Goal: Task Accomplishment & Management: Complete application form

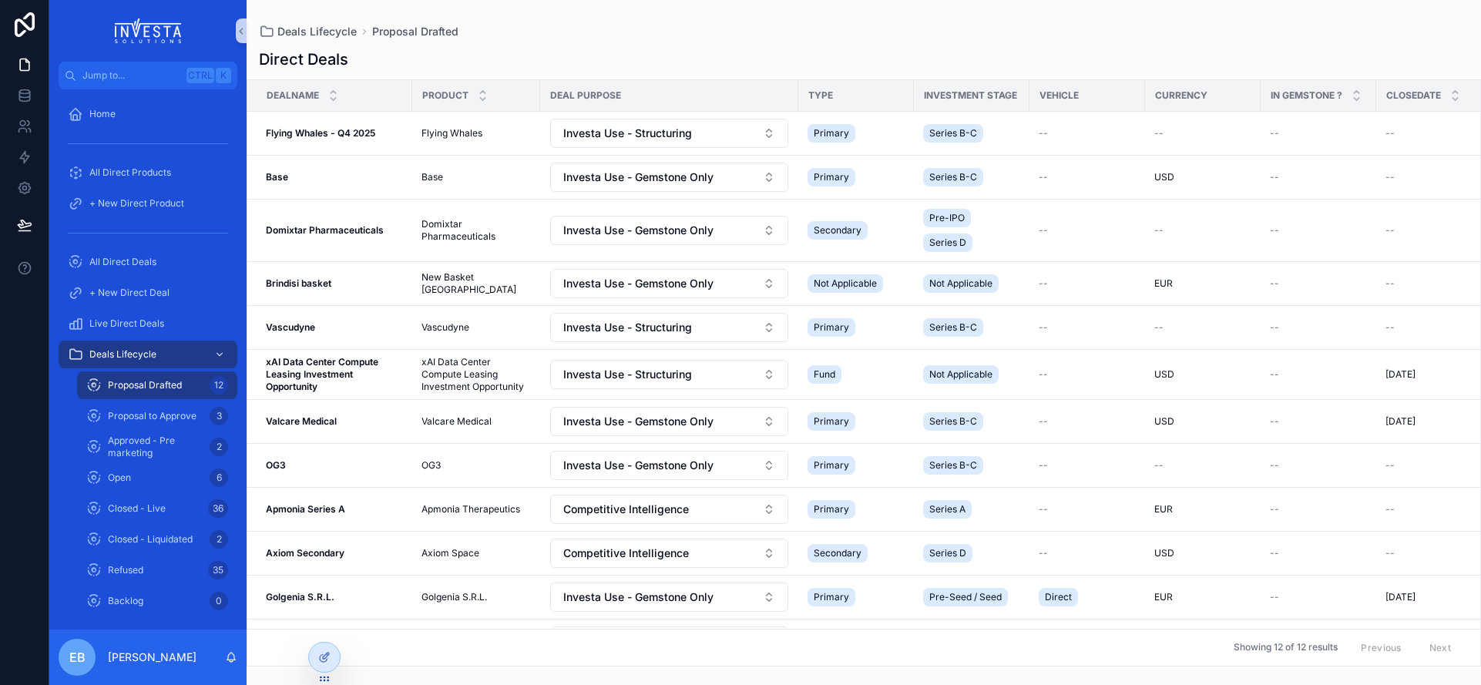
click at [143, 387] on span "Proposal Drafted" at bounding box center [145, 385] width 74 height 12
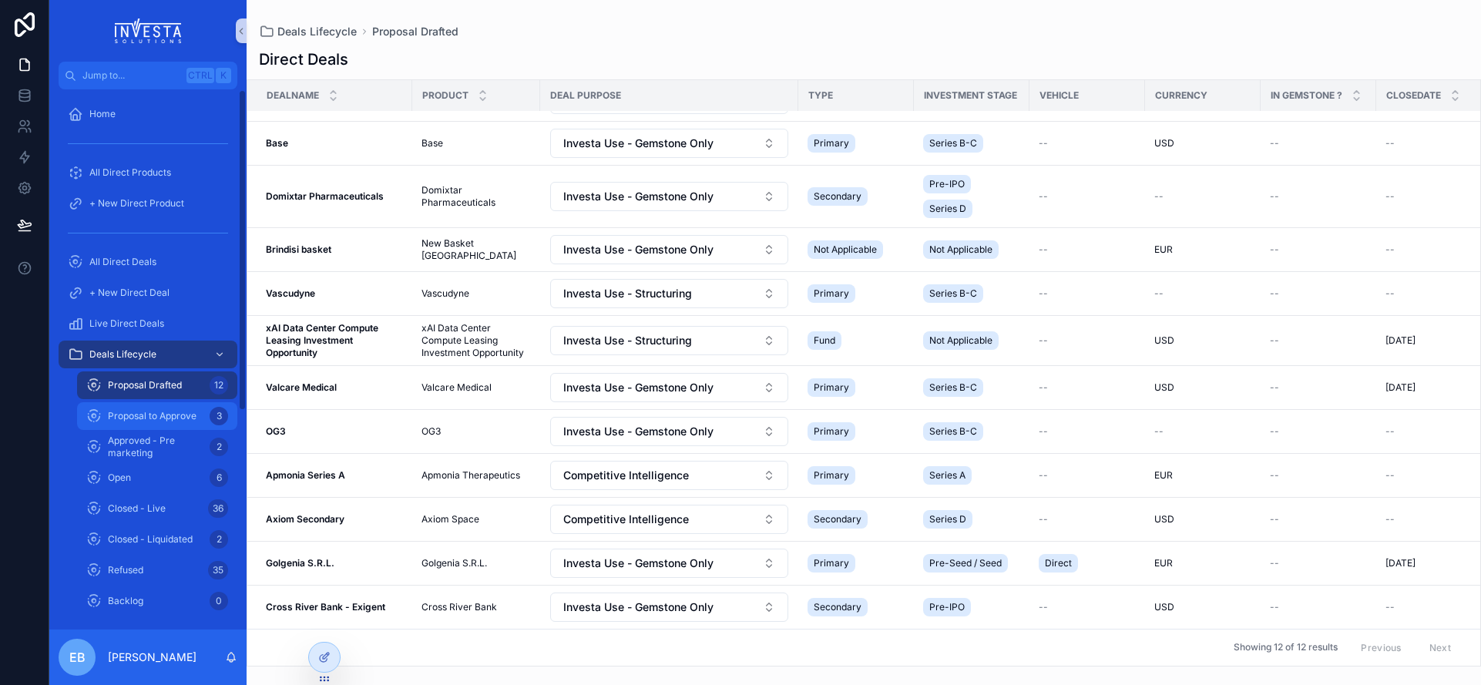
click at [166, 404] on div "Proposal to Approve 3" at bounding box center [157, 416] width 142 height 25
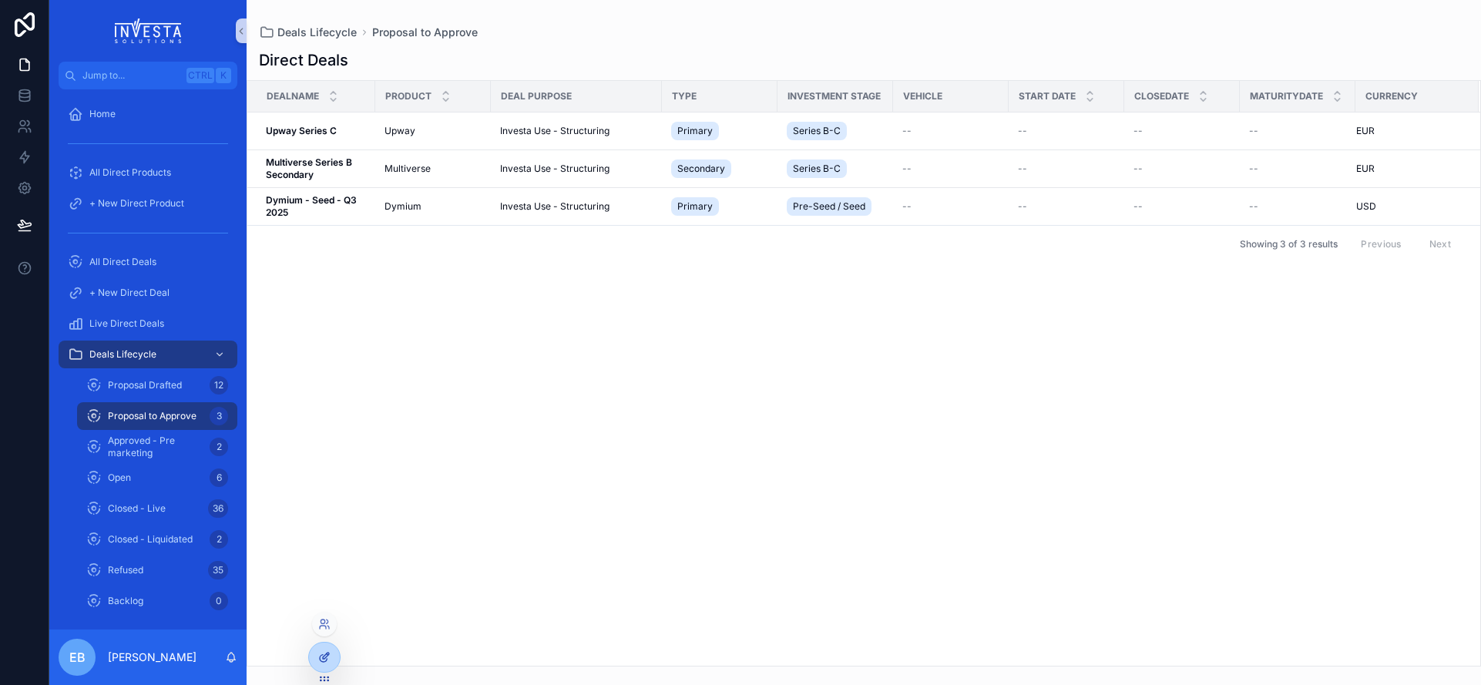
click at [324, 655] on icon at bounding box center [324, 657] width 12 height 12
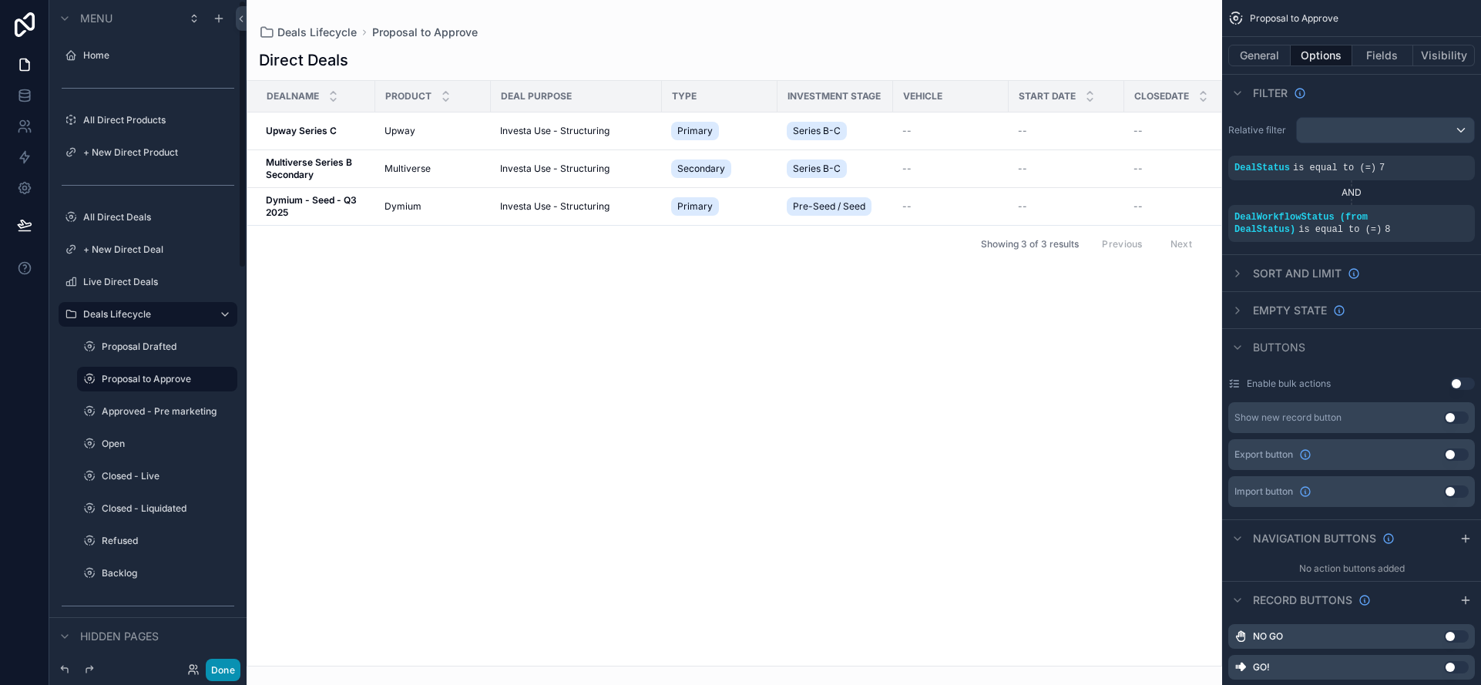
click at [220, 669] on button "Done" at bounding box center [223, 670] width 35 height 22
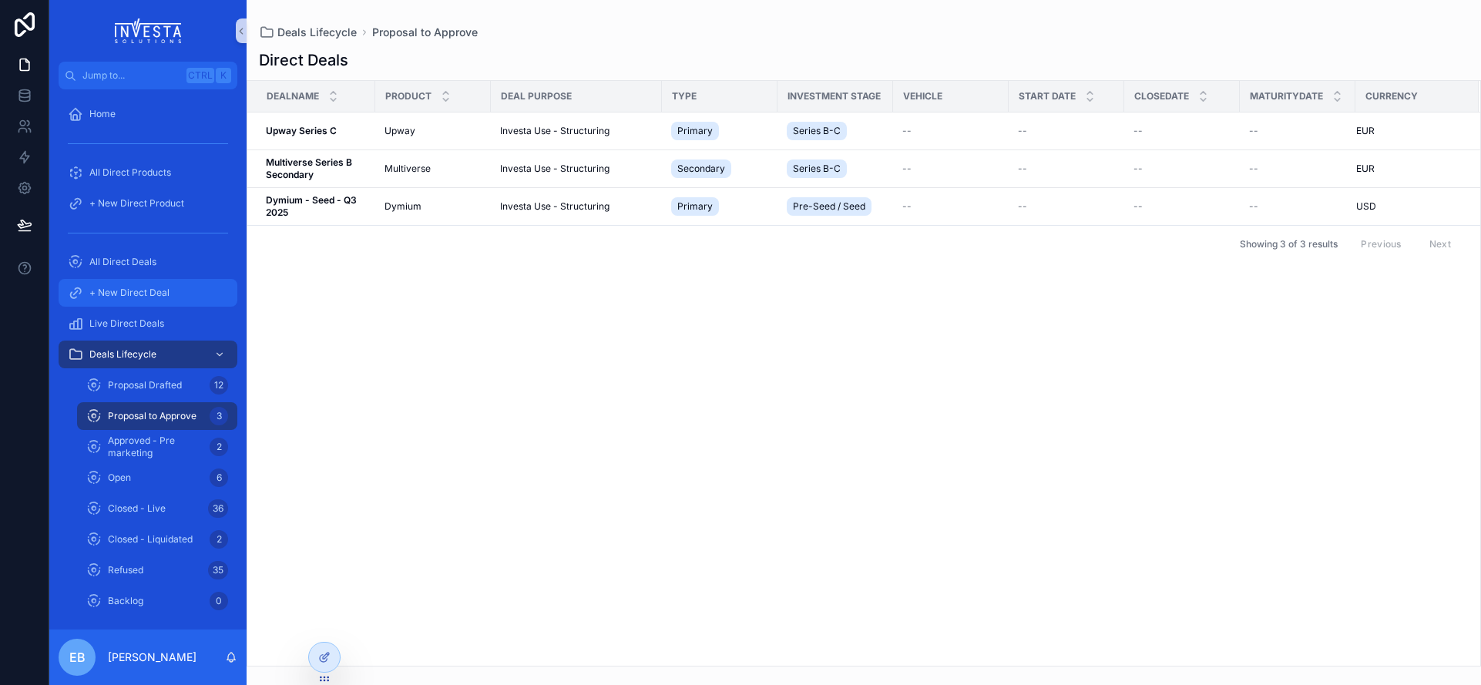
click at [130, 298] on span "+ New Direct Deal" at bounding box center [129, 293] width 80 height 12
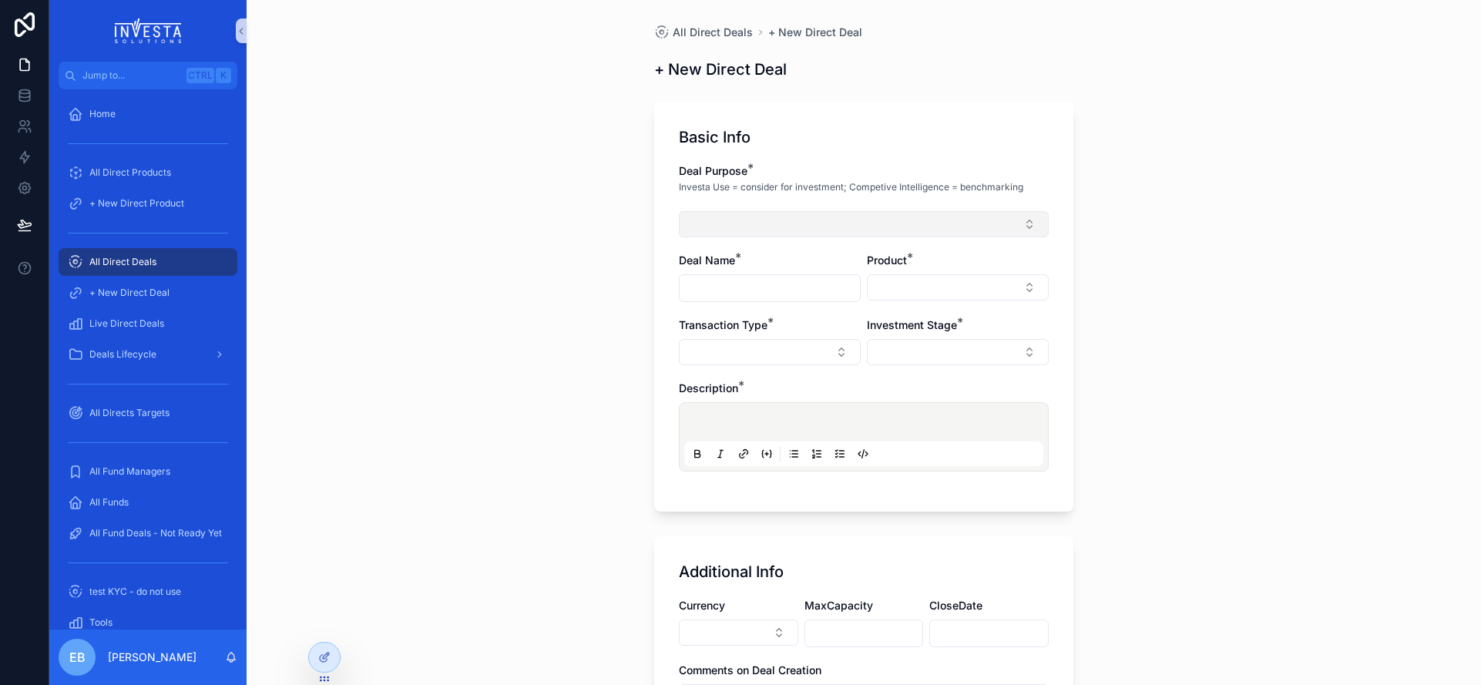
click at [874, 227] on button "Select Button" at bounding box center [864, 224] width 370 height 26
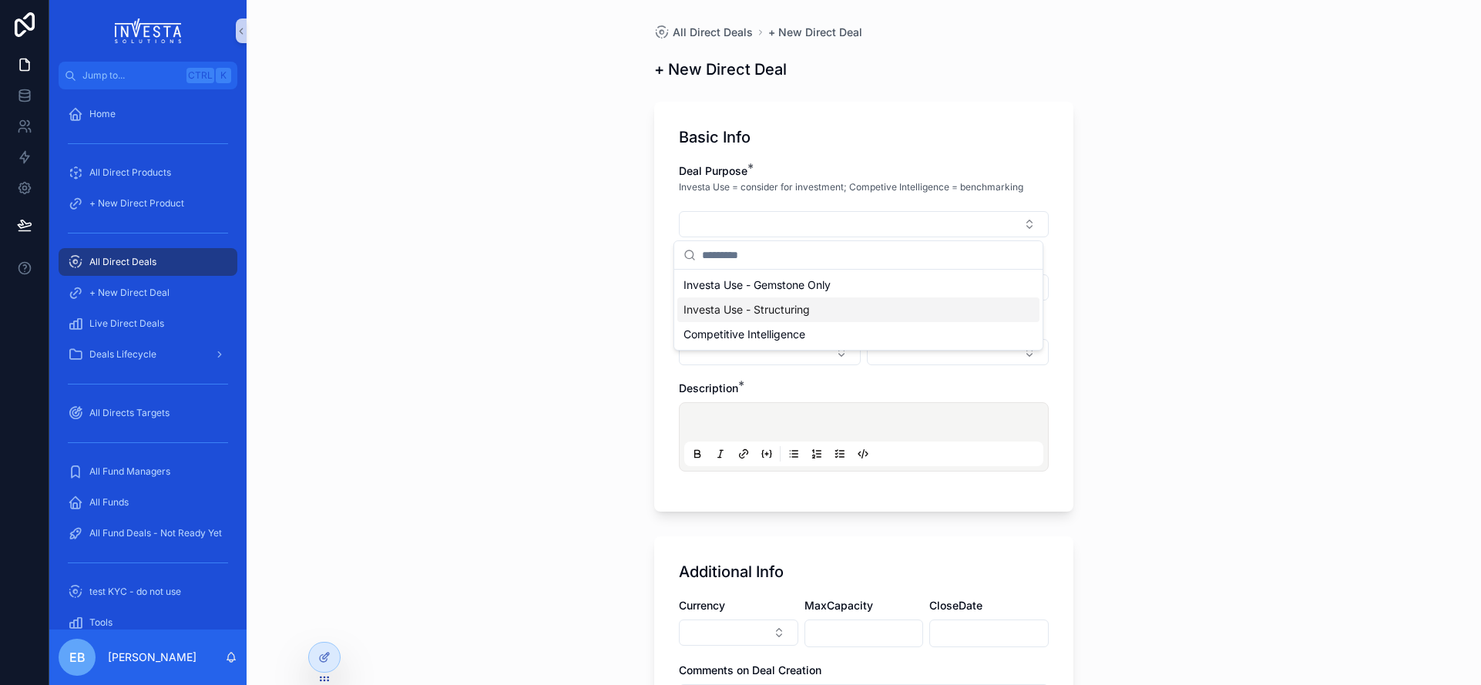
click at [798, 317] on div "Investa Use - Structuring" at bounding box center [858, 309] width 362 height 25
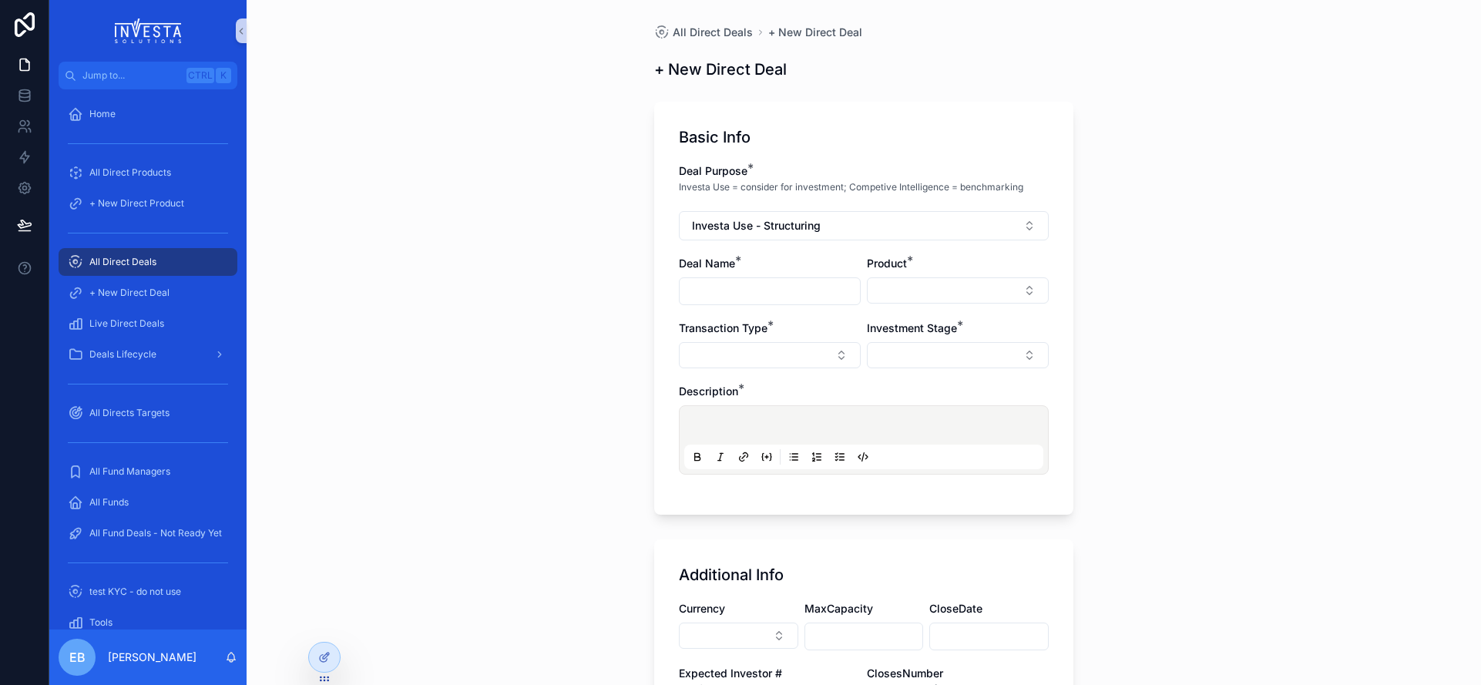
click at [777, 293] on input "scrollable content" at bounding box center [769, 291] width 180 height 22
type input "**********"
click at [942, 294] on button "Select Button" at bounding box center [958, 290] width 182 height 26
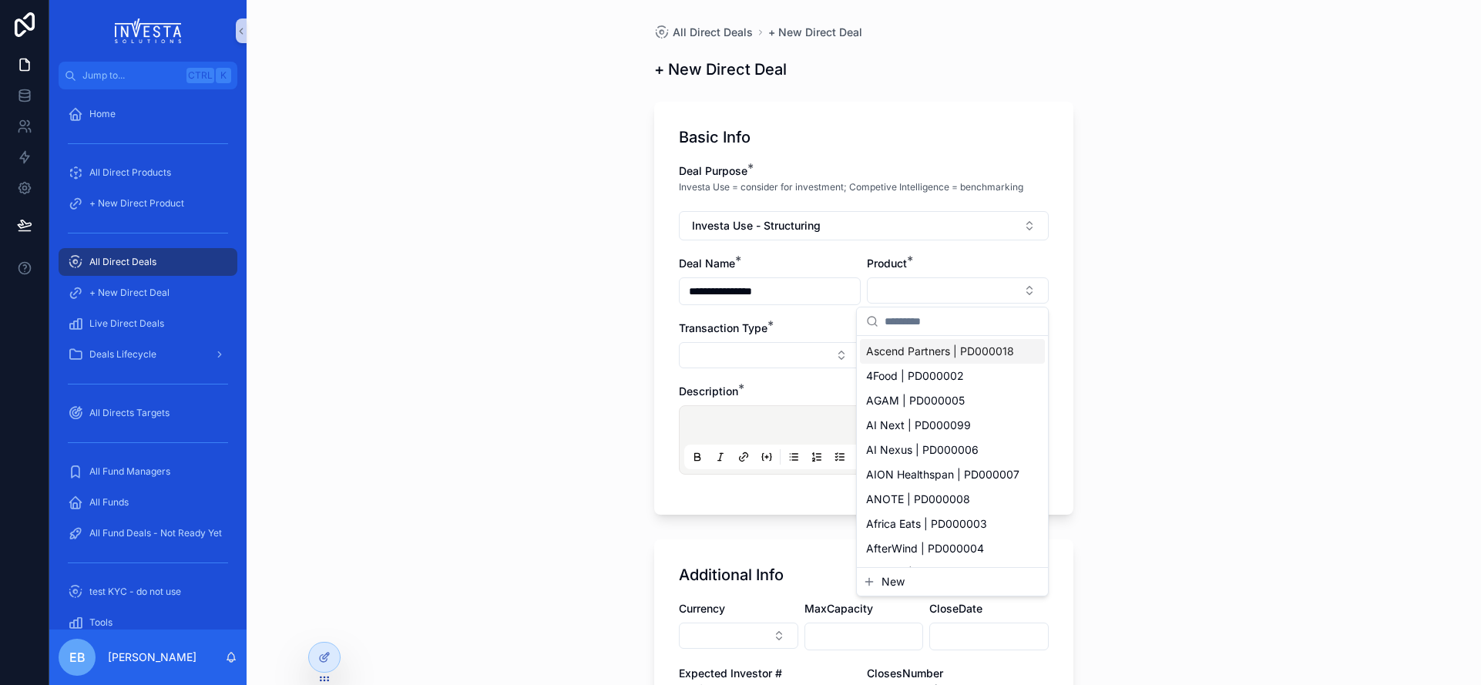
click at [900, 351] on span "Ascend Partners | PD000018" at bounding box center [940, 351] width 148 height 15
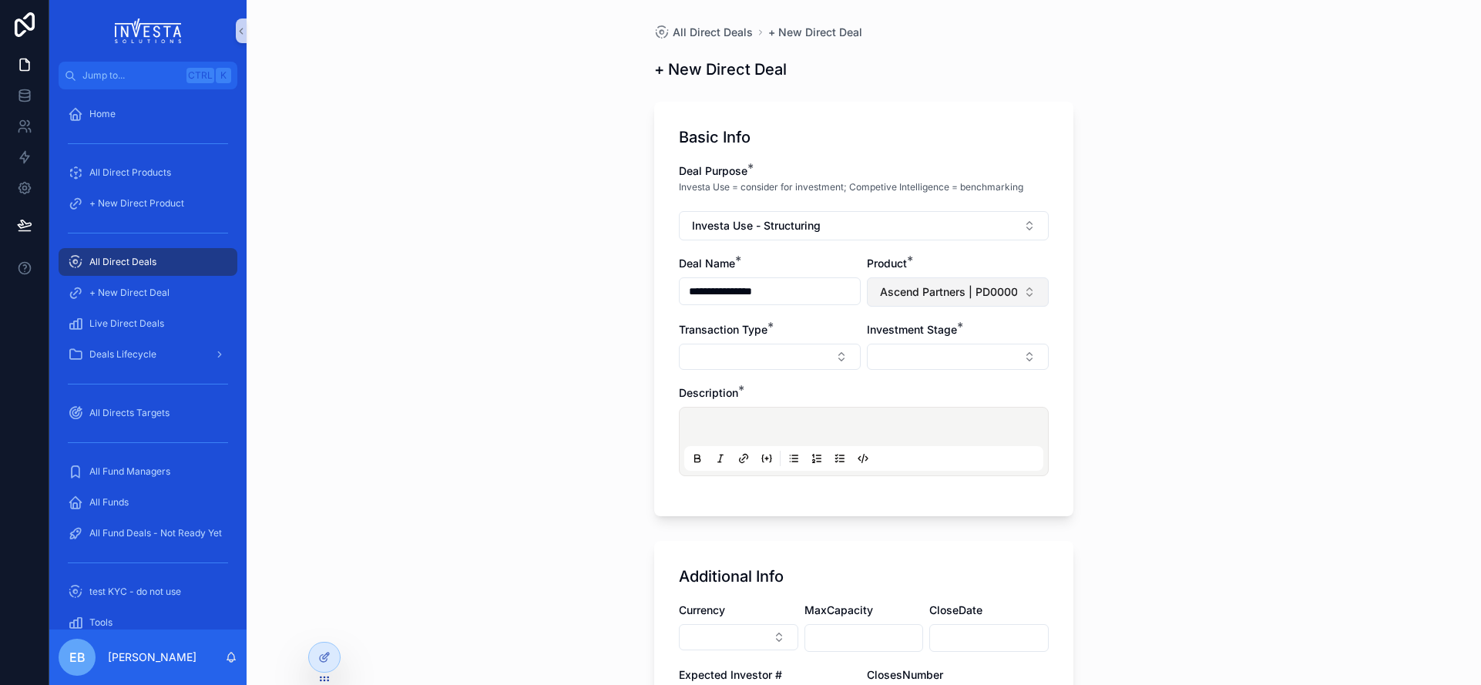
click at [1022, 294] on button "Ascend Partners | PD000018" at bounding box center [958, 291] width 182 height 29
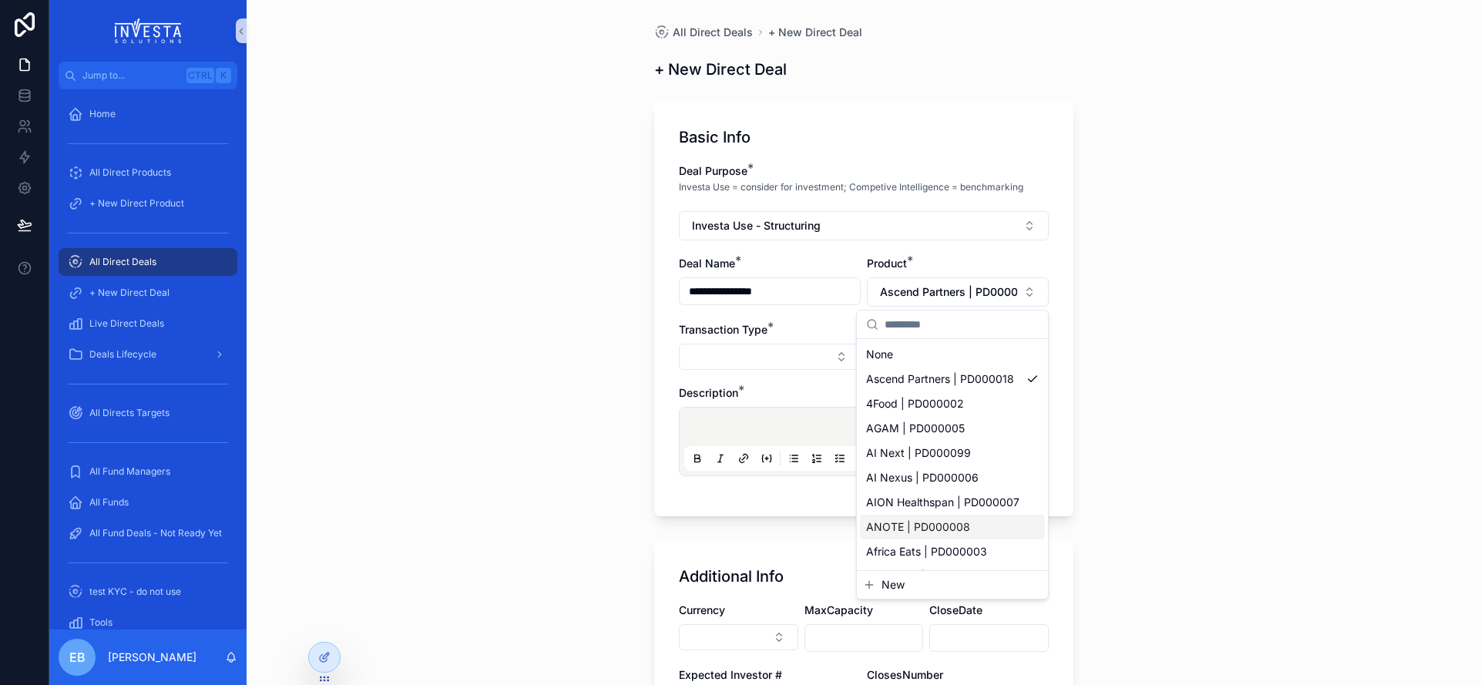
click at [891, 579] on span "New" at bounding box center [892, 584] width 23 height 15
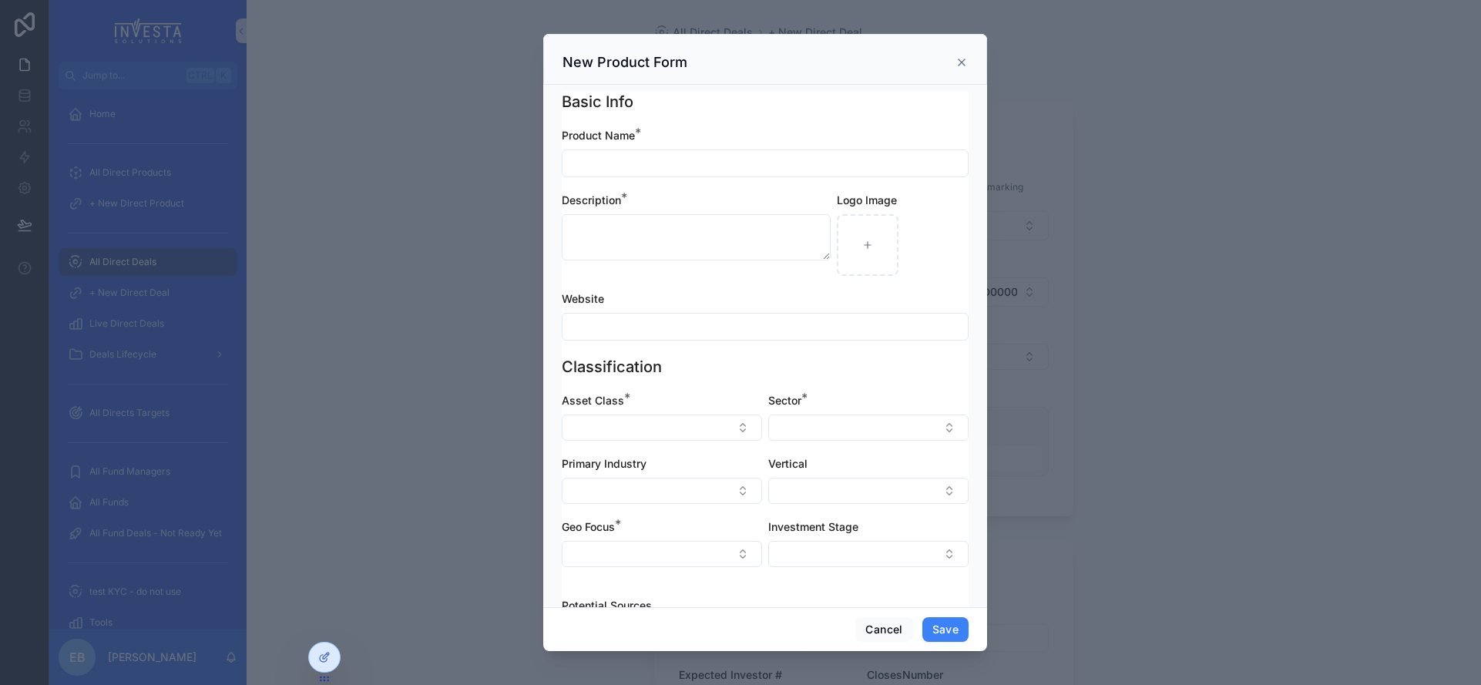
click at [658, 159] on input "scrollable content" at bounding box center [764, 164] width 405 height 22
type input "******"
click at [646, 230] on textarea "scrollable content" at bounding box center [696, 237] width 269 height 46
paste textarea "**********"
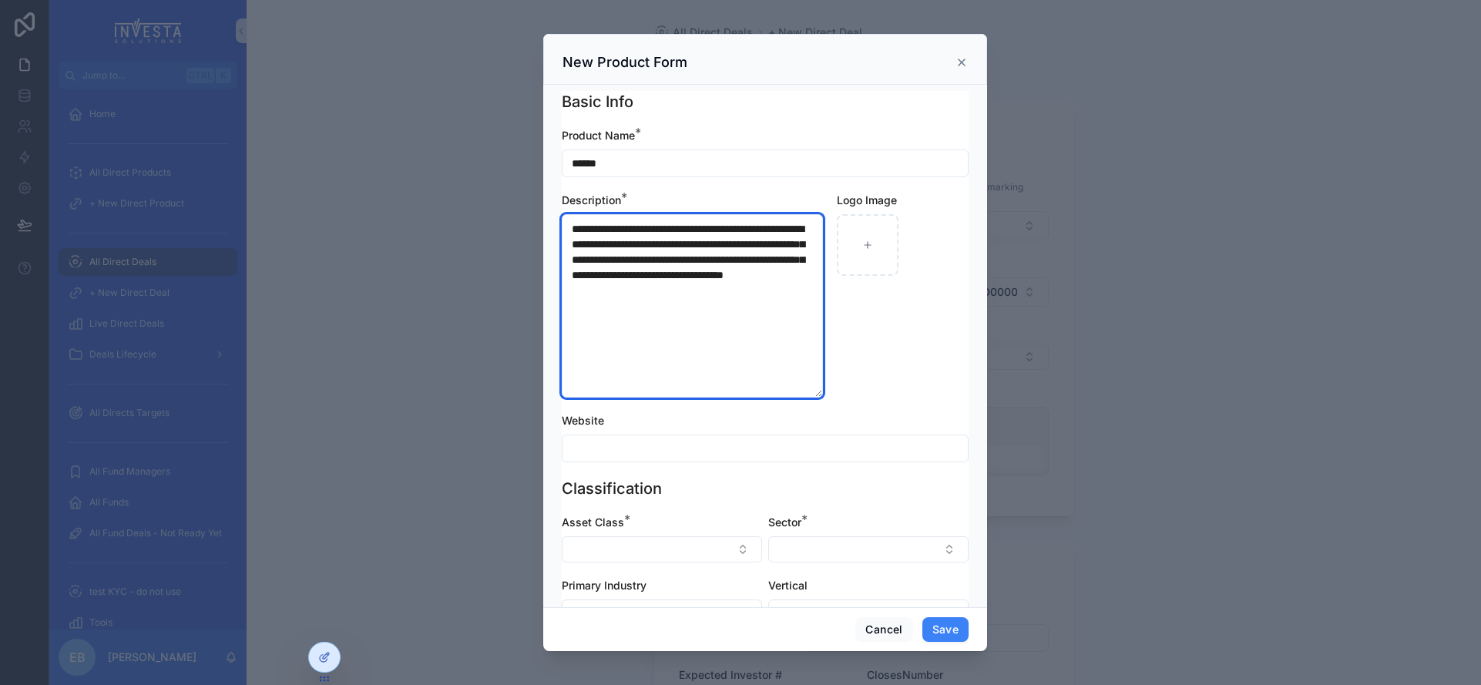
type textarea "**********"
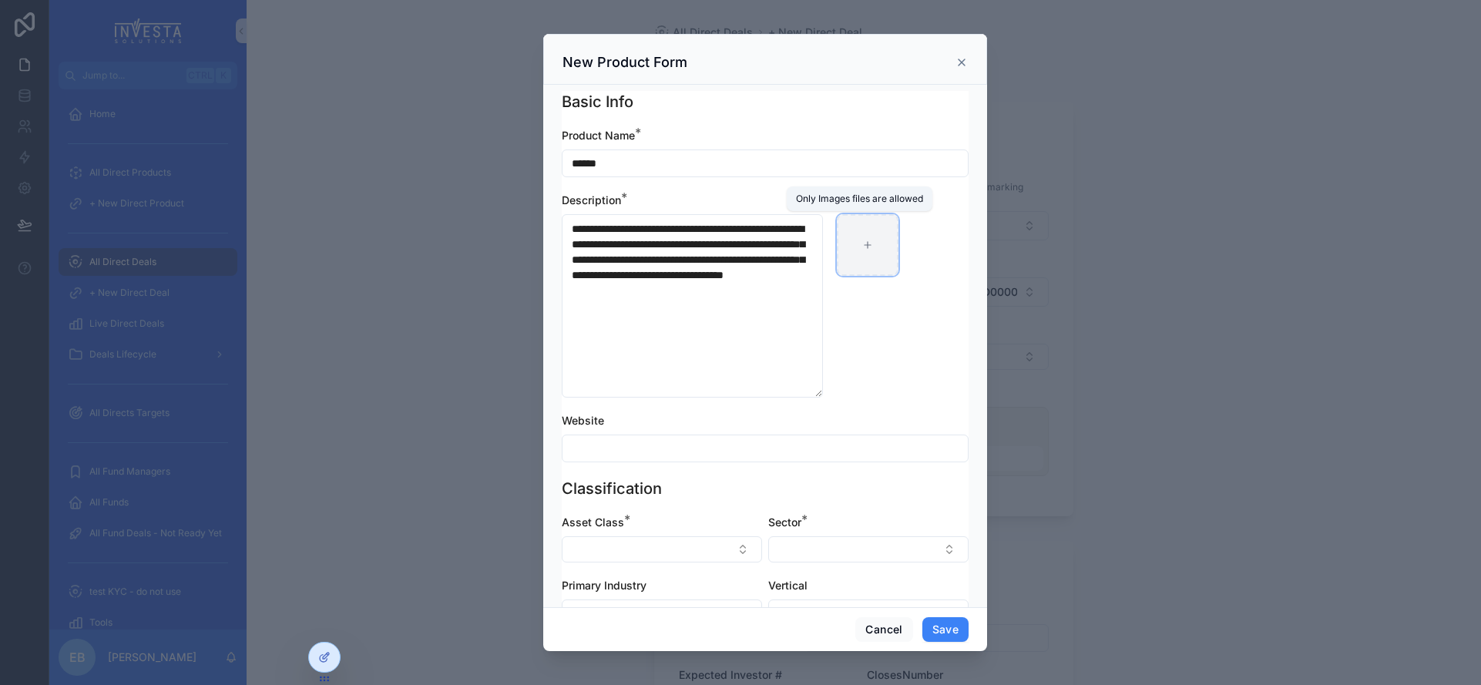
click at [870, 244] on div "scrollable content" at bounding box center [868, 245] width 62 height 62
type input "**********"
click at [663, 444] on input "scrollable content" at bounding box center [764, 449] width 405 height 22
paste input "**********"
type input "**********"
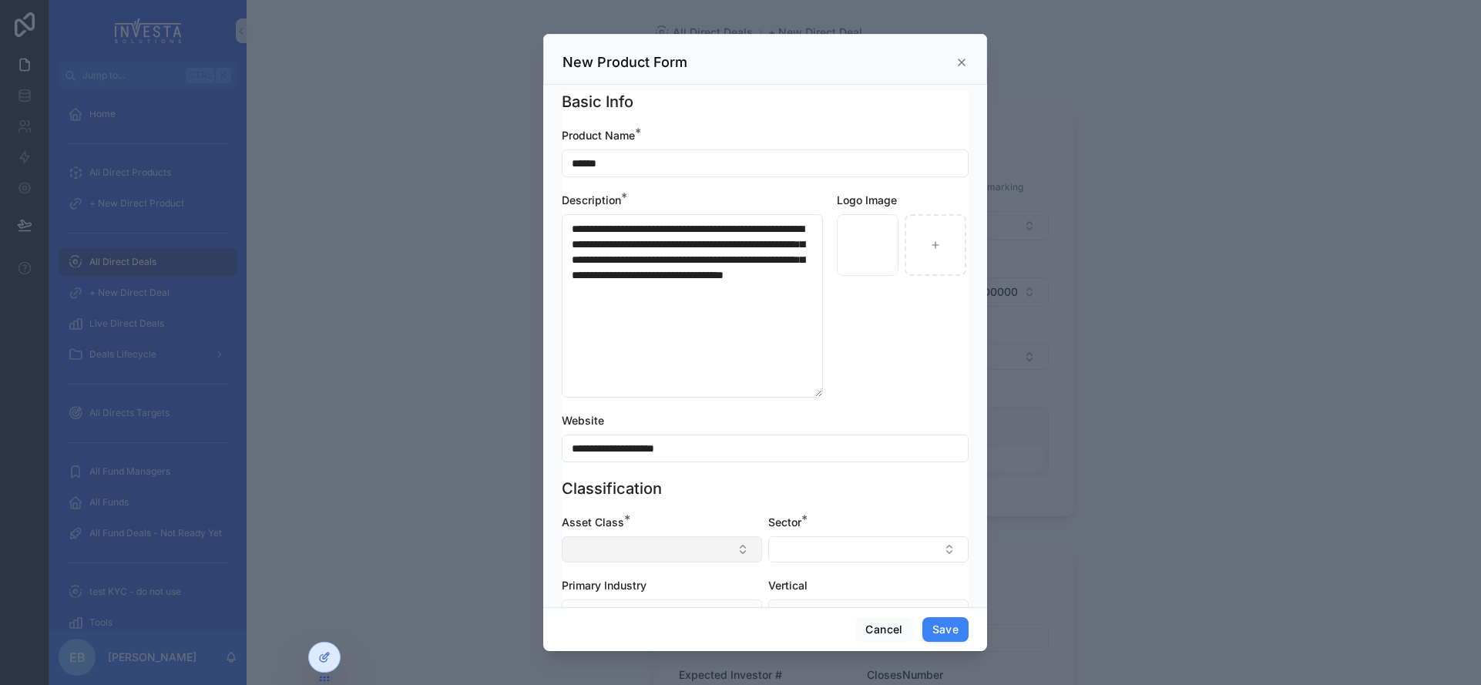
click at [646, 550] on button "Select Button" at bounding box center [662, 549] width 200 height 26
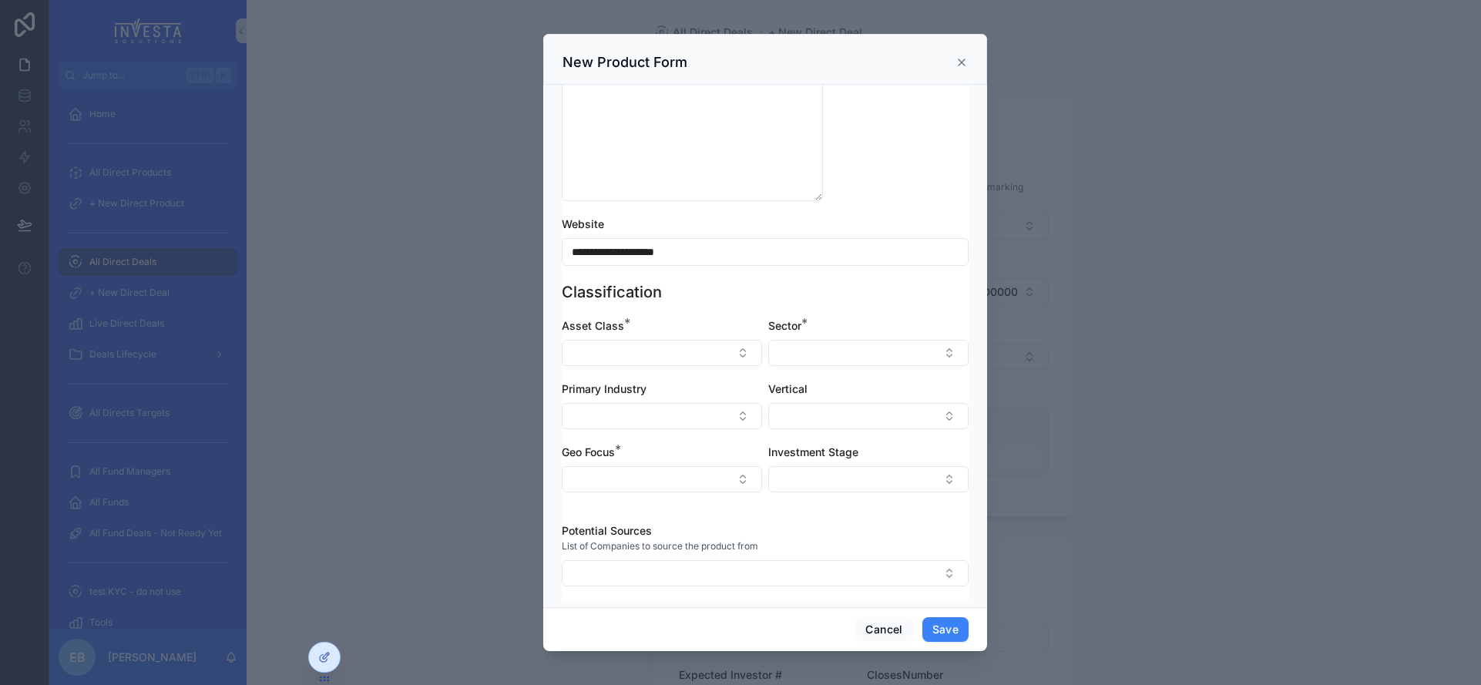
scroll to position [201, 0]
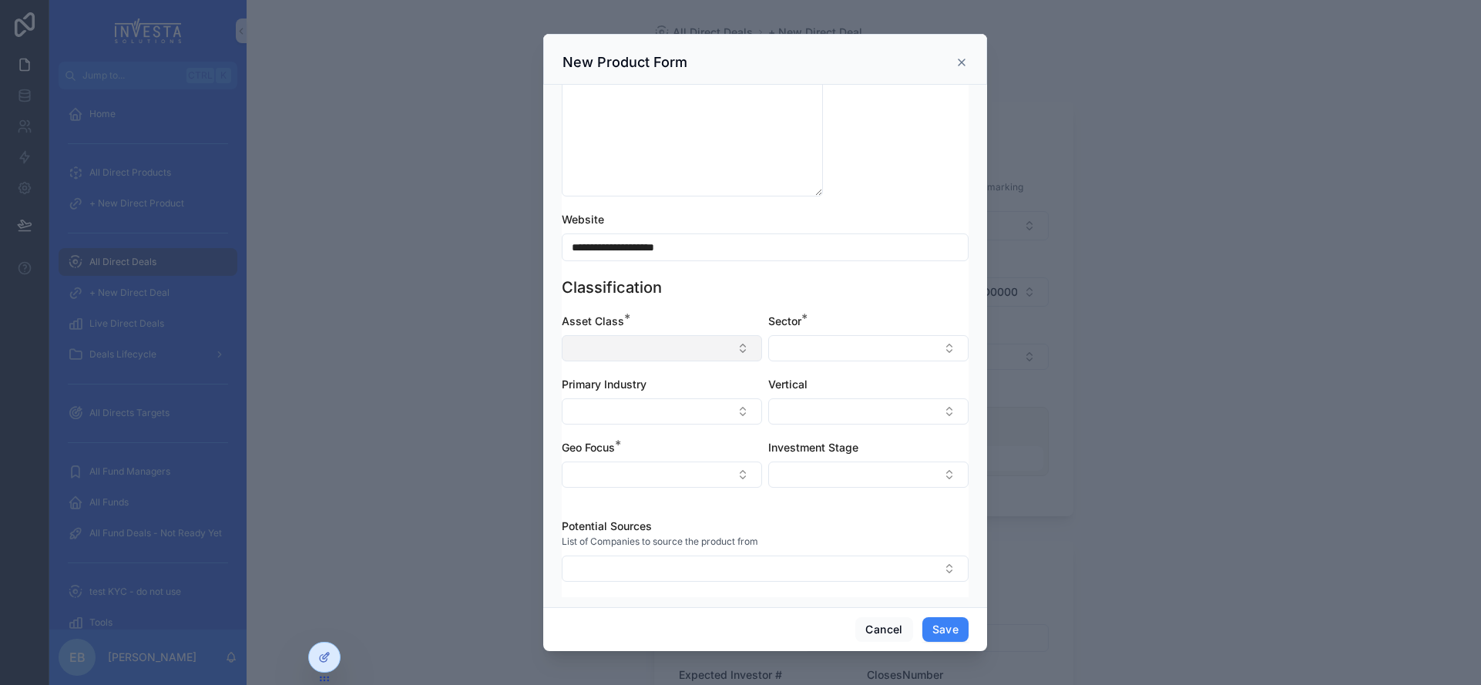
click at [734, 344] on button "Select Button" at bounding box center [662, 348] width 200 height 26
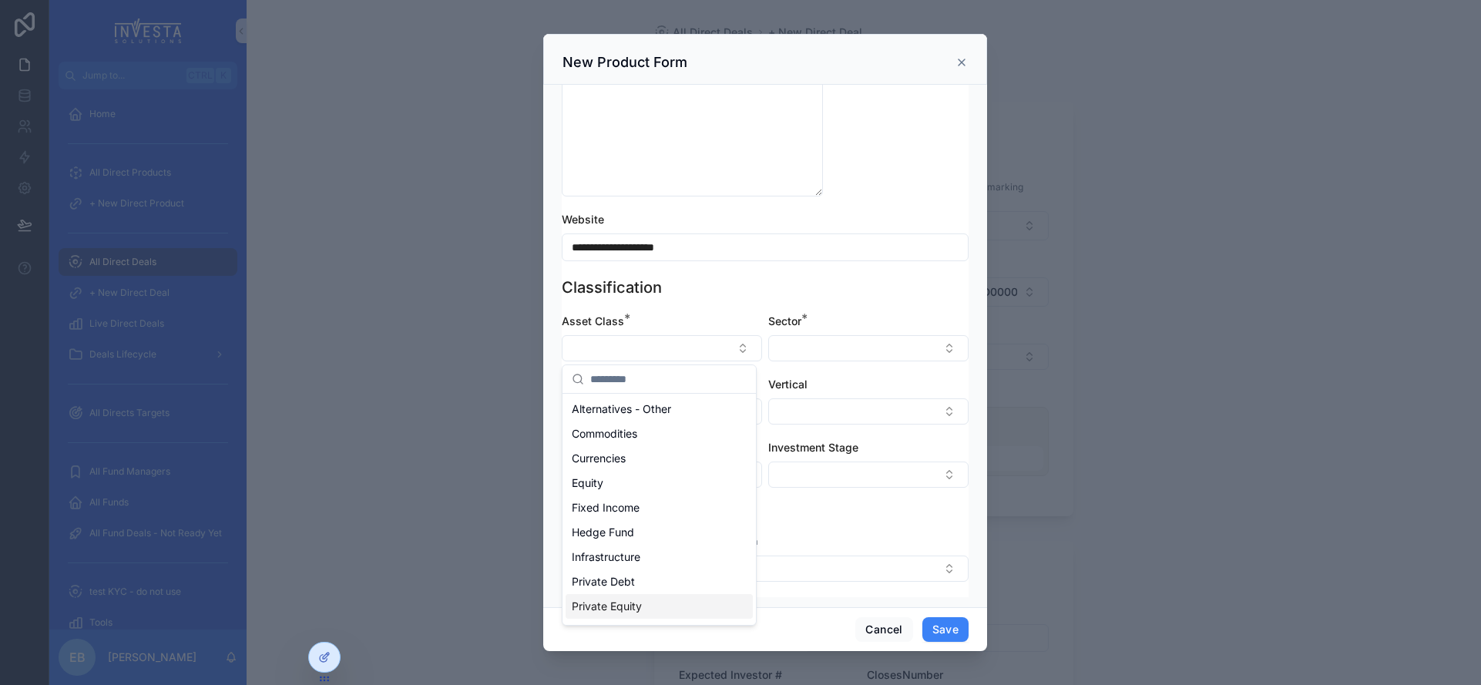
click at [663, 604] on div "Private Equity" at bounding box center [658, 606] width 187 height 25
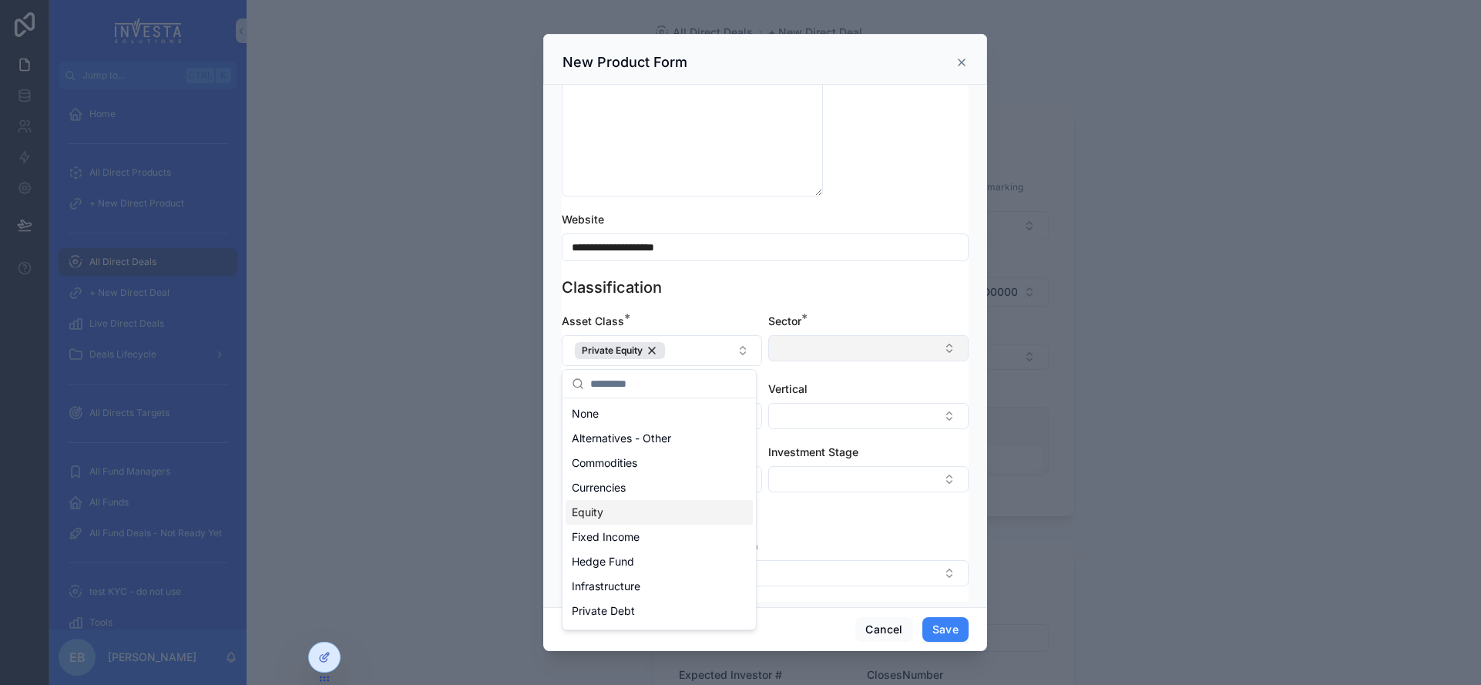
click at [938, 347] on button "Select Button" at bounding box center [868, 348] width 200 height 26
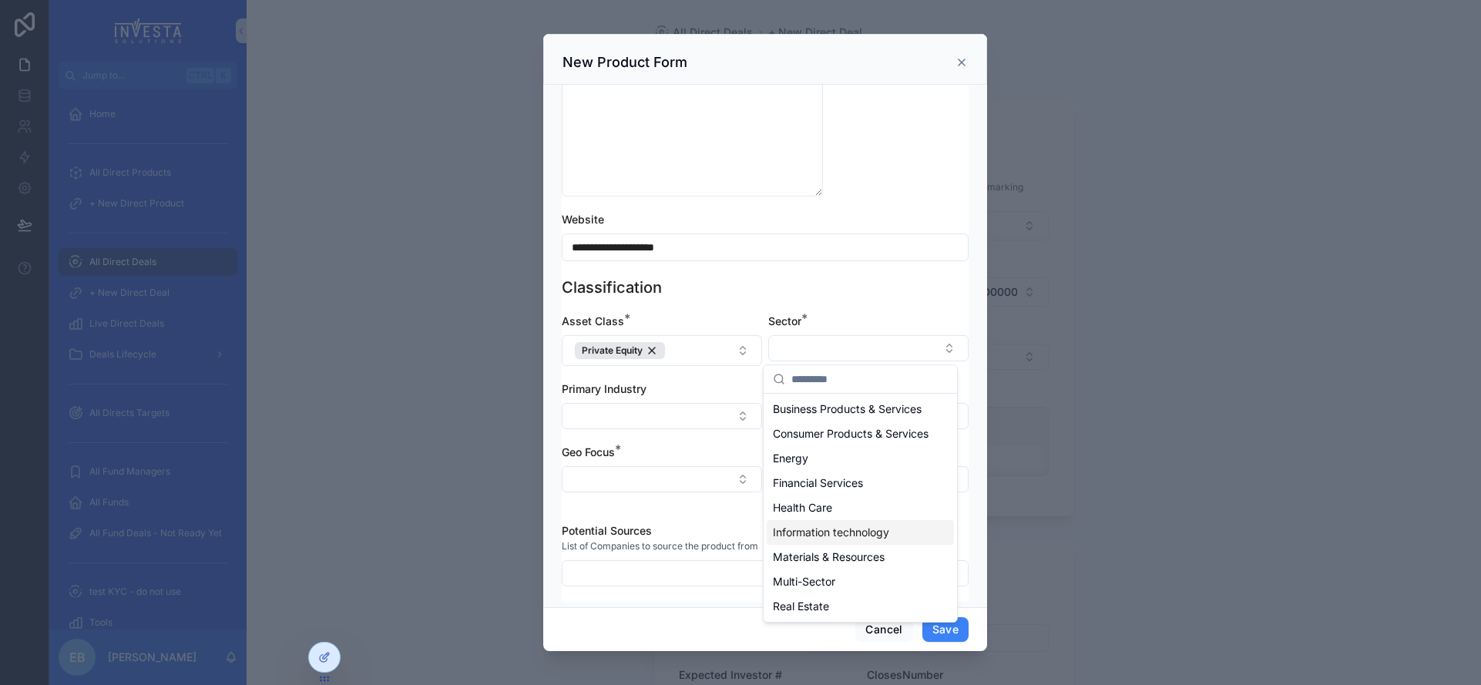
click at [849, 545] on div "Information technology" at bounding box center [860, 532] width 187 height 25
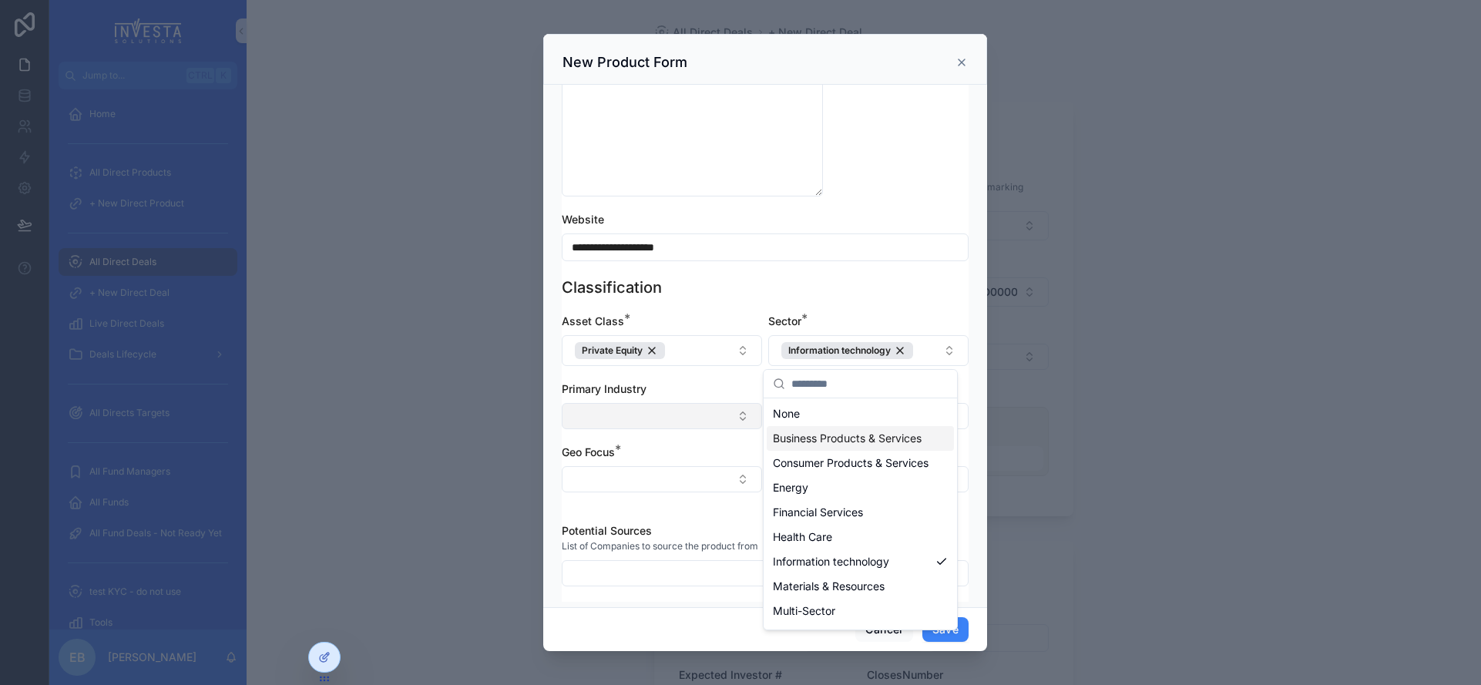
click at [728, 412] on button "Select Button" at bounding box center [662, 416] width 200 height 26
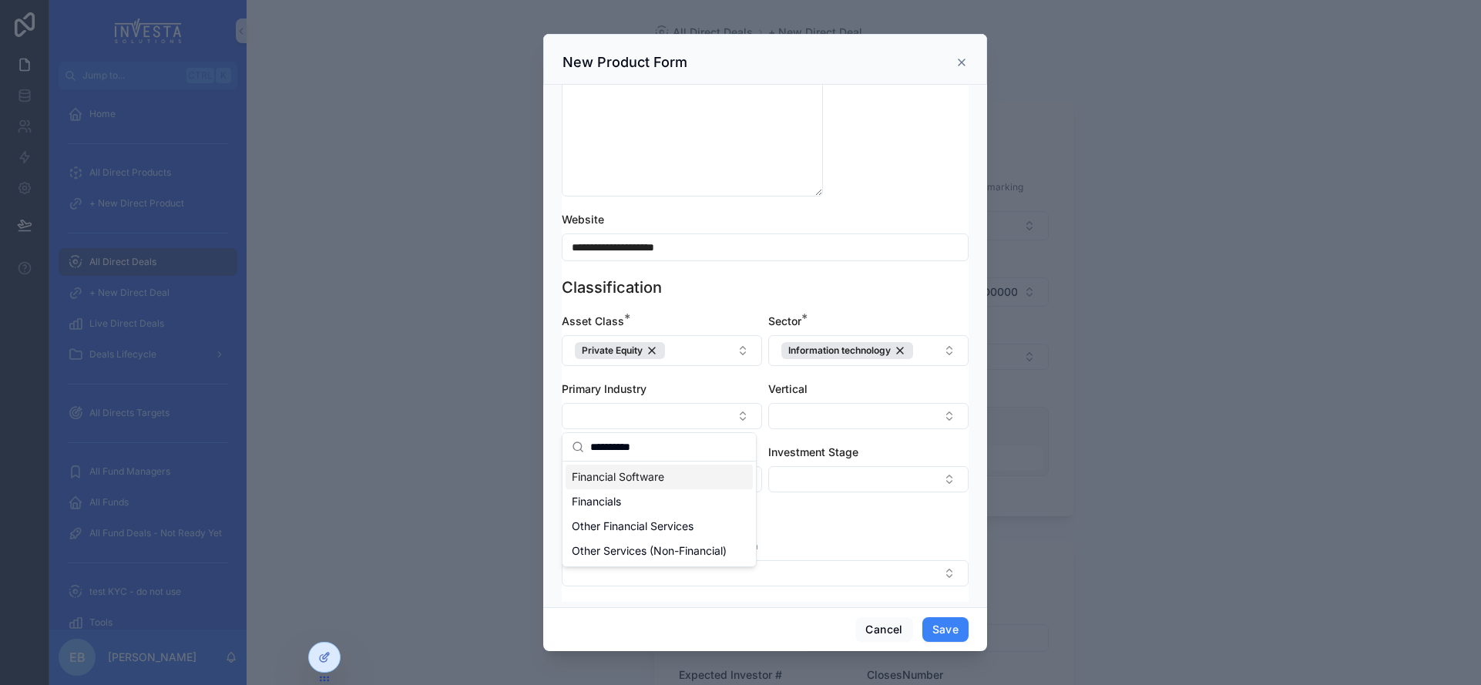
type input "*********"
click at [661, 478] on span "Financial Software" at bounding box center [618, 476] width 92 height 15
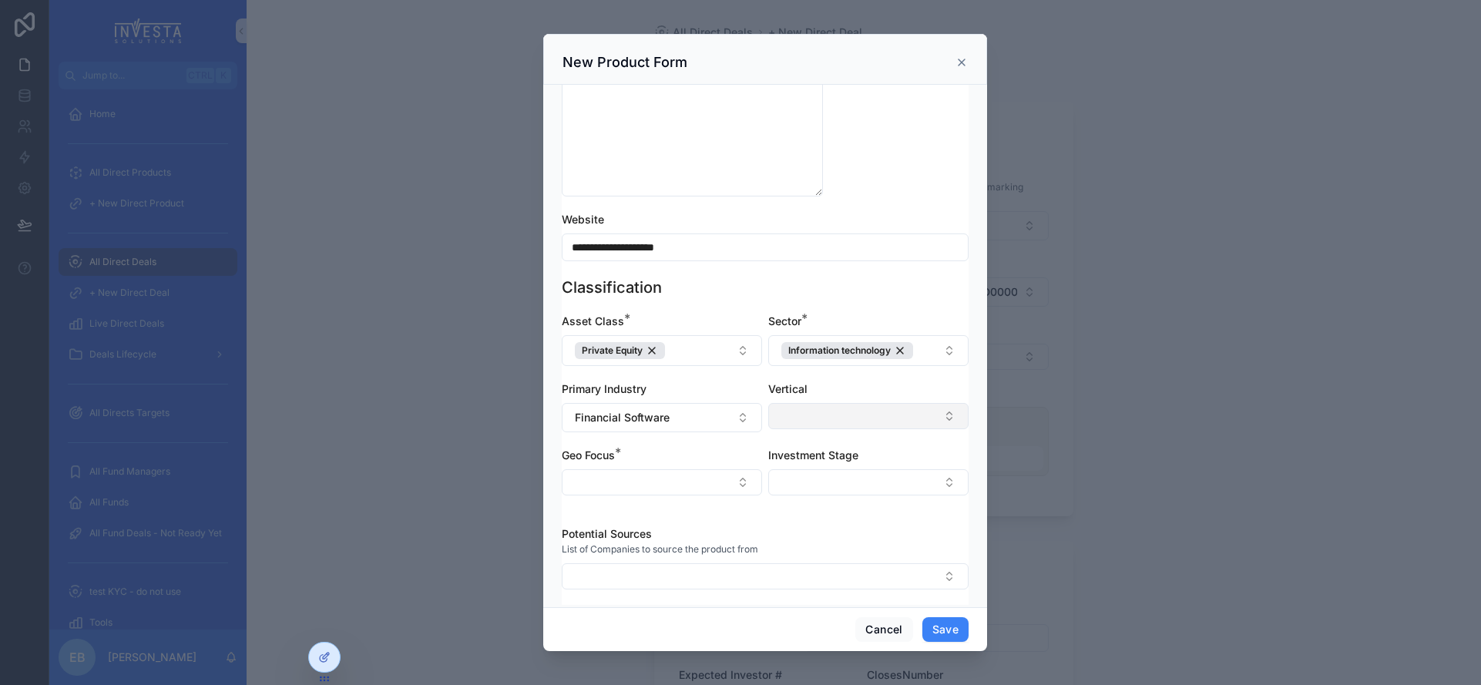
click at [934, 416] on button "Select Button" at bounding box center [868, 416] width 200 height 26
click at [913, 469] on div "Cryptocurrency/Blockchain" at bounding box center [860, 477] width 187 height 25
drag, startPoint x: 818, startPoint y: 454, endPoint x: 771, endPoint y: 457, distance: 47.1
click at [773, 455] on div "*****" at bounding box center [859, 452] width 193 height 29
type input "*******"
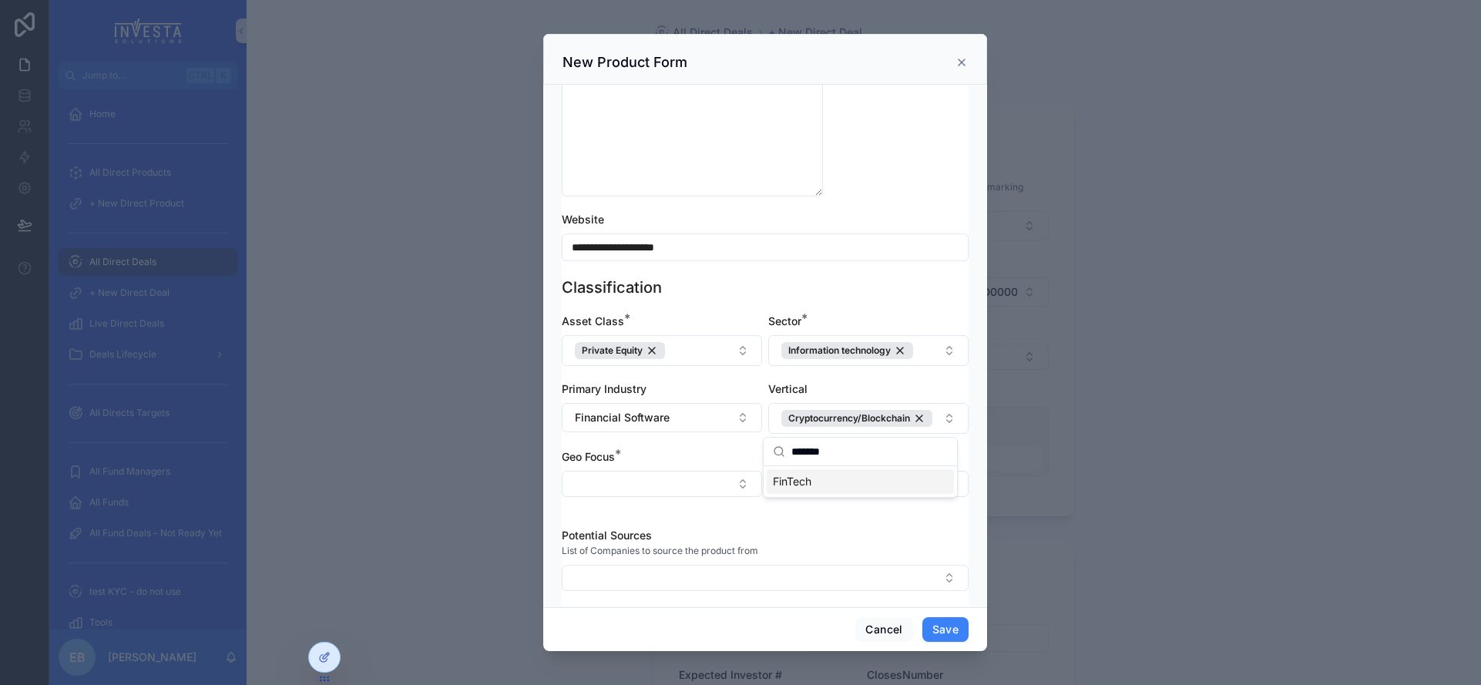
click at [801, 486] on span "FinTech" at bounding box center [792, 481] width 39 height 15
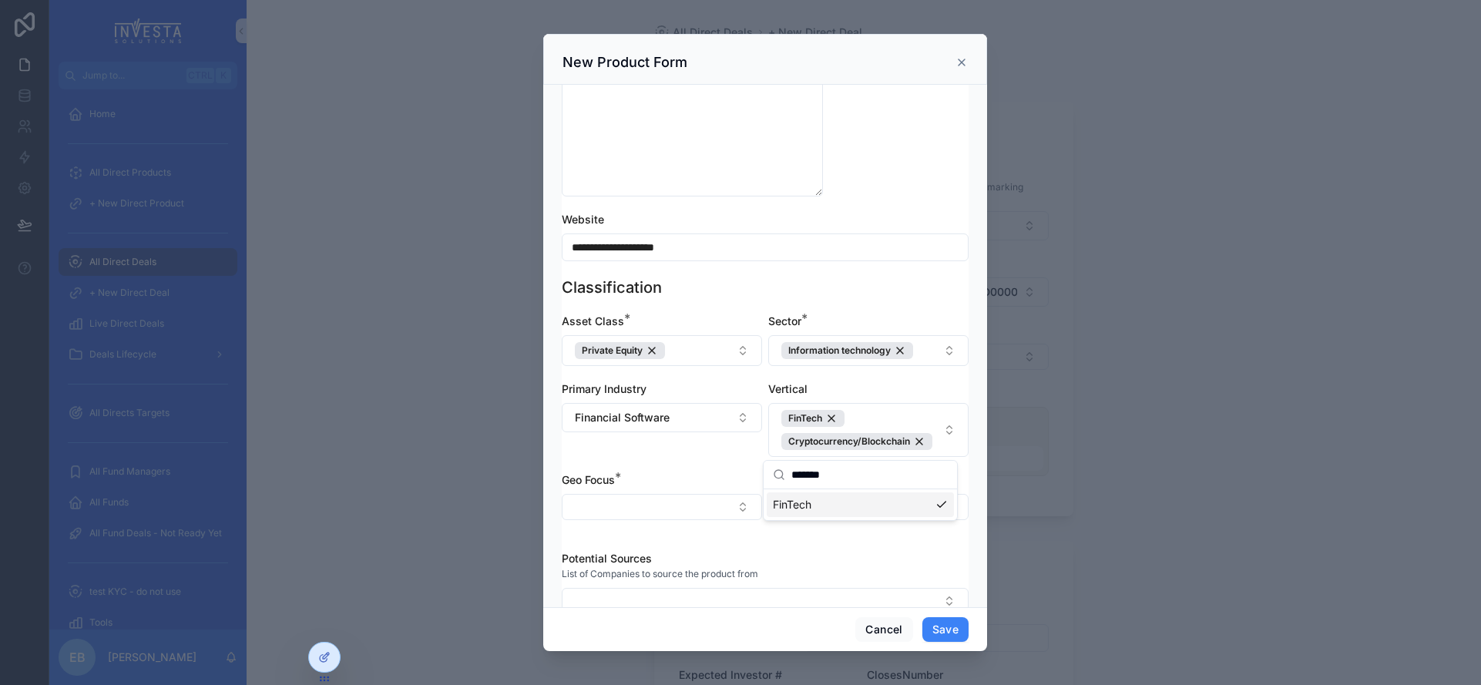
click at [988, 498] on div "scrollable content" at bounding box center [740, 342] width 1481 height 685
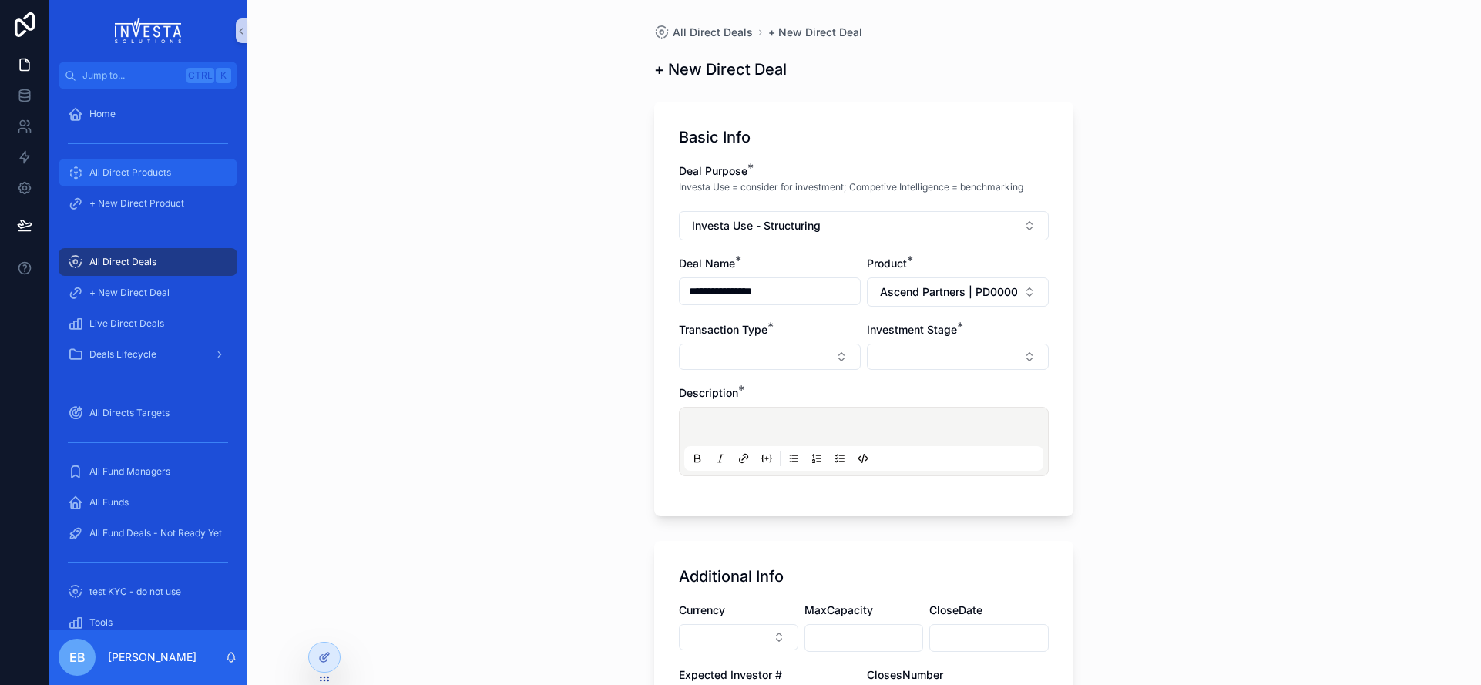
click at [139, 163] on div "All Direct Products" at bounding box center [148, 172] width 160 height 25
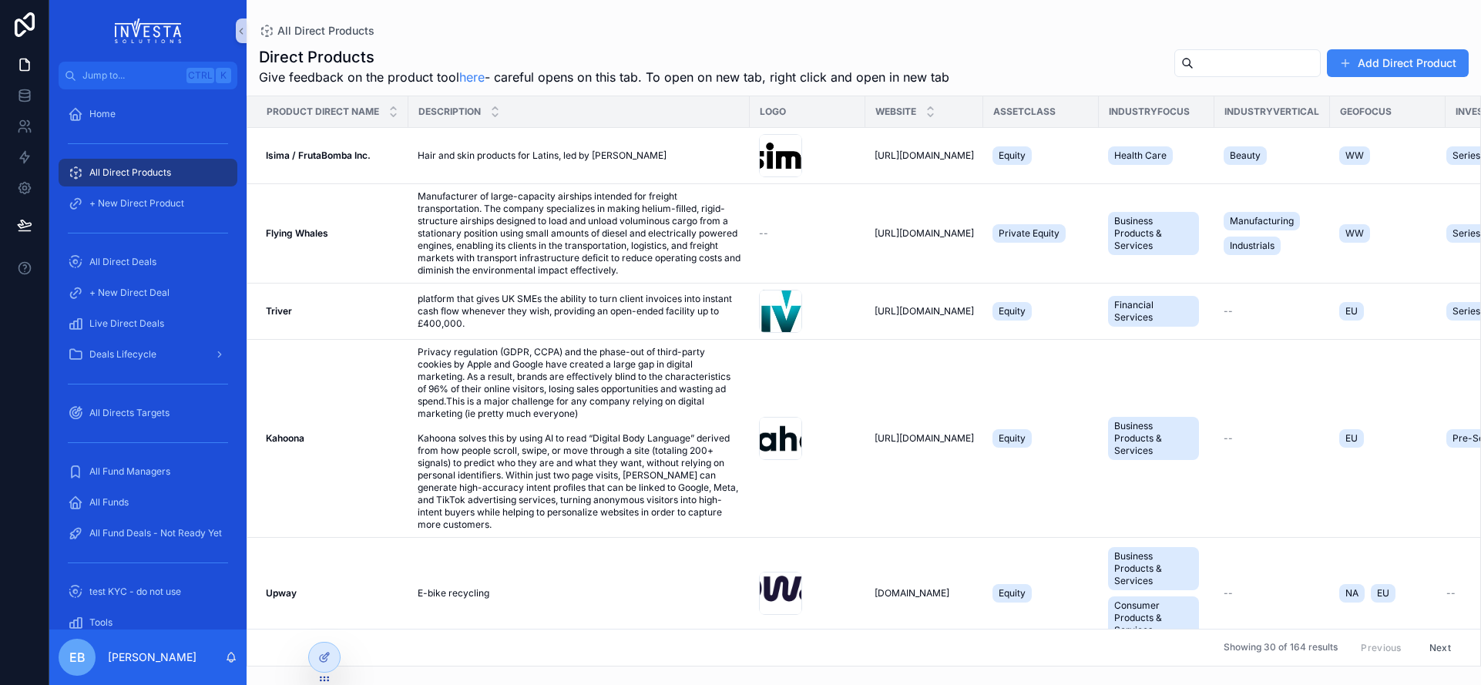
click at [1218, 65] on input "scrollable content" at bounding box center [1256, 63] width 126 height 22
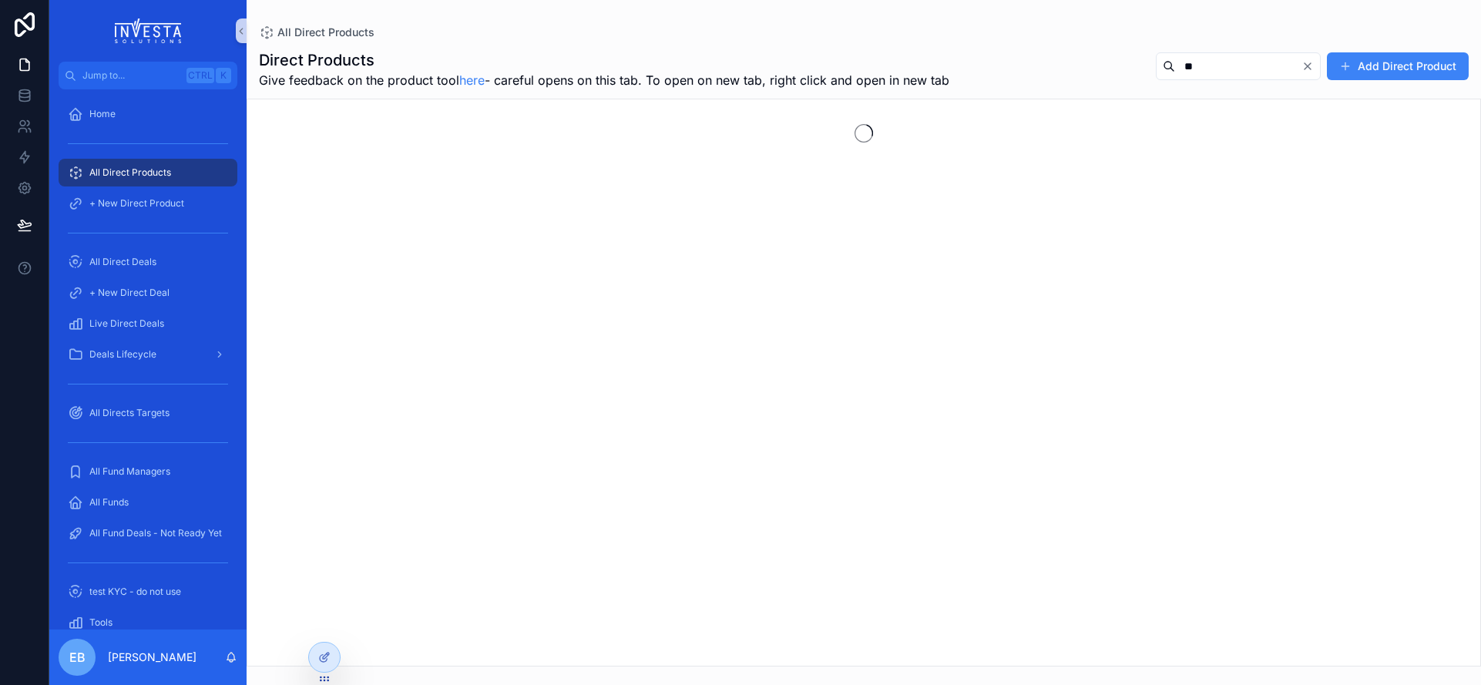
type input "*"
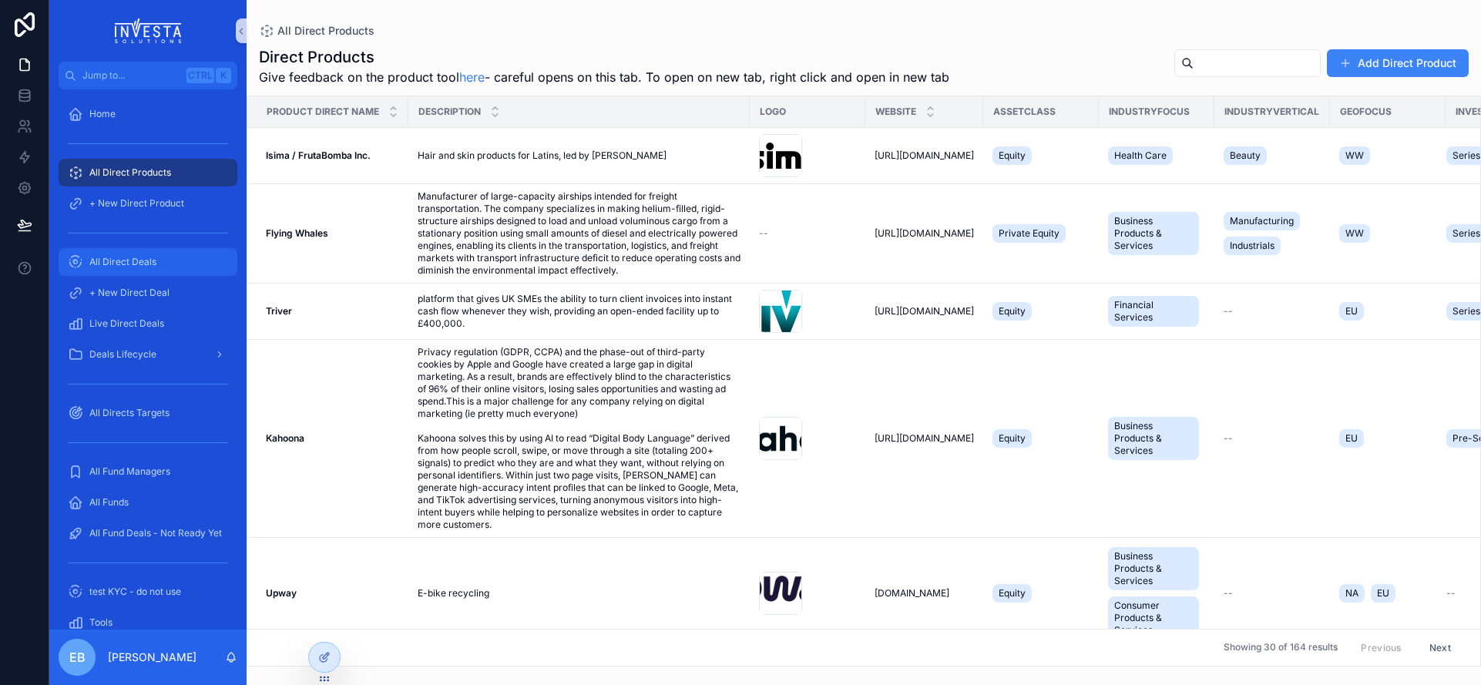
click at [151, 259] on span "All Direct Deals" at bounding box center [122, 262] width 67 height 12
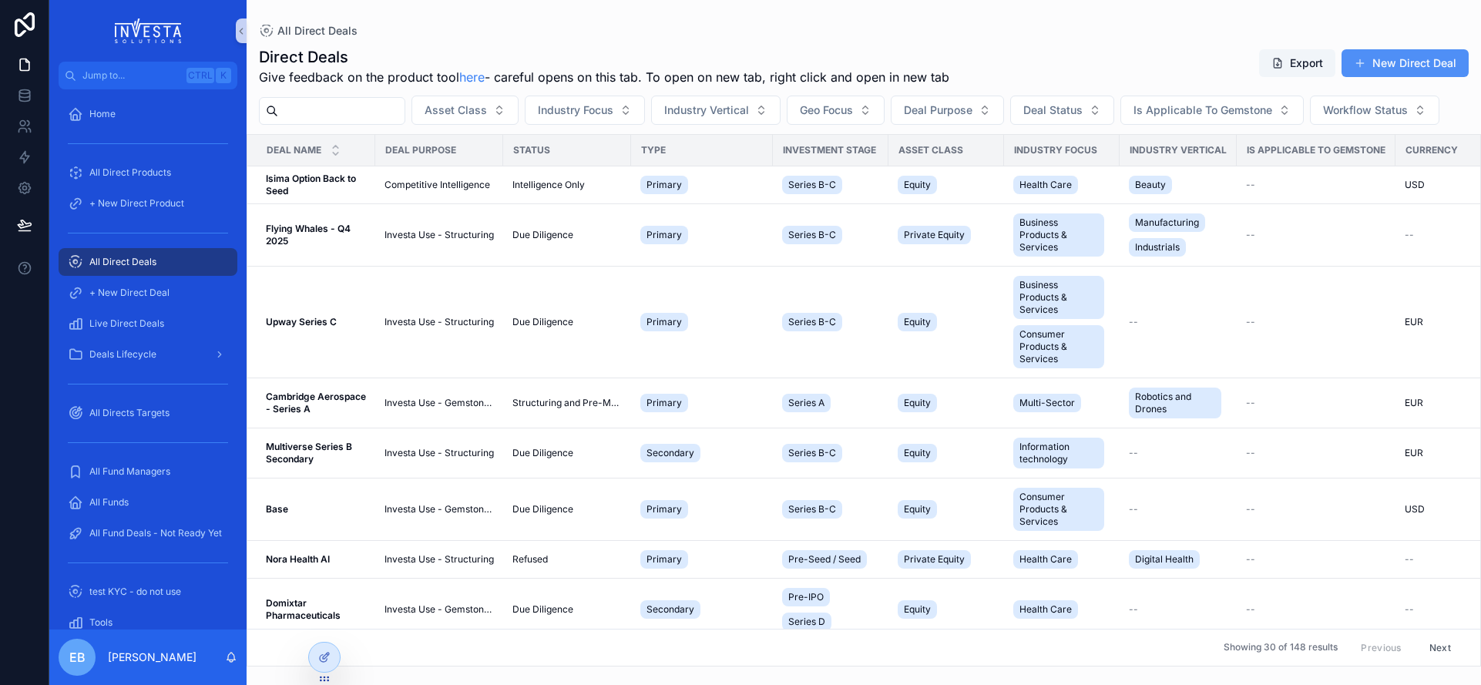
click at [1421, 55] on button "New Direct Deal" at bounding box center [1404, 63] width 127 height 28
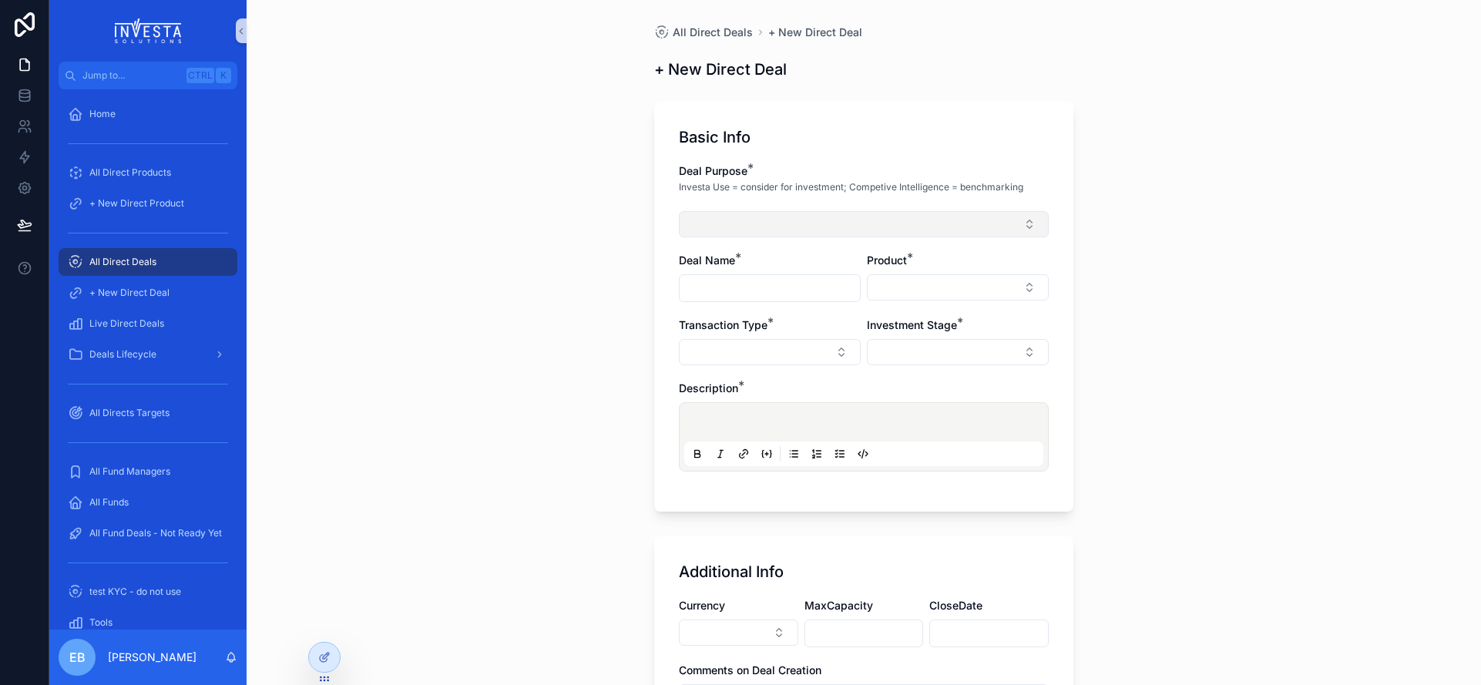
click at [733, 230] on button "Select Button" at bounding box center [864, 224] width 370 height 26
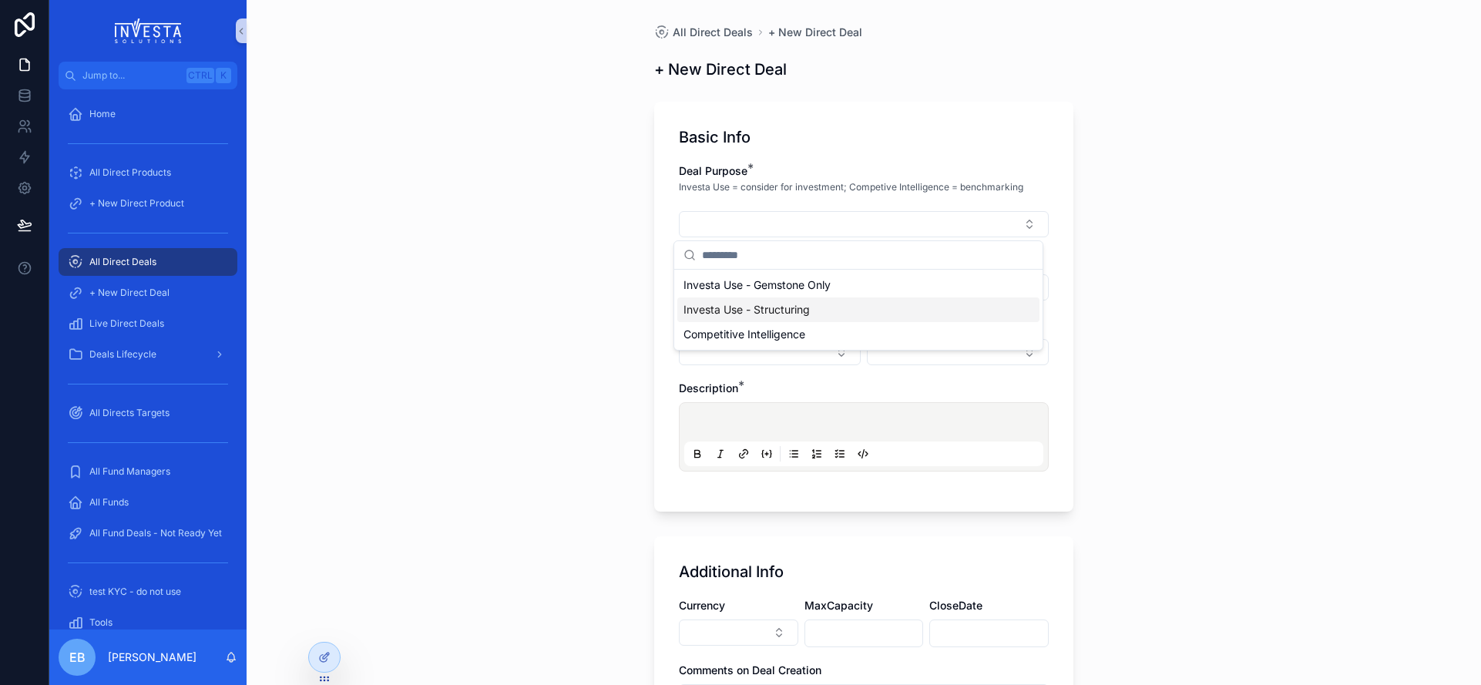
click at [757, 307] on span "Investa Use - Structuring" at bounding box center [746, 309] width 126 height 15
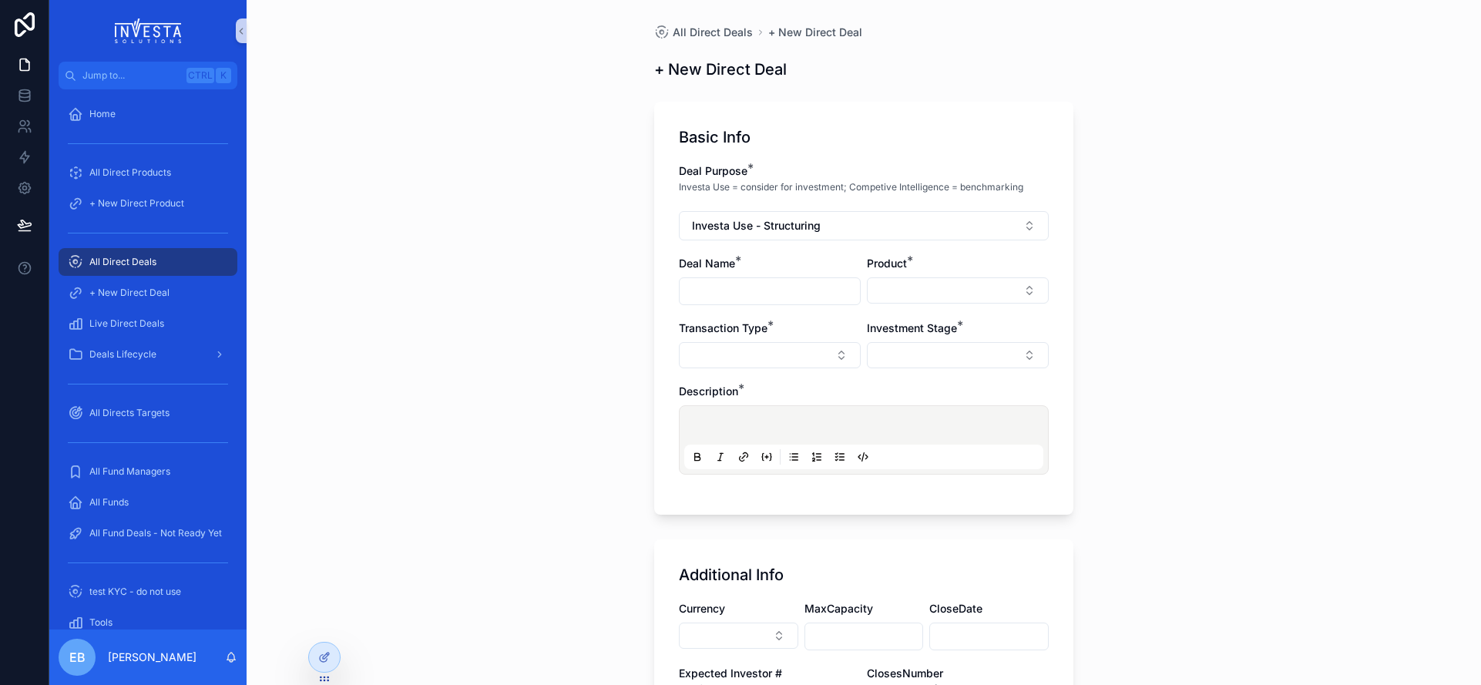
click at [757, 291] on input "scrollable content" at bounding box center [769, 291] width 180 height 22
type input "**********"
click at [900, 296] on button "Select Button" at bounding box center [958, 290] width 182 height 26
type input "****"
click at [895, 345] on span "New" at bounding box center [892, 349] width 23 height 15
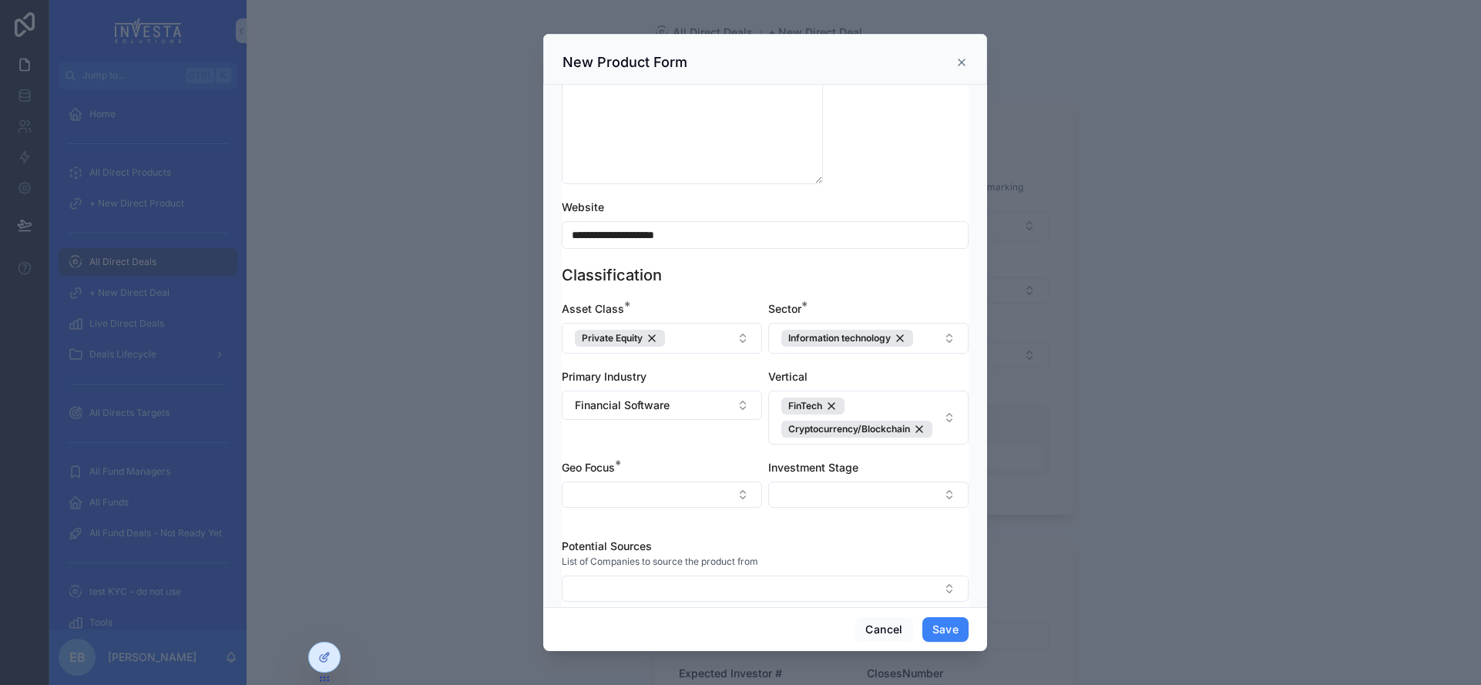
scroll to position [236, 0]
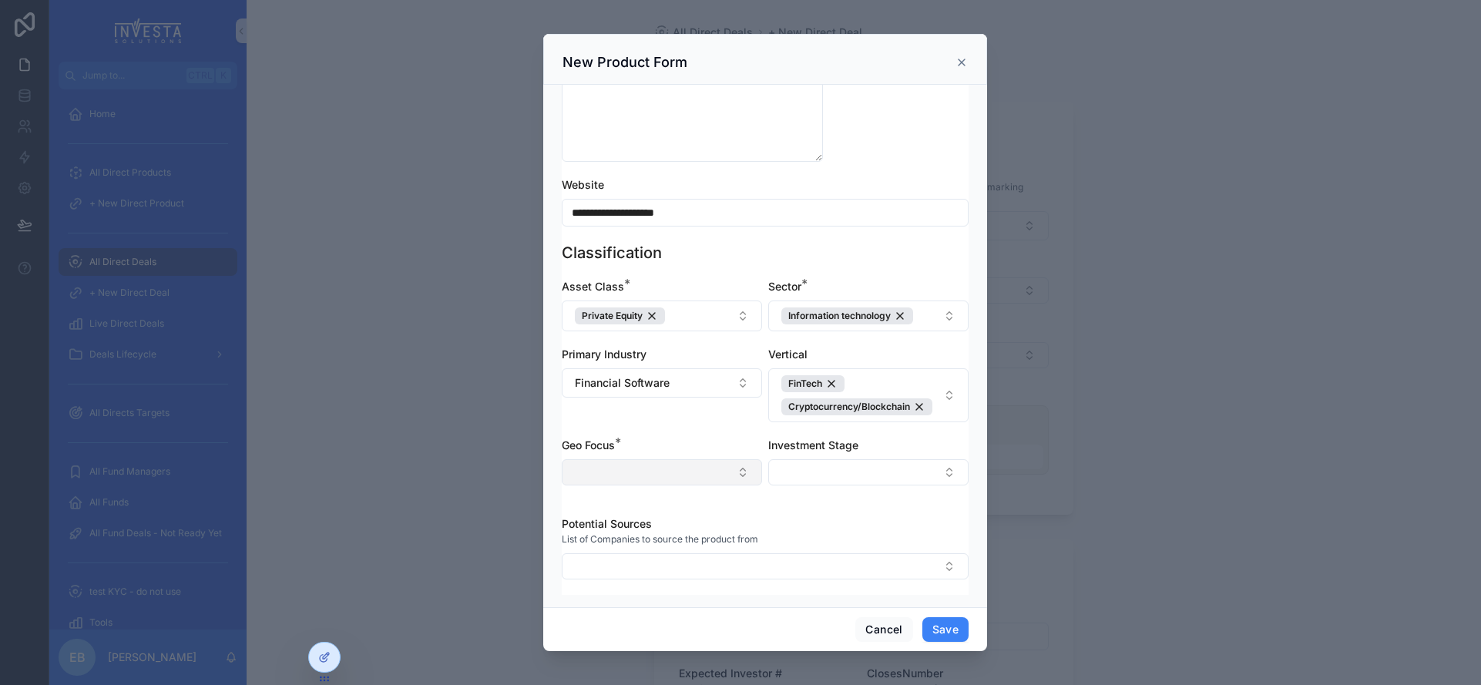
click at [737, 466] on button "Select Button" at bounding box center [662, 472] width 200 height 26
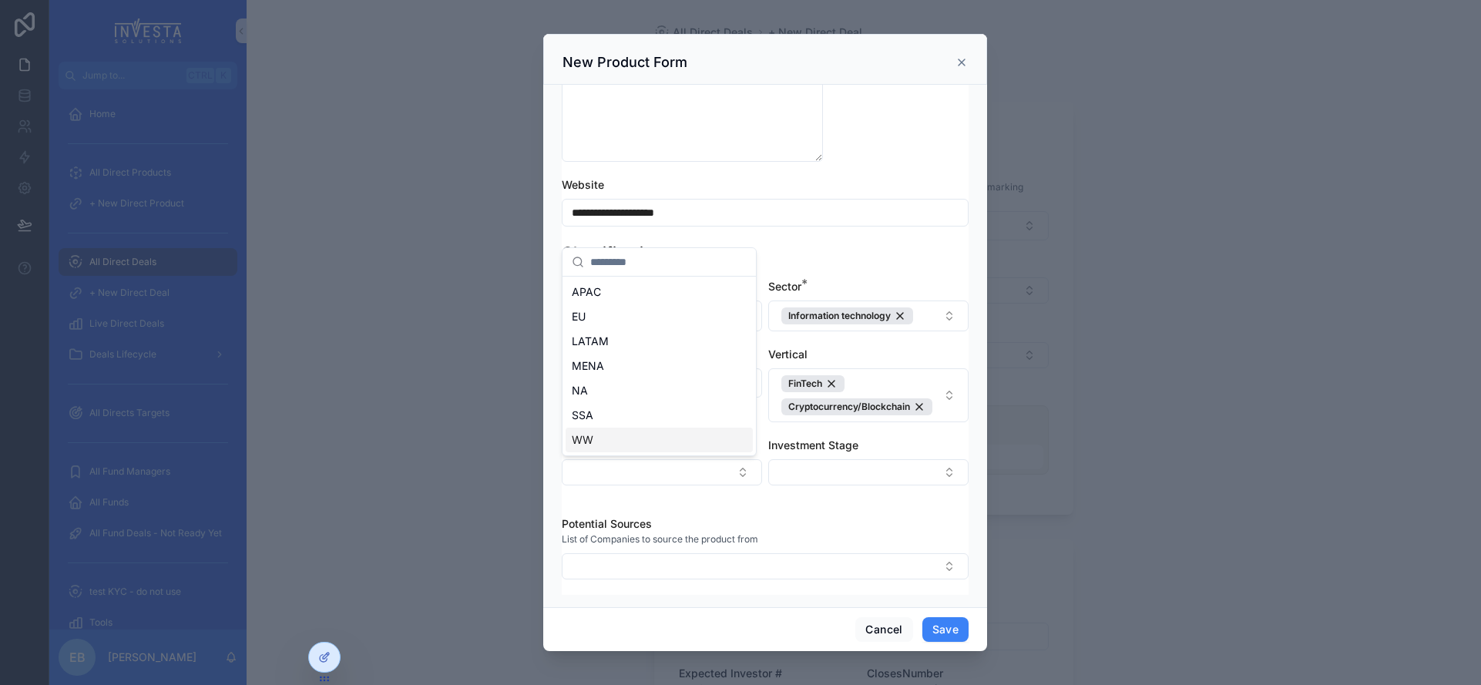
click at [596, 428] on div "WW" at bounding box center [658, 440] width 187 height 25
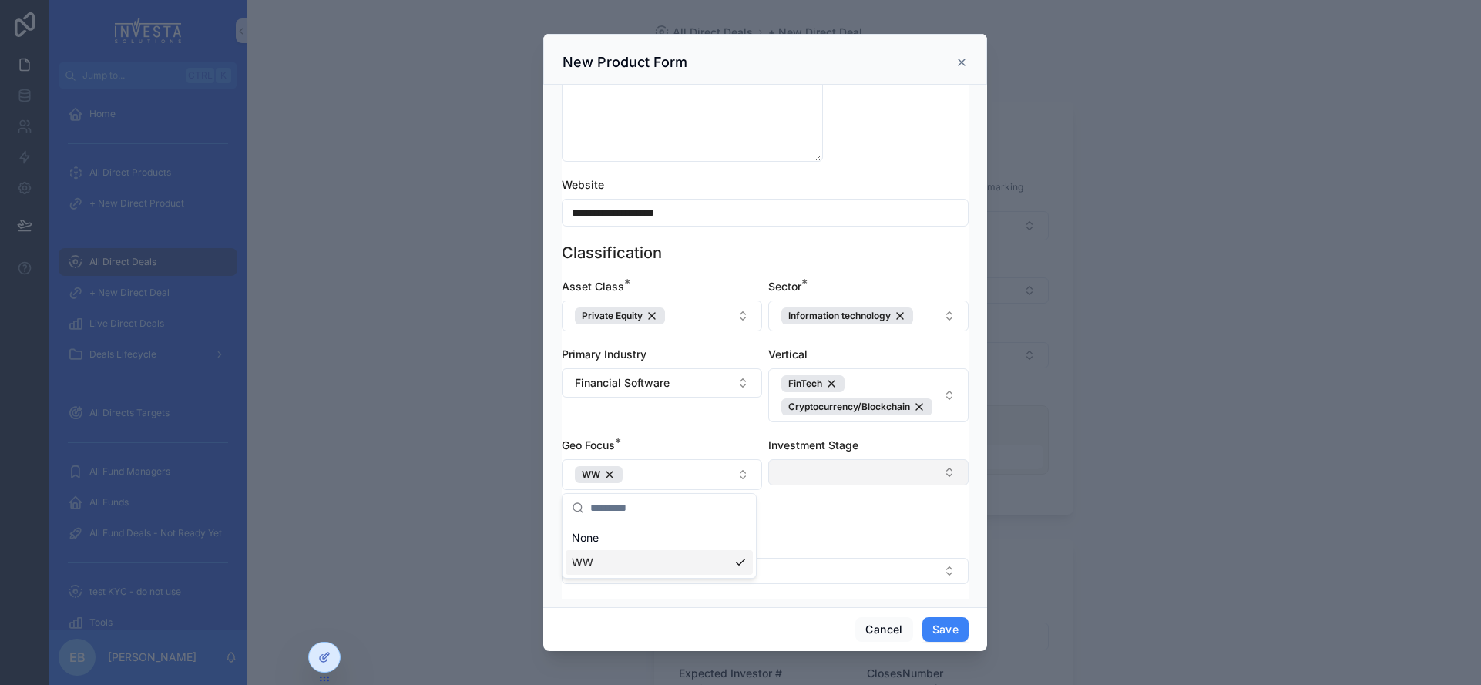
click at [940, 473] on button "Select Button" at bounding box center [868, 472] width 200 height 26
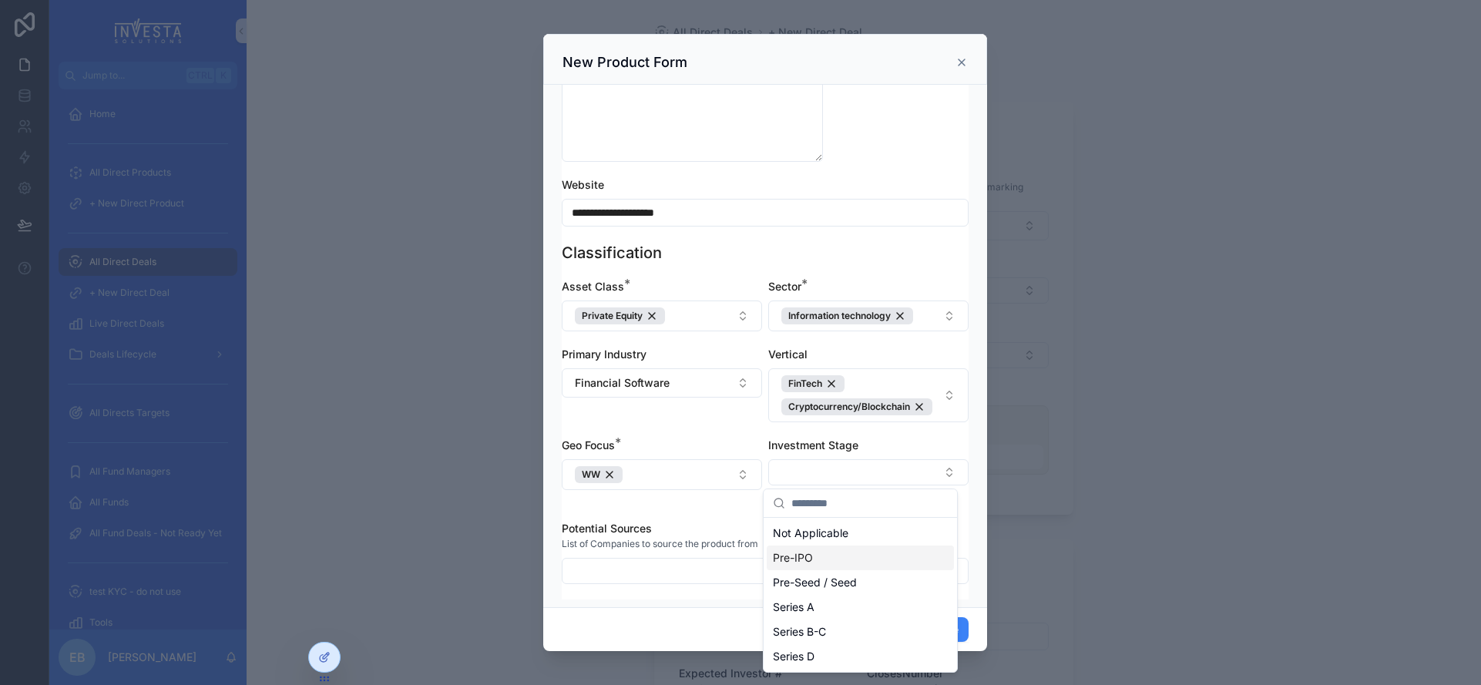
click at [834, 554] on div "Pre-IPO" at bounding box center [860, 557] width 187 height 25
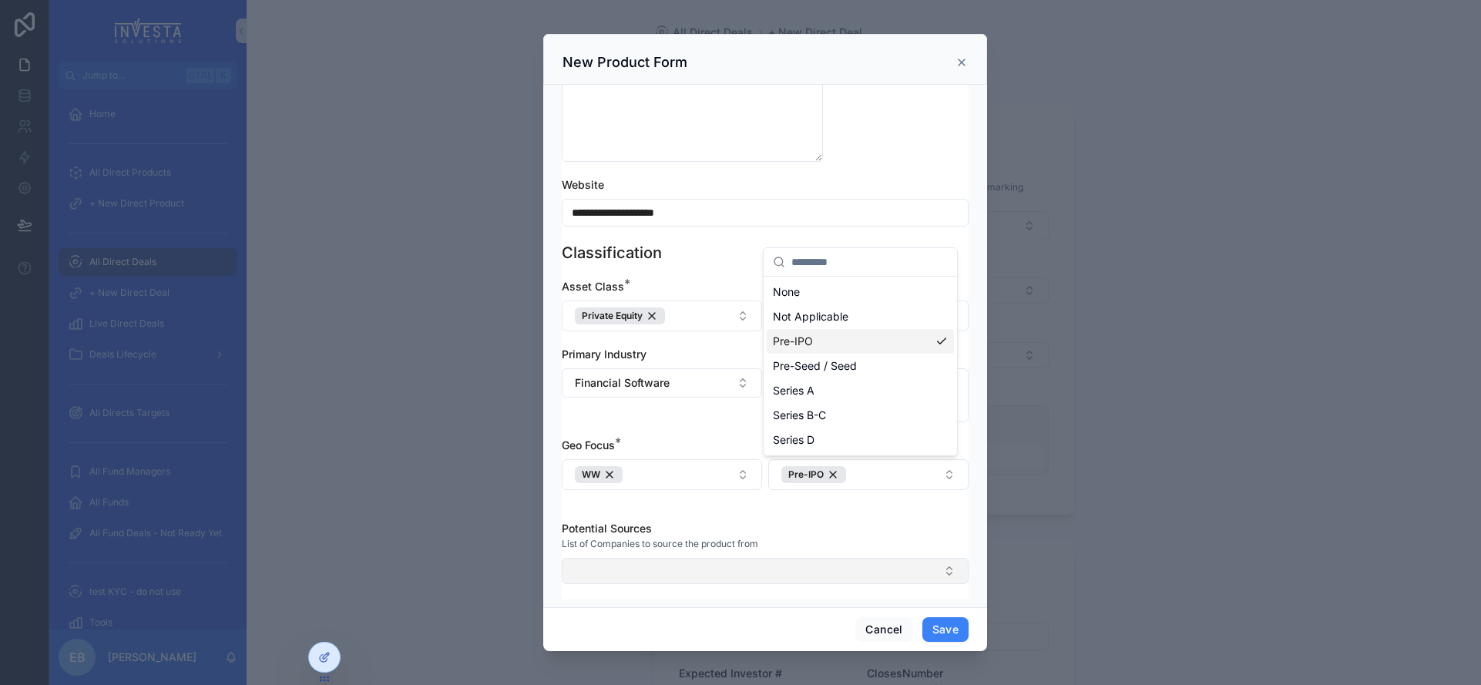
click at [931, 573] on div "**********" at bounding box center [764, 342] width 1431 height 685
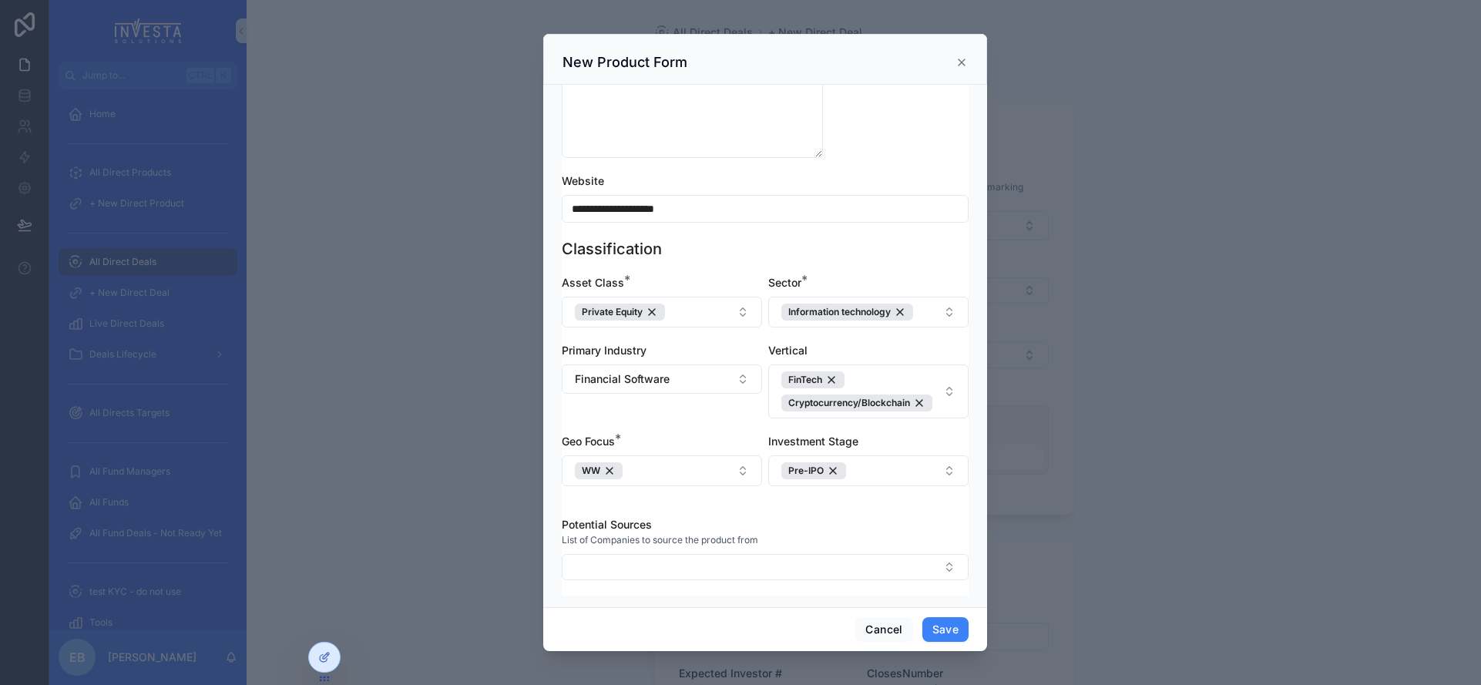
scroll to position [240, 0]
click at [933, 559] on button "Select Button" at bounding box center [765, 566] width 407 height 26
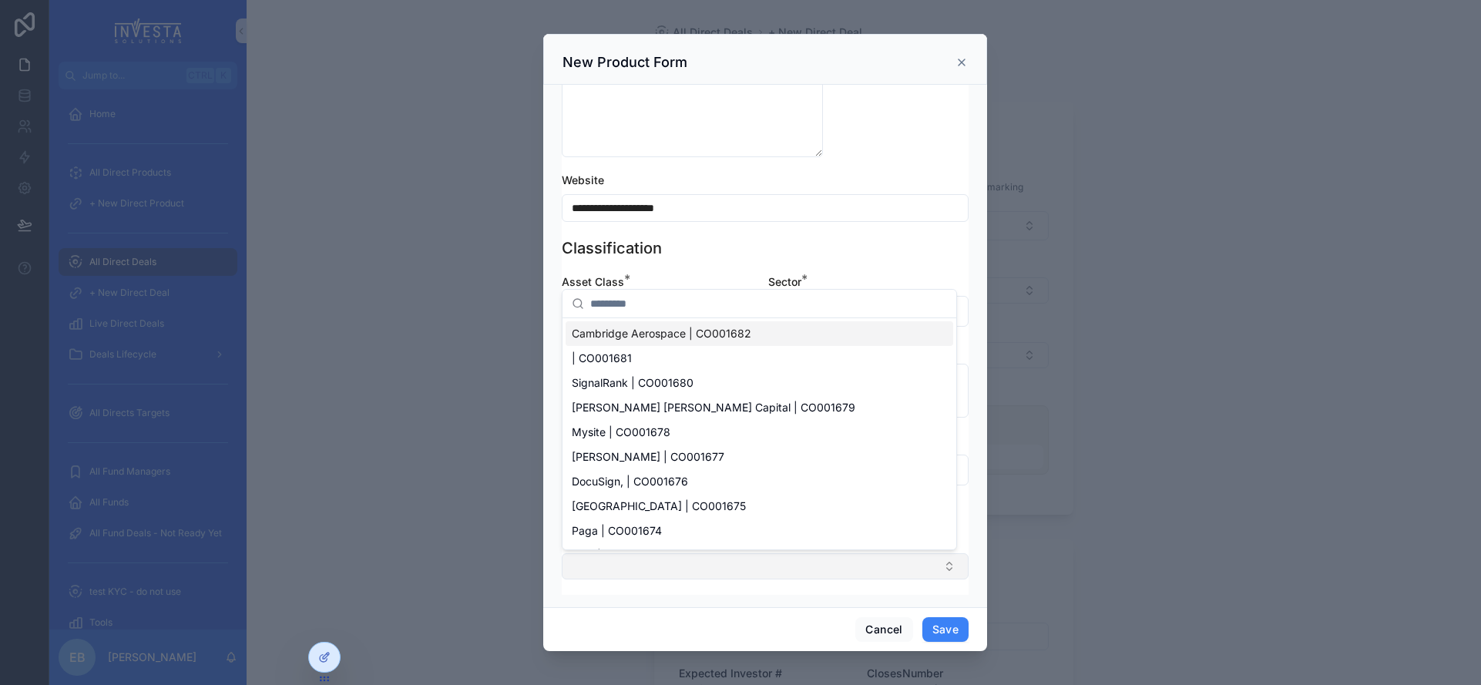
click at [902, 573] on button "Select Button" at bounding box center [765, 566] width 407 height 26
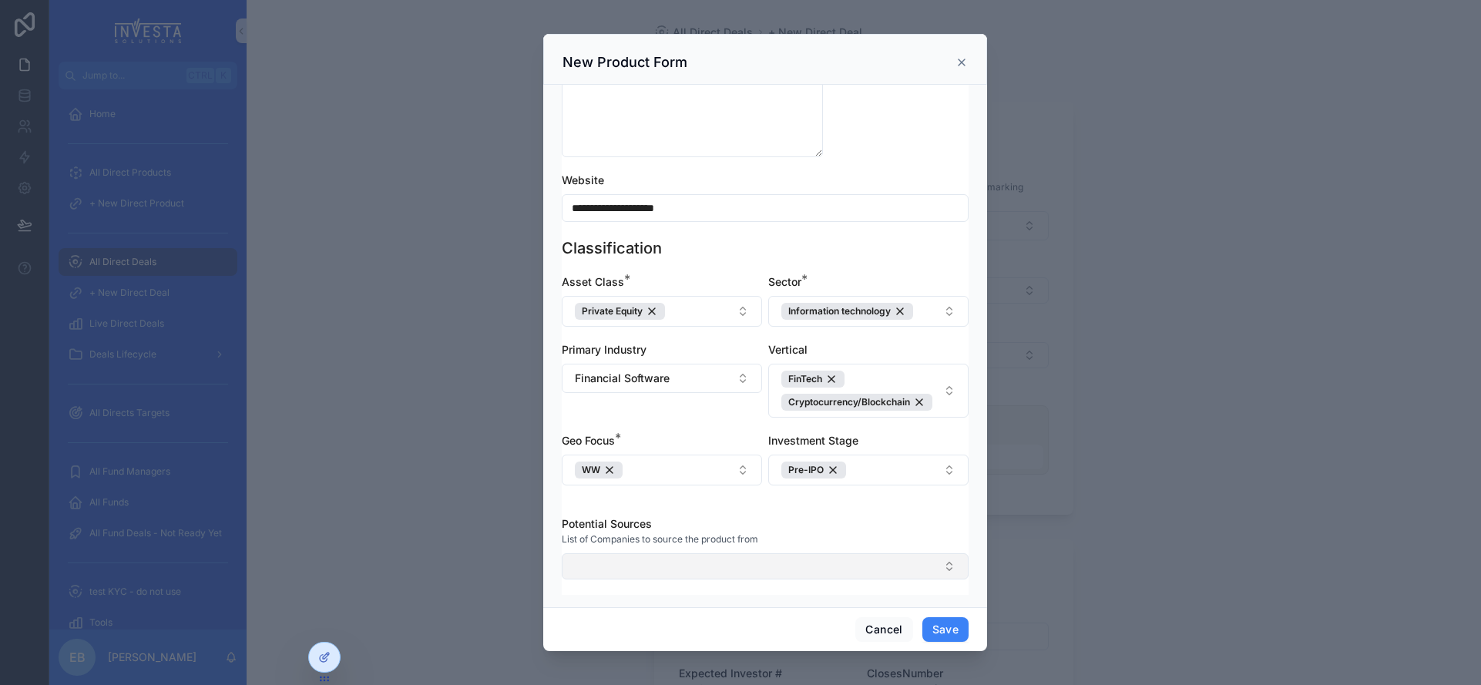
click at [902, 573] on button "Select Button" at bounding box center [765, 566] width 407 height 26
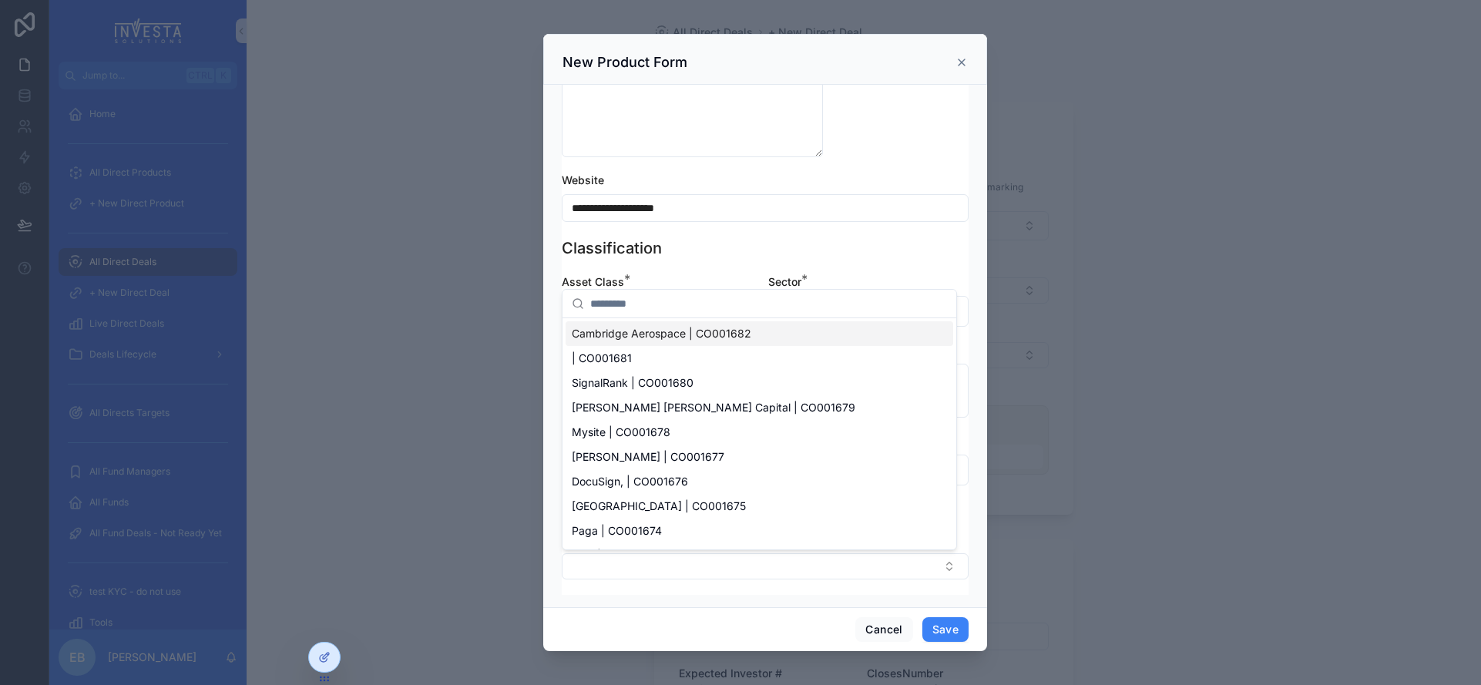
click at [702, 304] on input "scrollable content" at bounding box center [768, 304] width 357 height 28
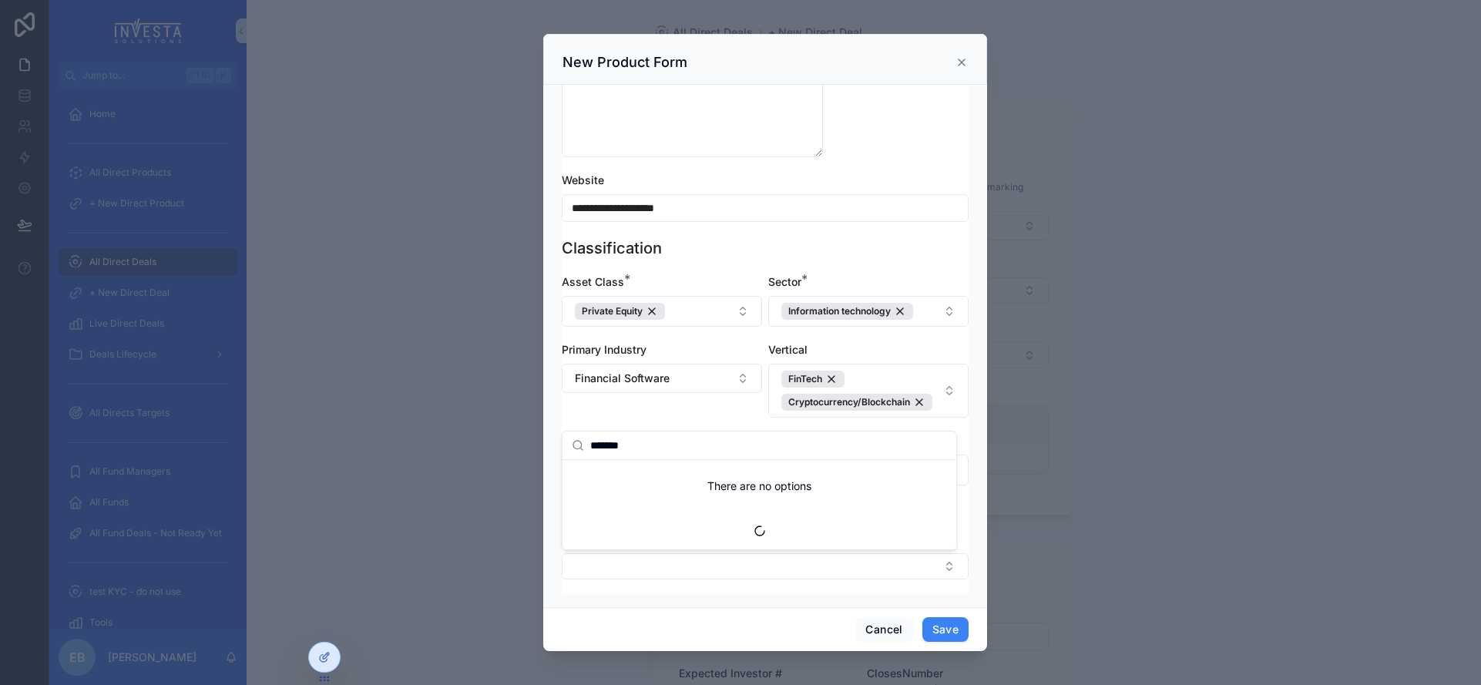
type input "********"
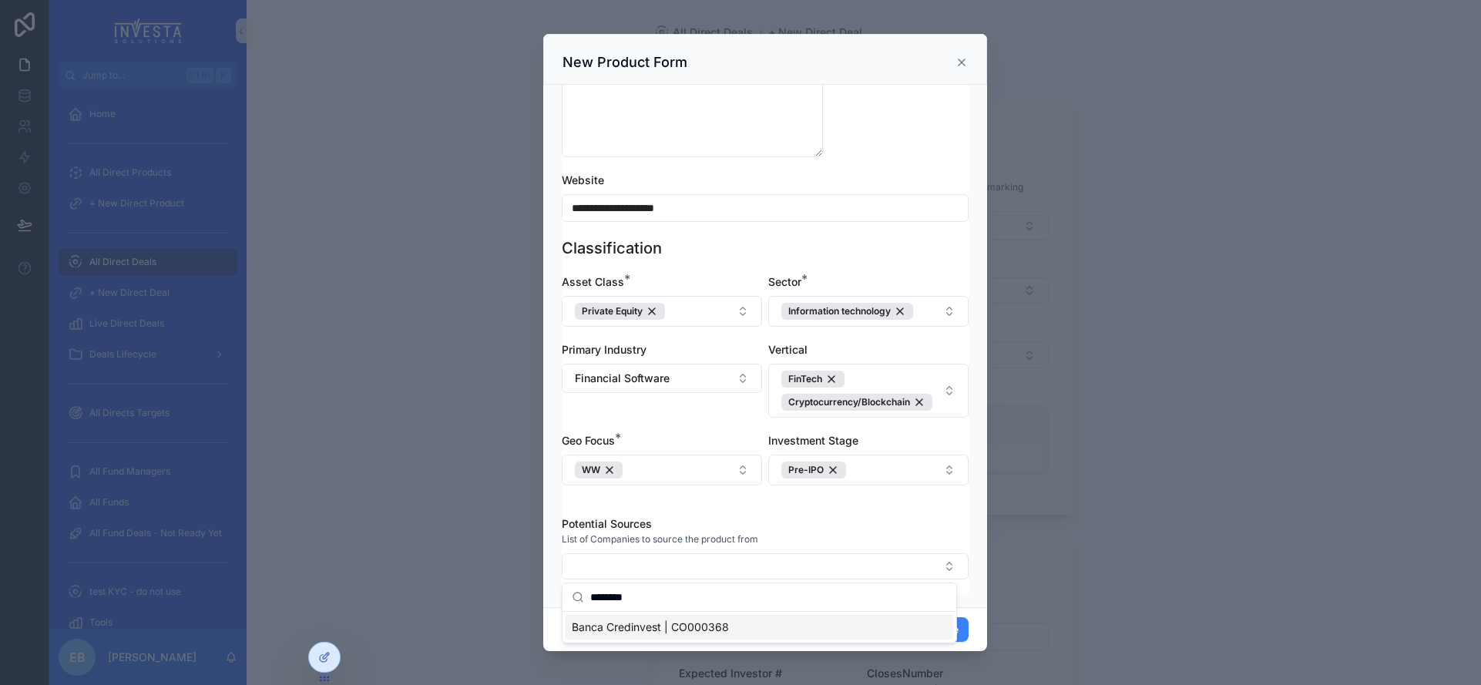
drag, startPoint x: 639, startPoint y: 600, endPoint x: 589, endPoint y: 596, distance: 51.1
click at [589, 596] on div "********" at bounding box center [759, 597] width 394 height 29
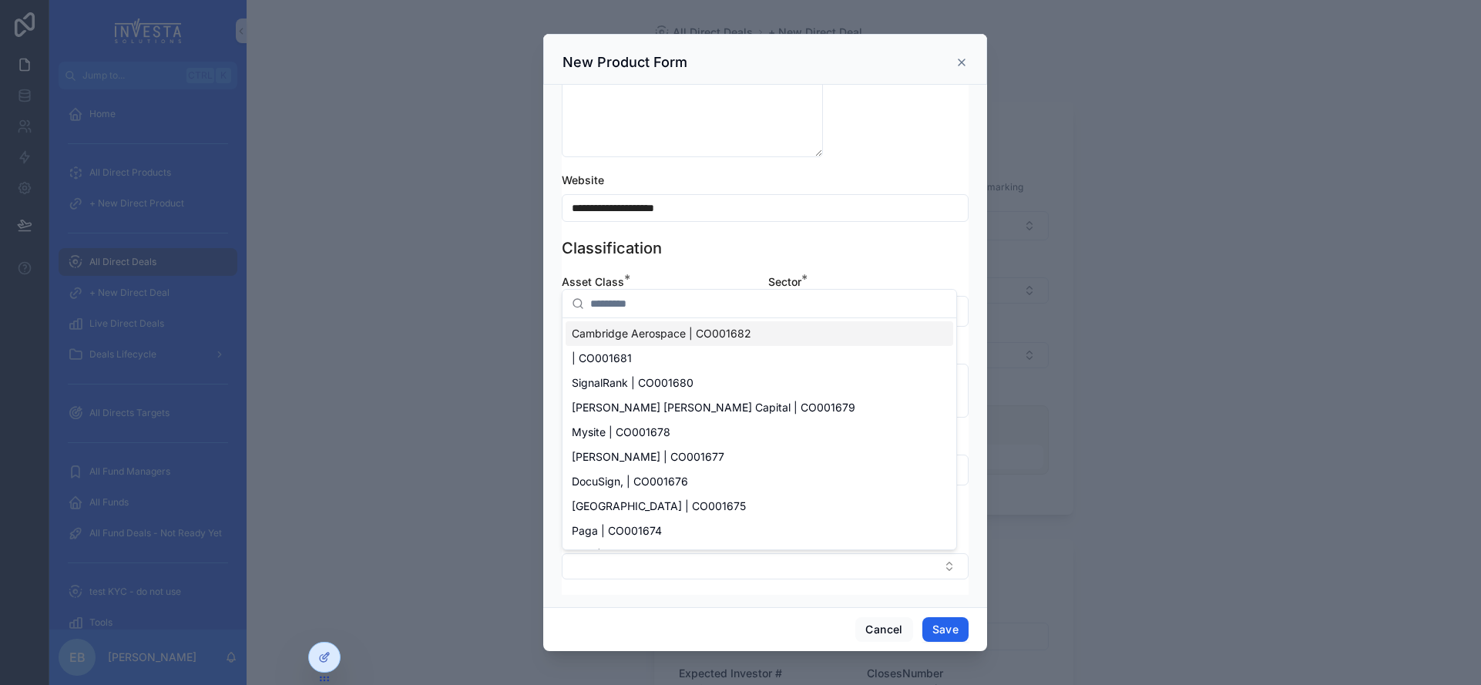
click at [953, 629] on button "Save" at bounding box center [945, 629] width 46 height 25
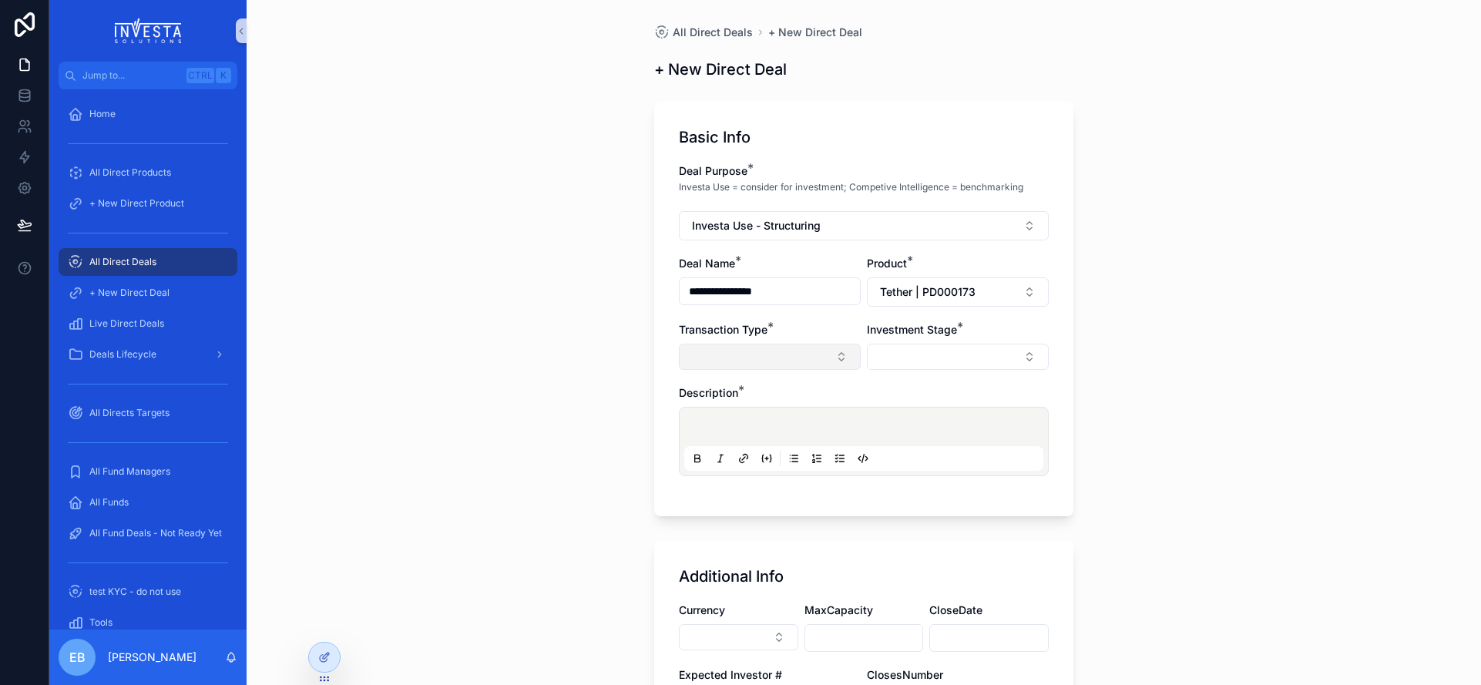
click at [831, 353] on button "Select Button" at bounding box center [770, 357] width 182 height 26
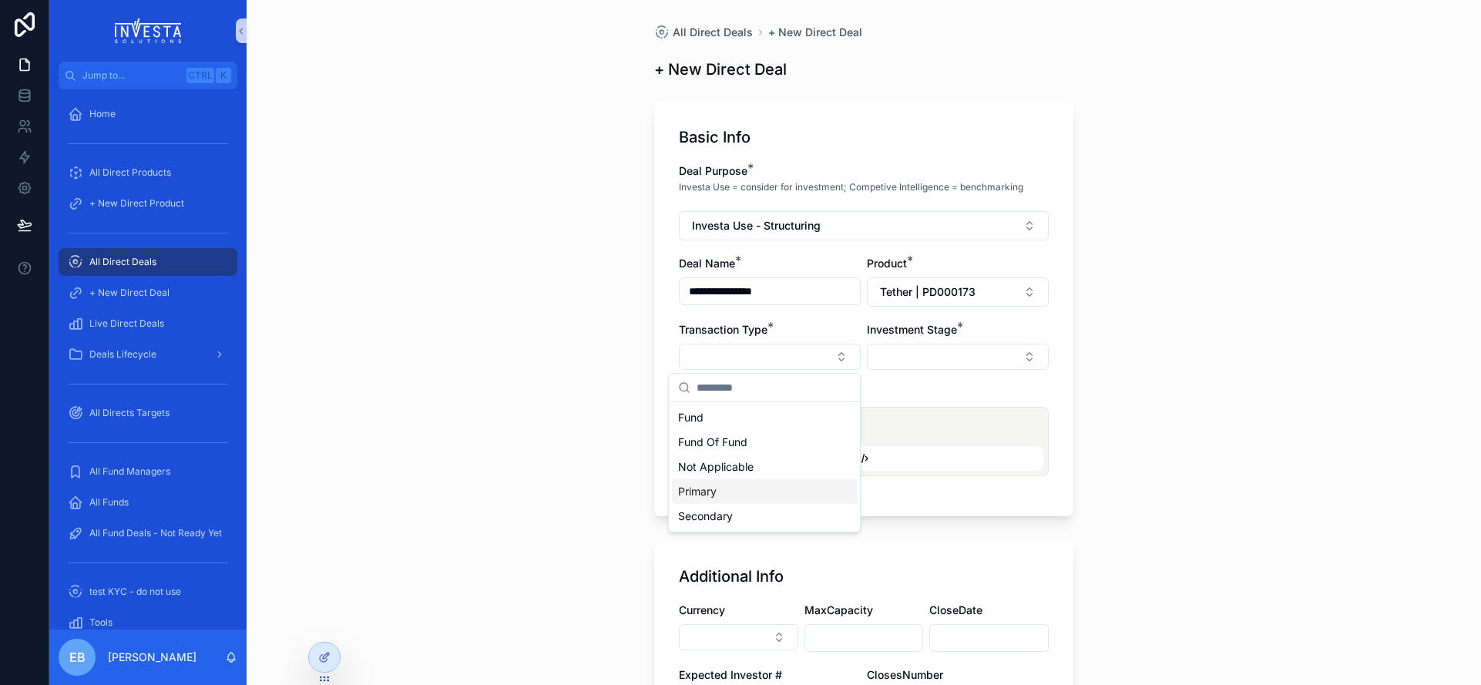
click at [749, 492] on div "Primary" at bounding box center [764, 491] width 185 height 25
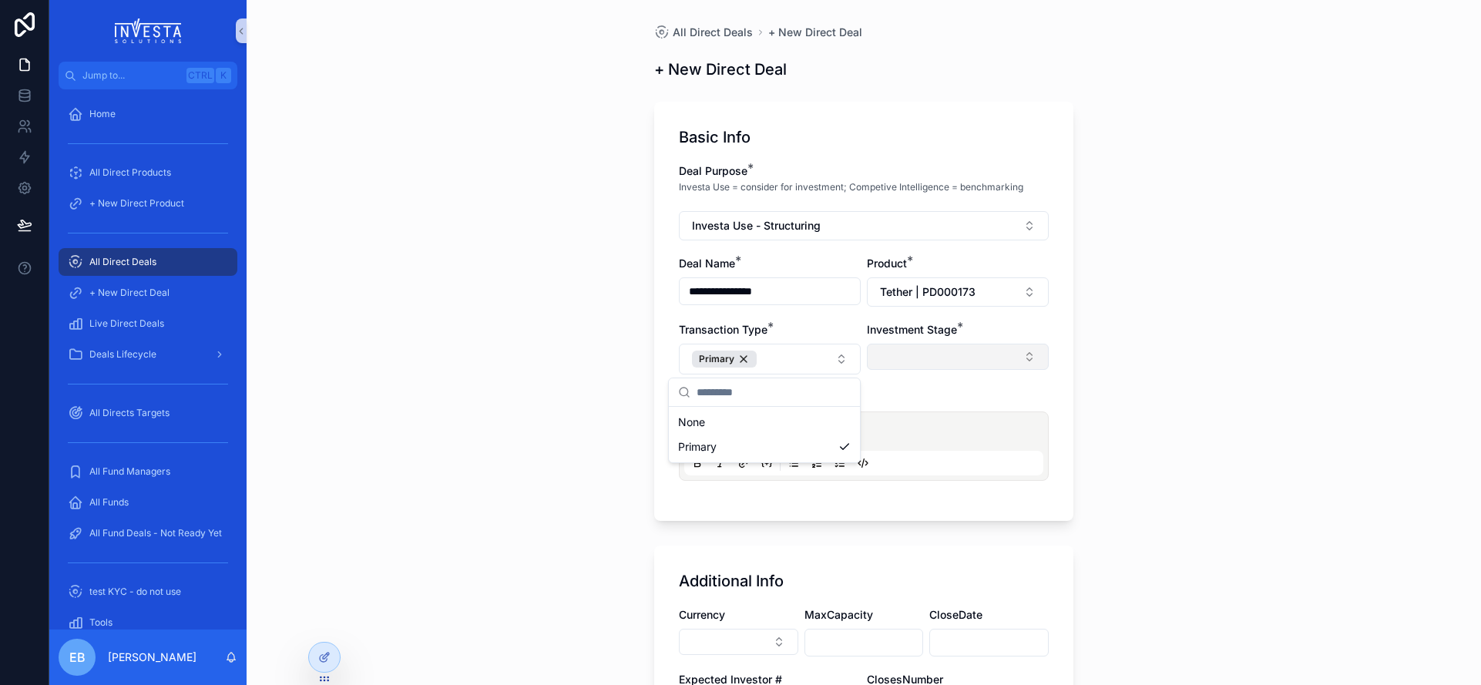
click at [1015, 362] on button "Select Button" at bounding box center [958, 357] width 182 height 26
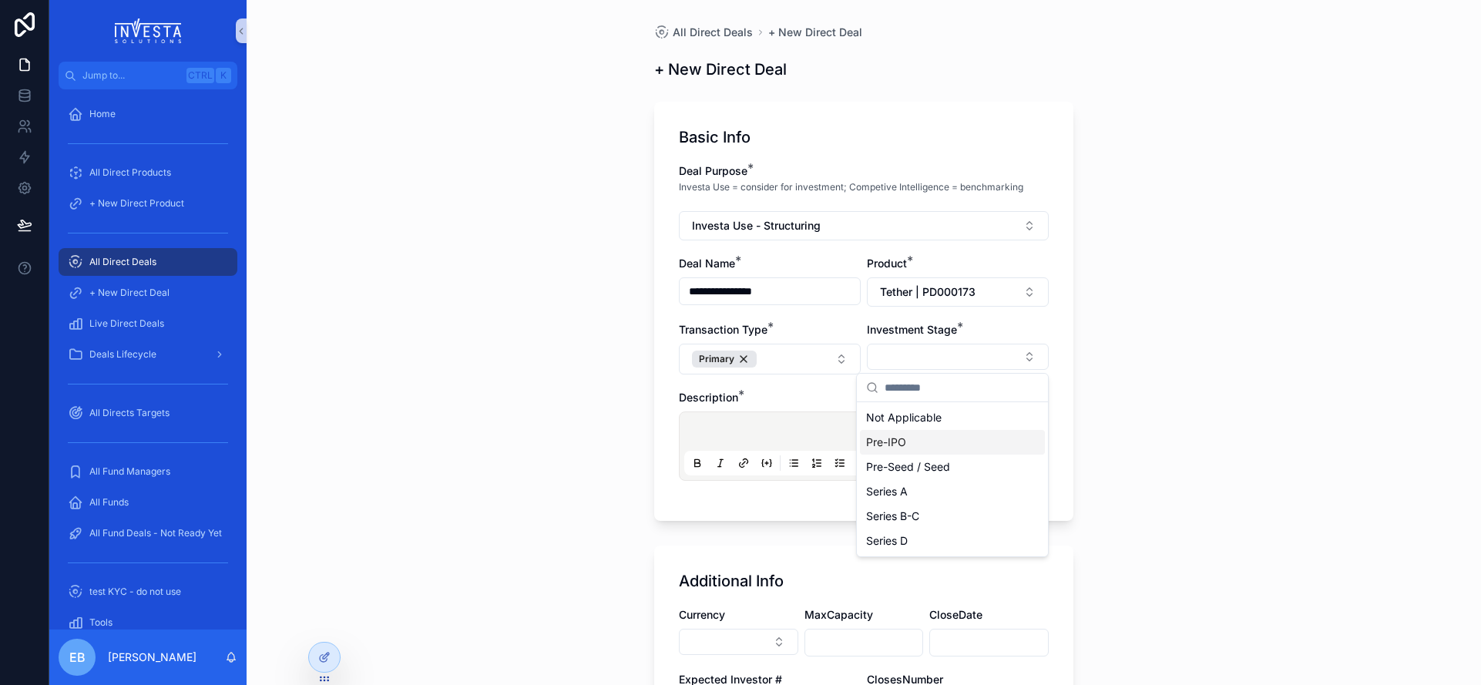
click at [924, 440] on div "Pre-IPO" at bounding box center [952, 442] width 185 height 25
click at [1193, 460] on div "**********" at bounding box center [864, 342] width 1234 height 685
click at [797, 420] on div "scrollable content" at bounding box center [863, 446] width 359 height 59
click at [797, 428] on p "scrollable content" at bounding box center [866, 433] width 359 height 15
click at [1131, 509] on div "**********" at bounding box center [864, 342] width 1234 height 685
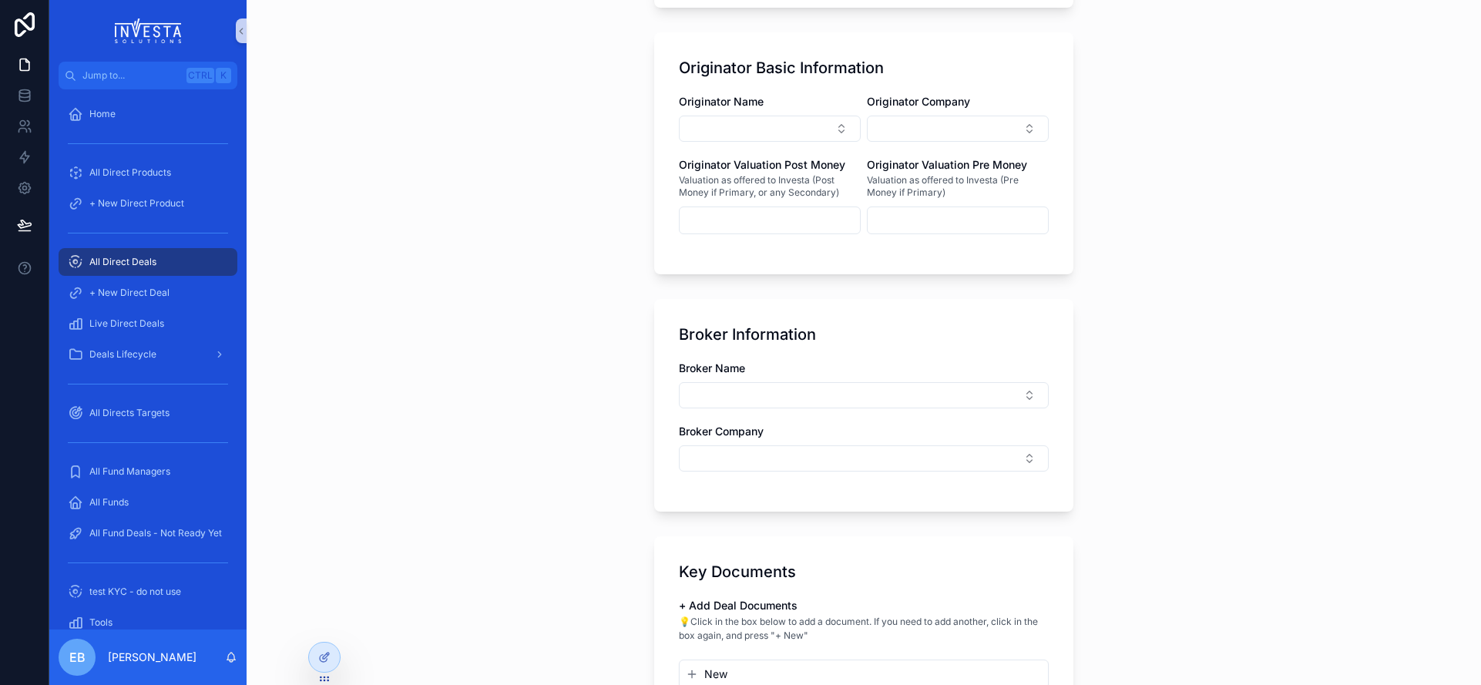
scroll to position [1337, 0]
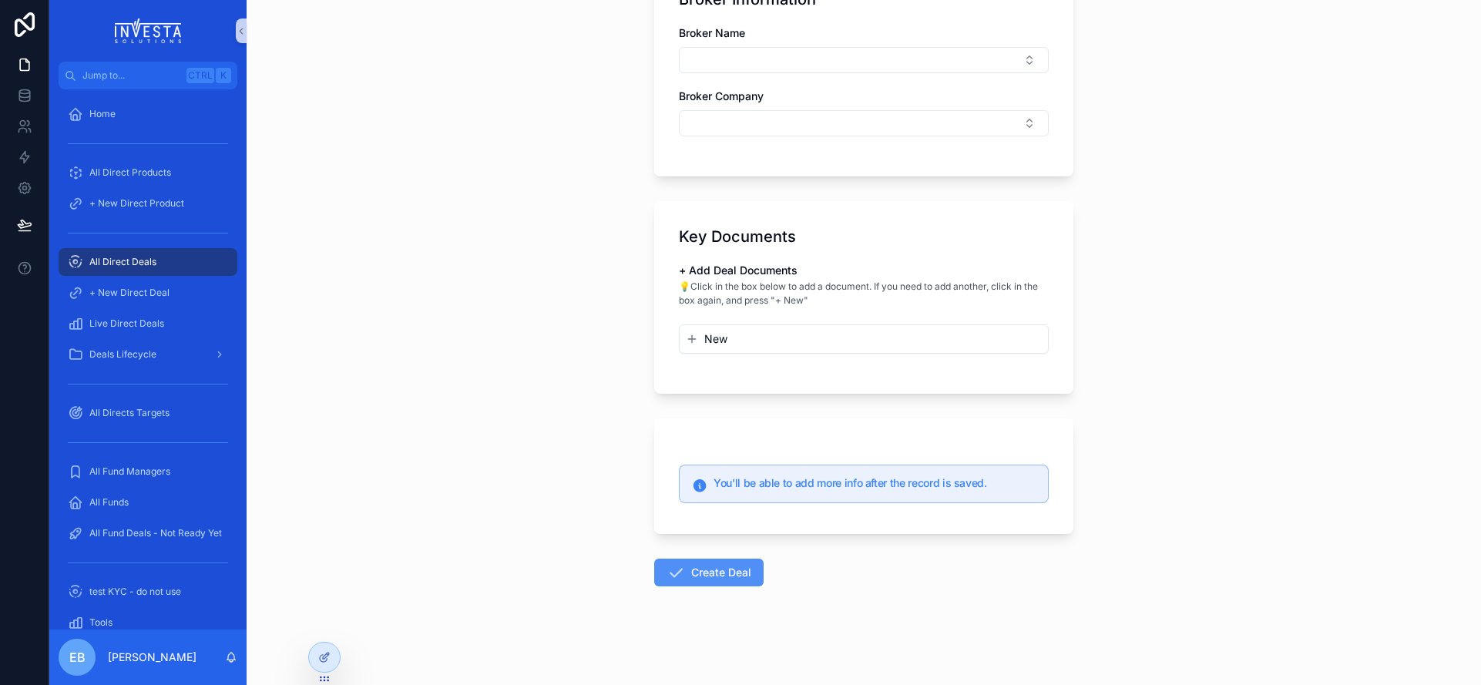
click at [723, 575] on button "Create Deal" at bounding box center [708, 573] width 109 height 28
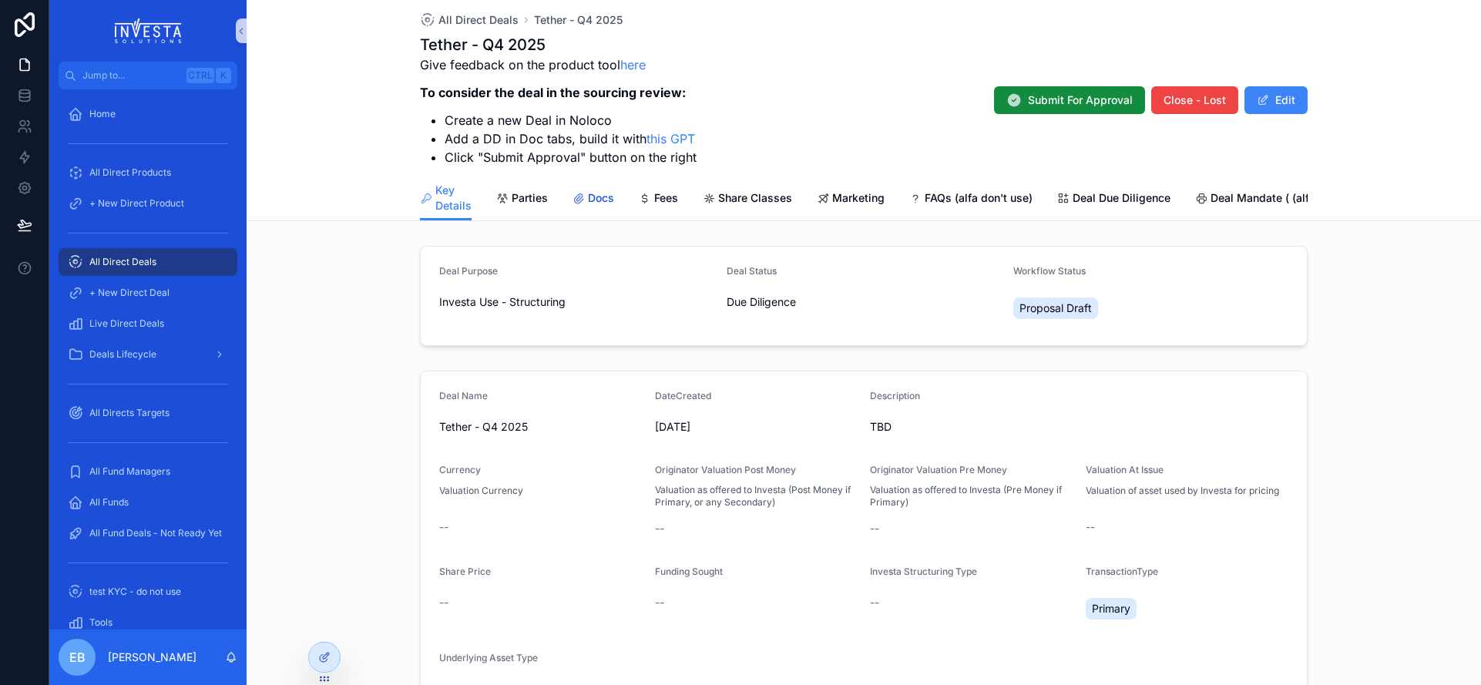
click at [588, 203] on span "Docs" at bounding box center [601, 197] width 26 height 15
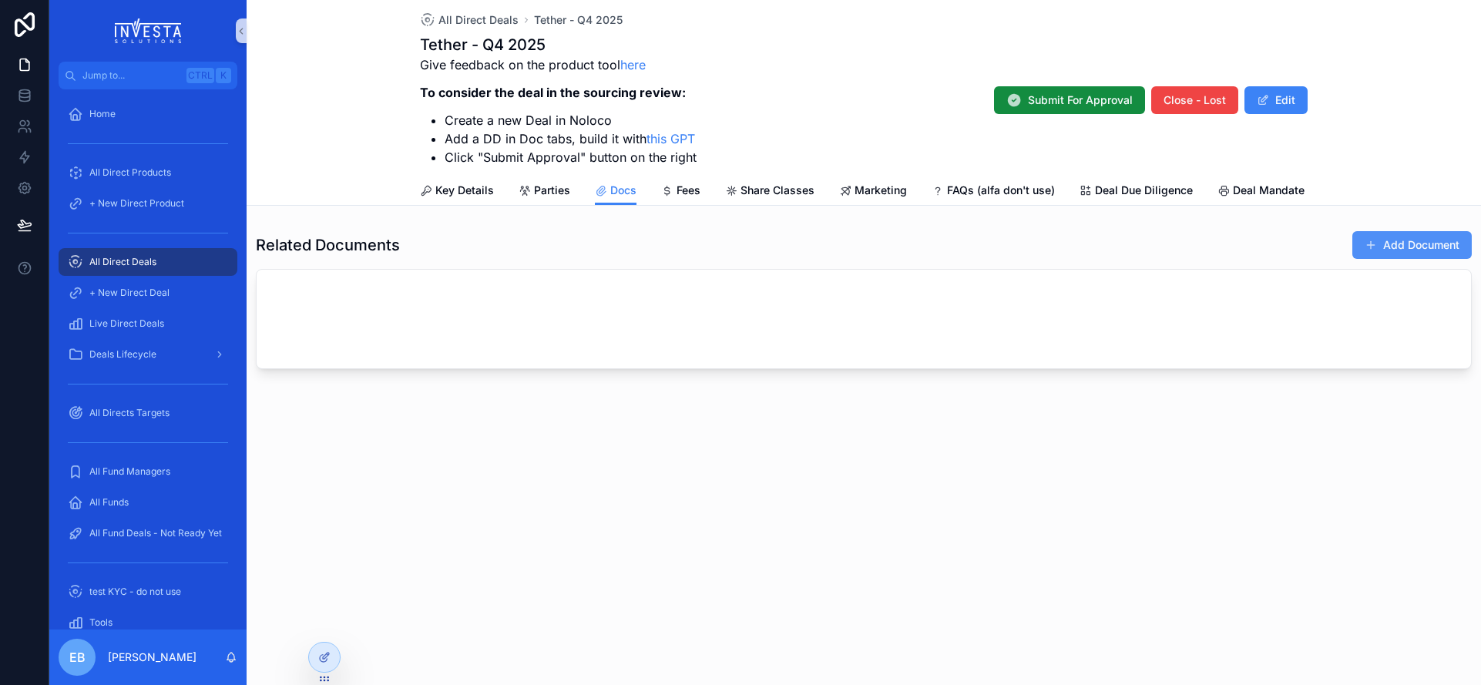
click at [1426, 252] on button "Add Document" at bounding box center [1411, 245] width 119 height 28
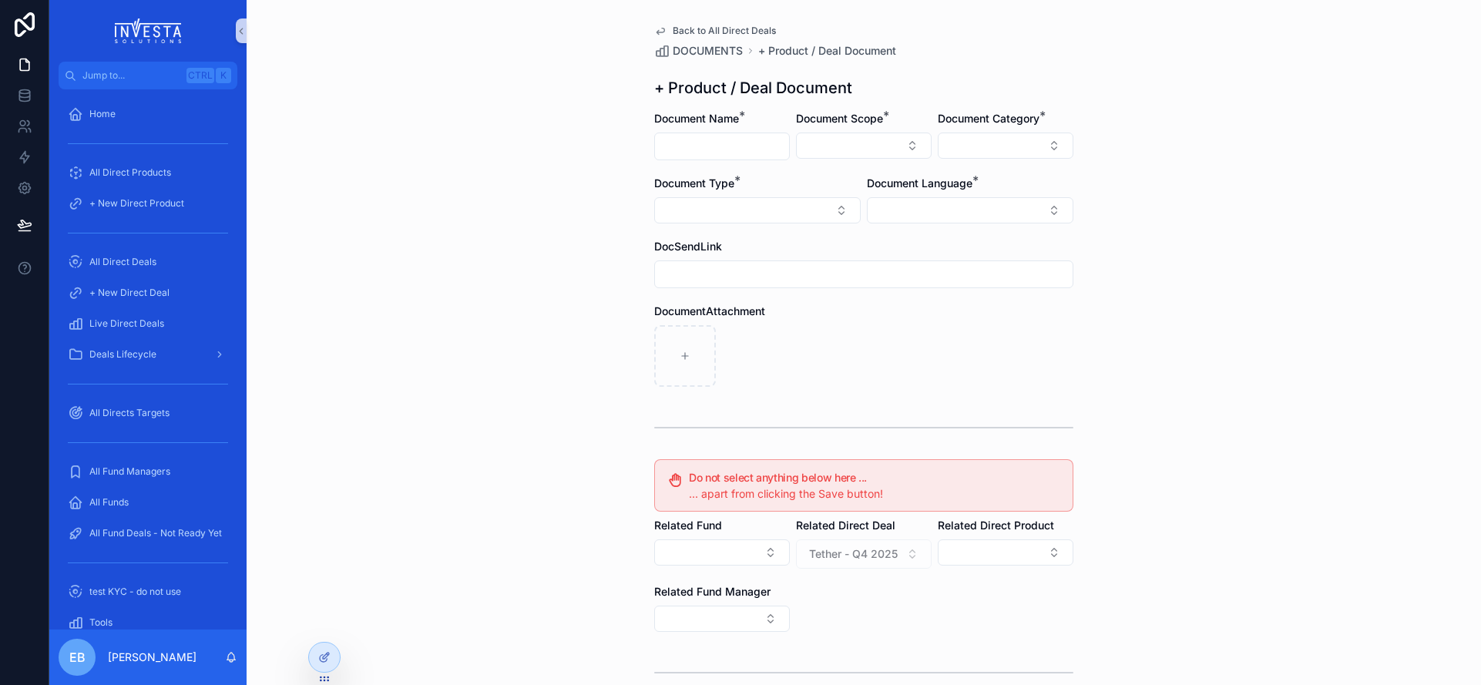
click at [750, 152] on input "scrollable content" at bounding box center [722, 147] width 134 height 22
type input "**********"
click at [828, 146] on button "Select Button" at bounding box center [864, 146] width 136 height 26
click at [827, 216] on div "Direct Equity" at bounding box center [858, 206] width 185 height 25
click at [1017, 138] on button "Select Button" at bounding box center [1006, 146] width 136 height 26
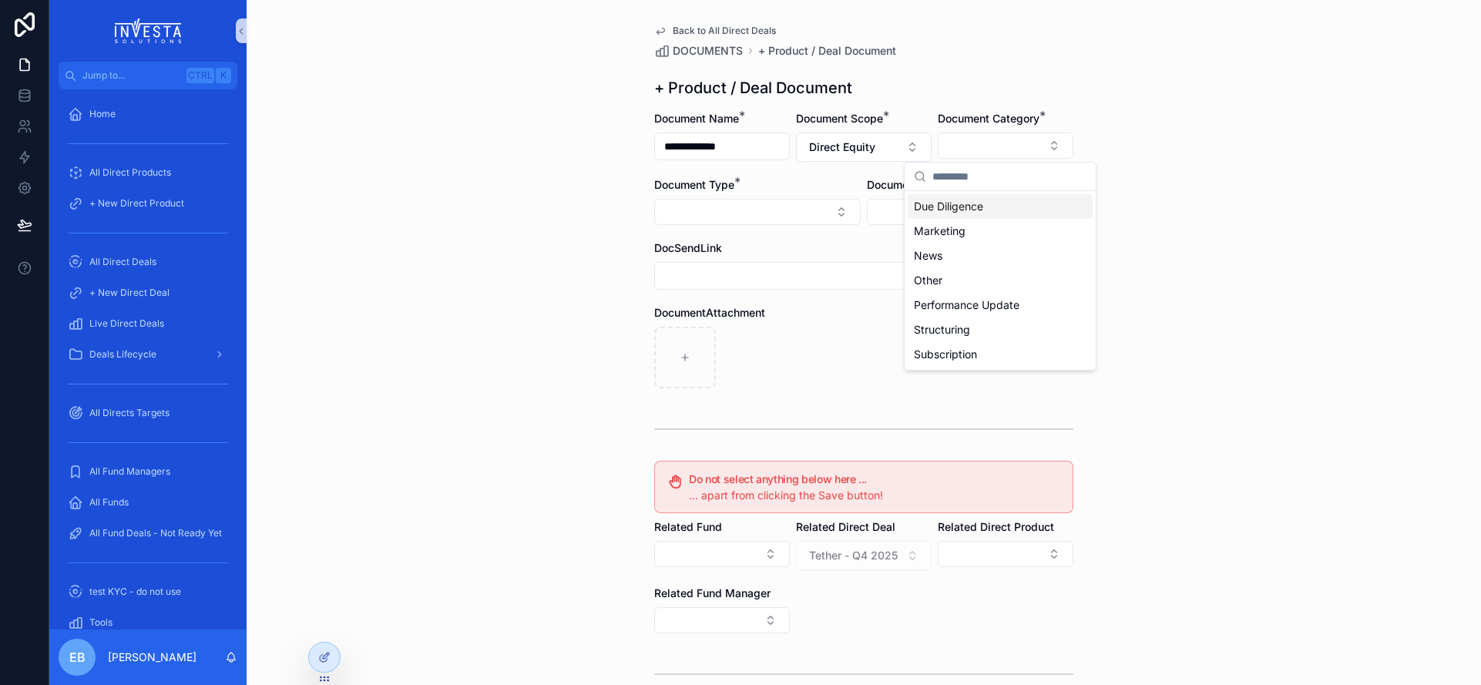
click at [982, 211] on span "Due Diligence" at bounding box center [948, 206] width 69 height 15
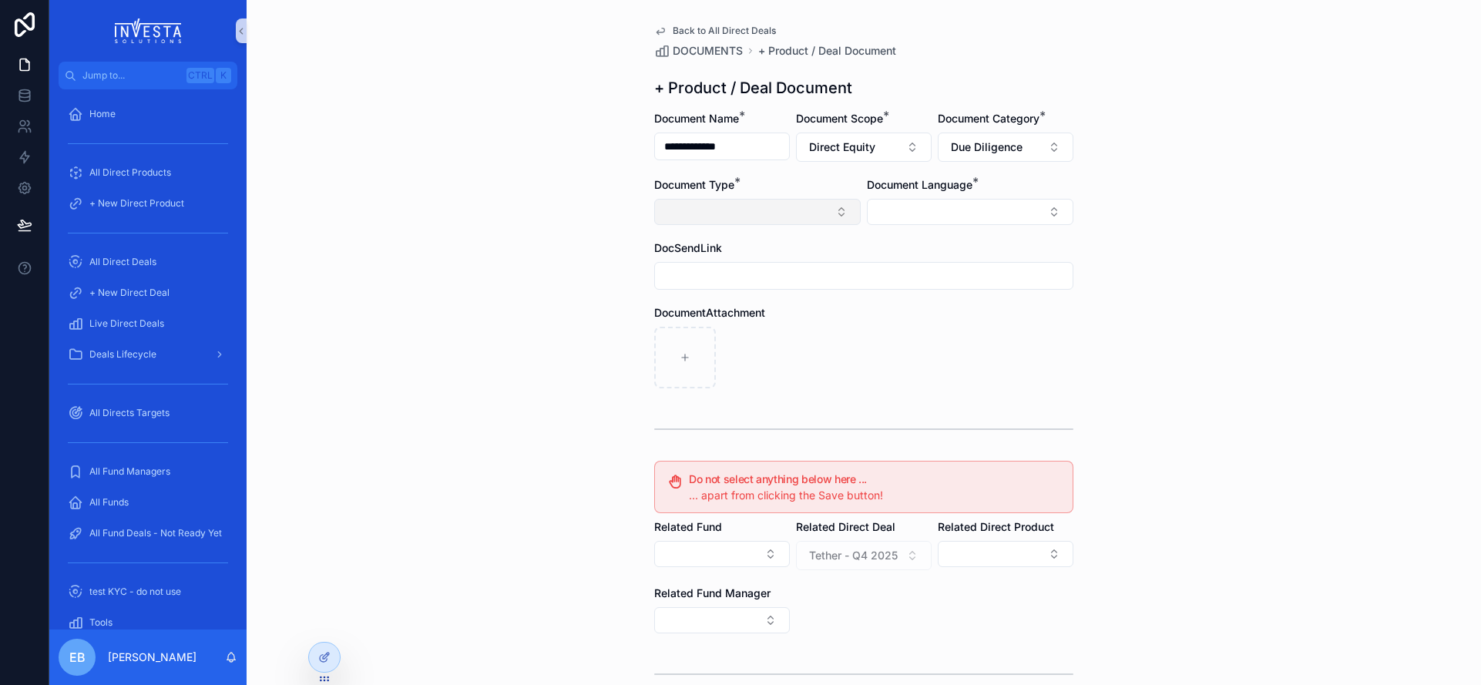
click at [831, 211] on button "Select Button" at bounding box center [757, 212] width 206 height 26
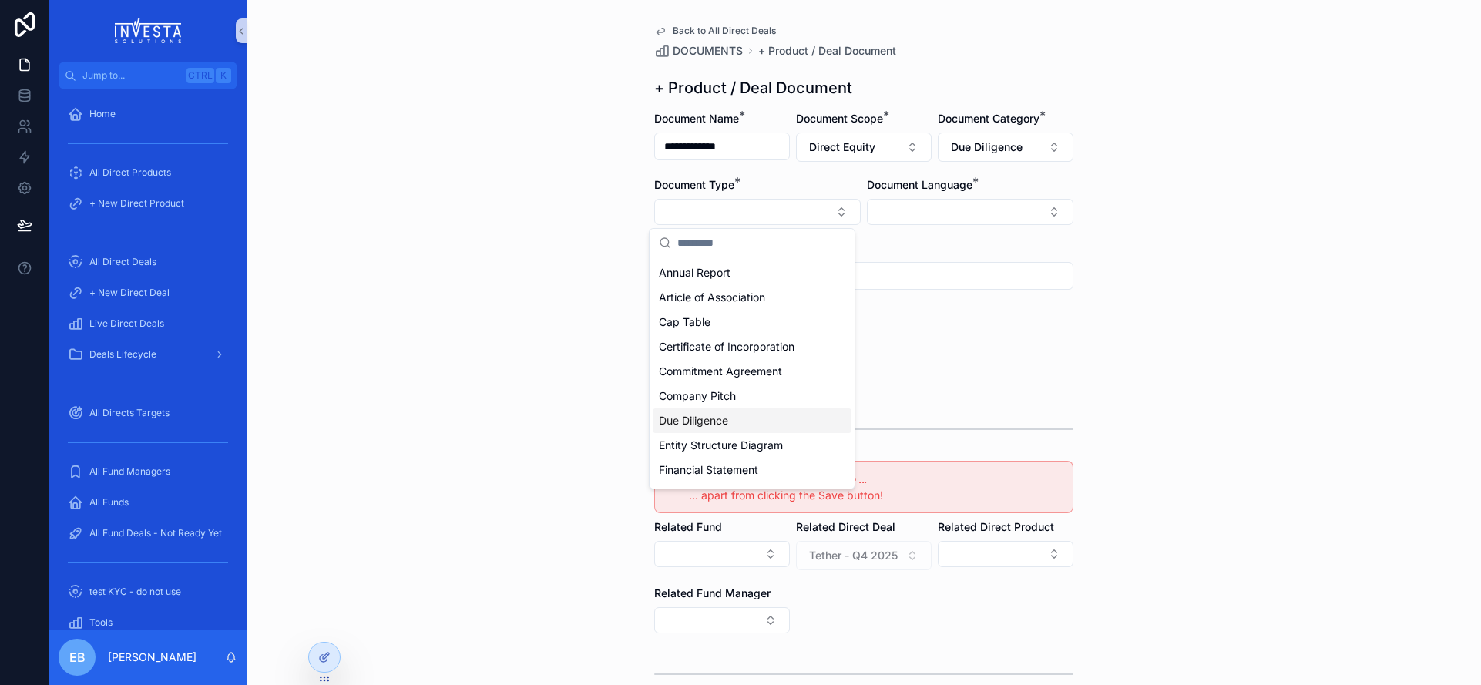
click at [732, 419] on div "Due Diligence" at bounding box center [752, 420] width 199 height 25
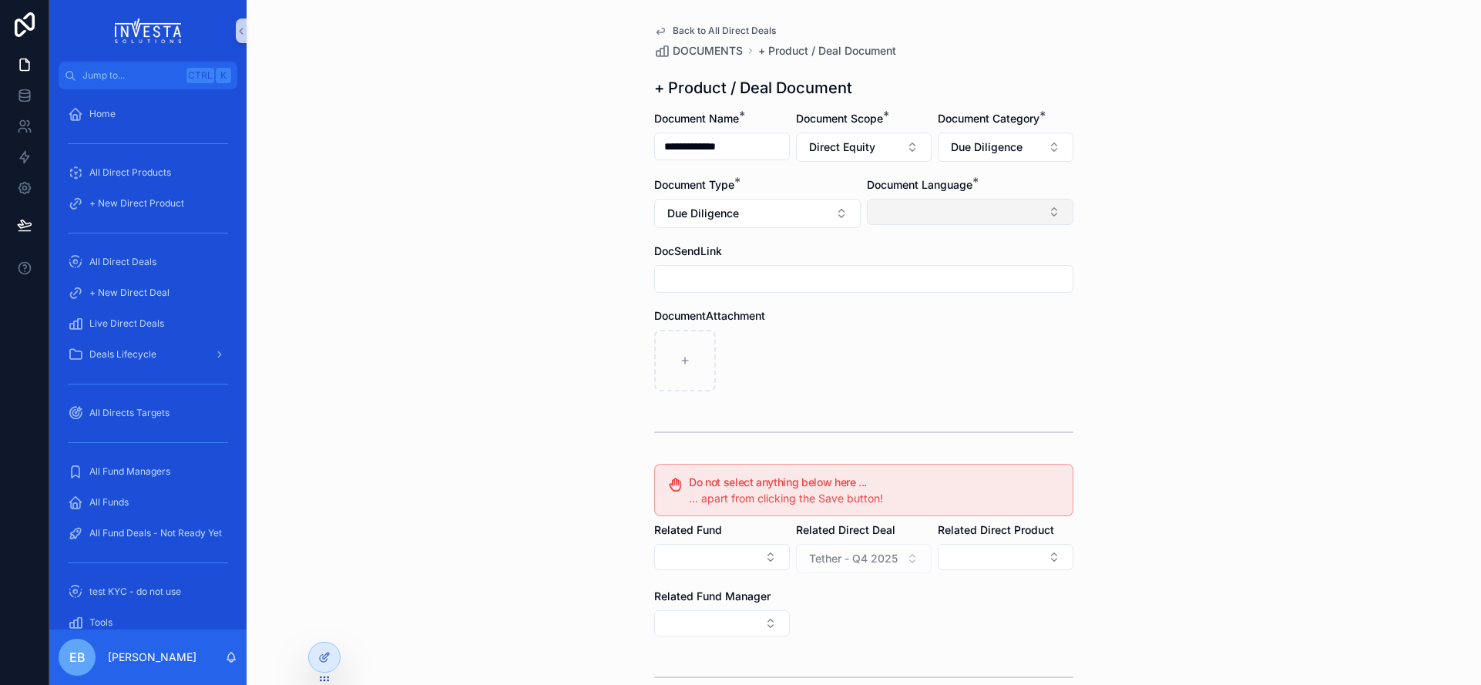
click at [1044, 211] on button "Select Button" at bounding box center [970, 212] width 206 height 26
click at [922, 325] on div "English" at bounding box center [964, 322] width 199 height 25
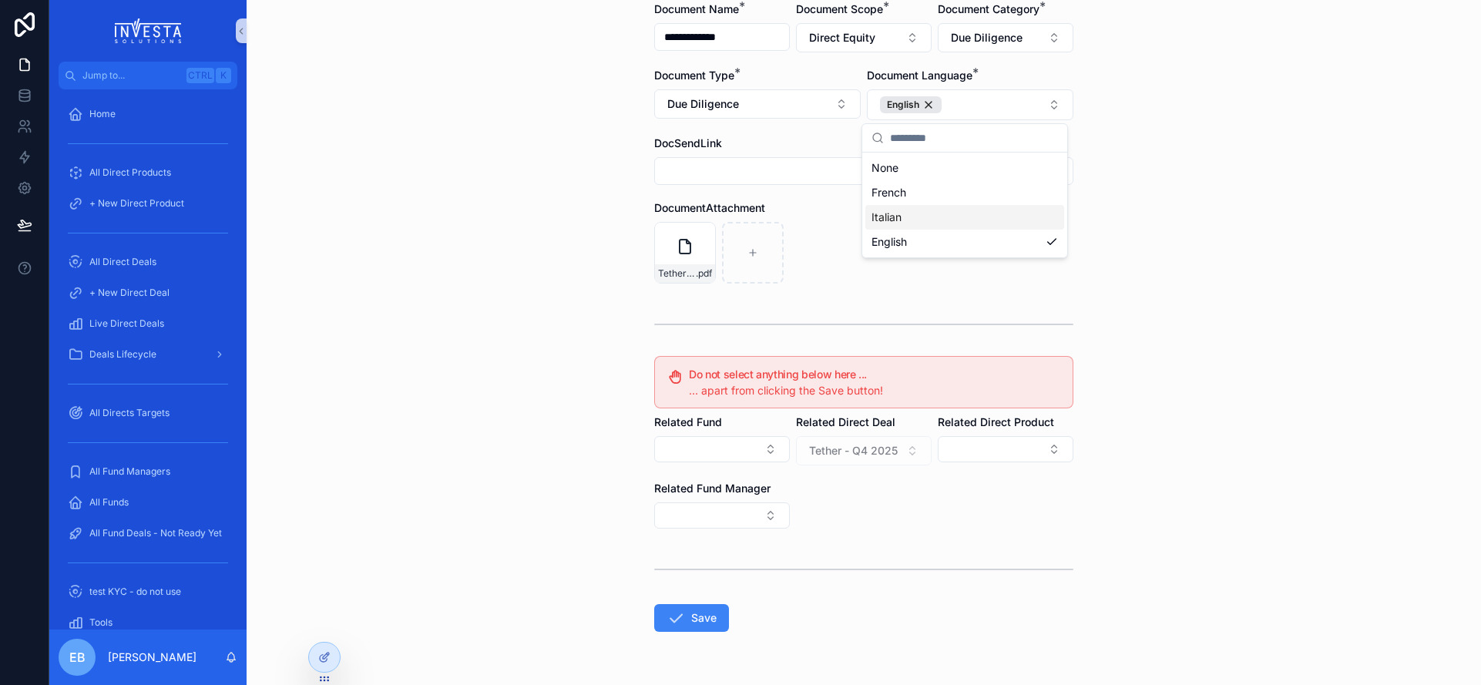
scroll to position [154, 0]
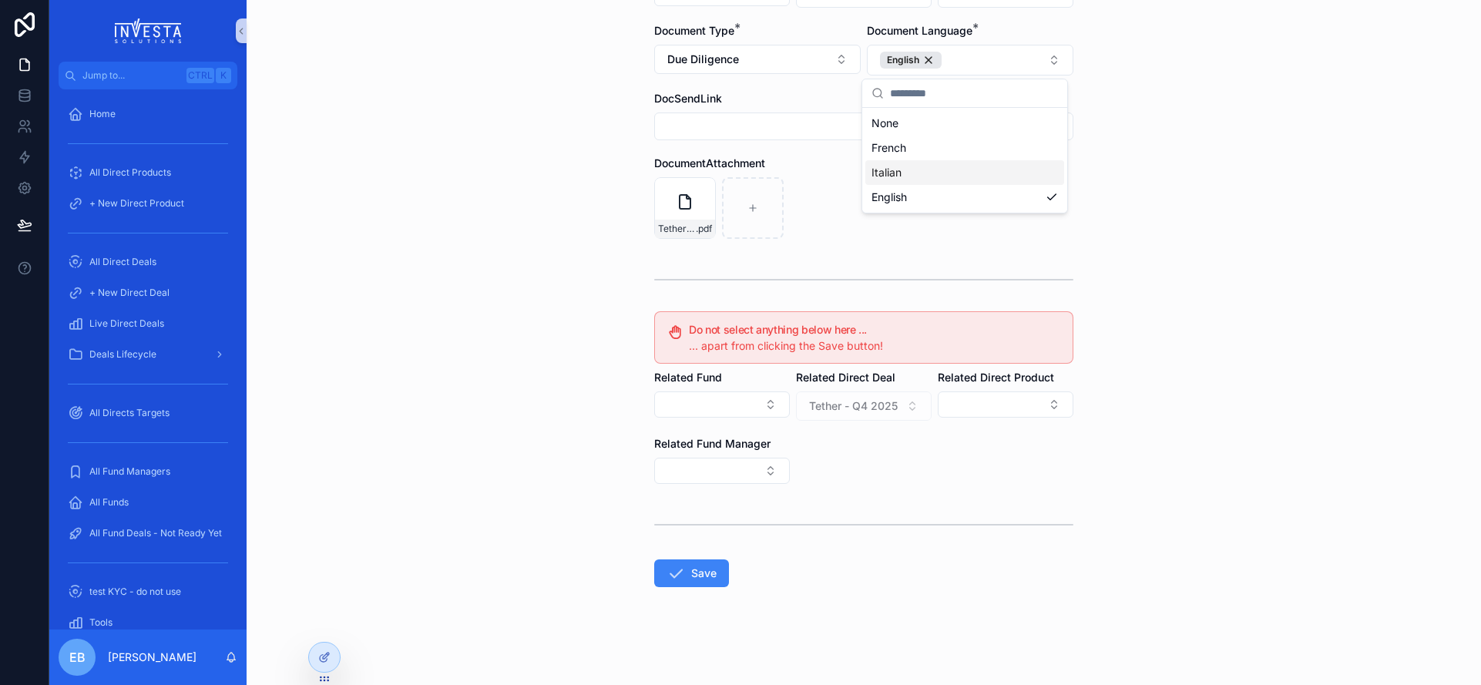
click at [1156, 226] on div "**********" at bounding box center [864, 188] width 1234 height 685
click at [700, 572] on button "Save" at bounding box center [691, 573] width 75 height 28
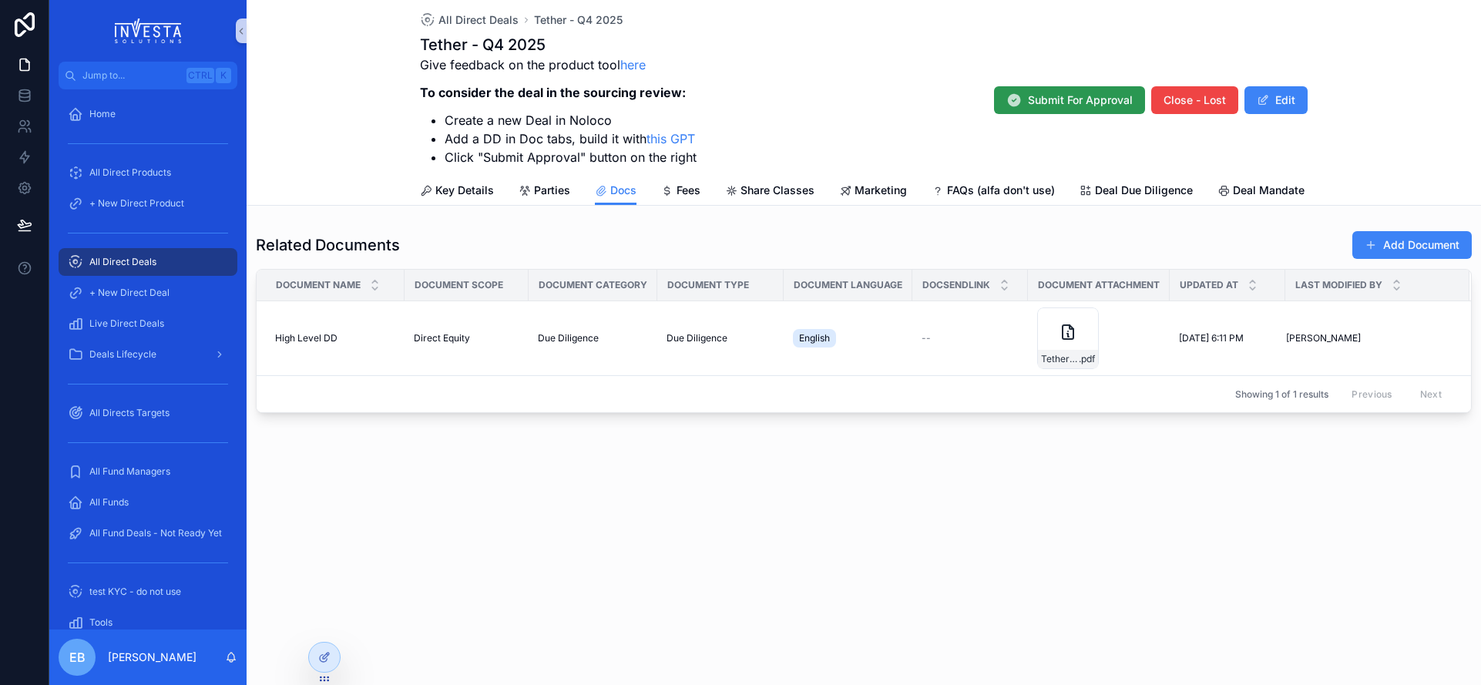
click at [1112, 107] on span "Submit For Approval" at bounding box center [1080, 99] width 105 height 15
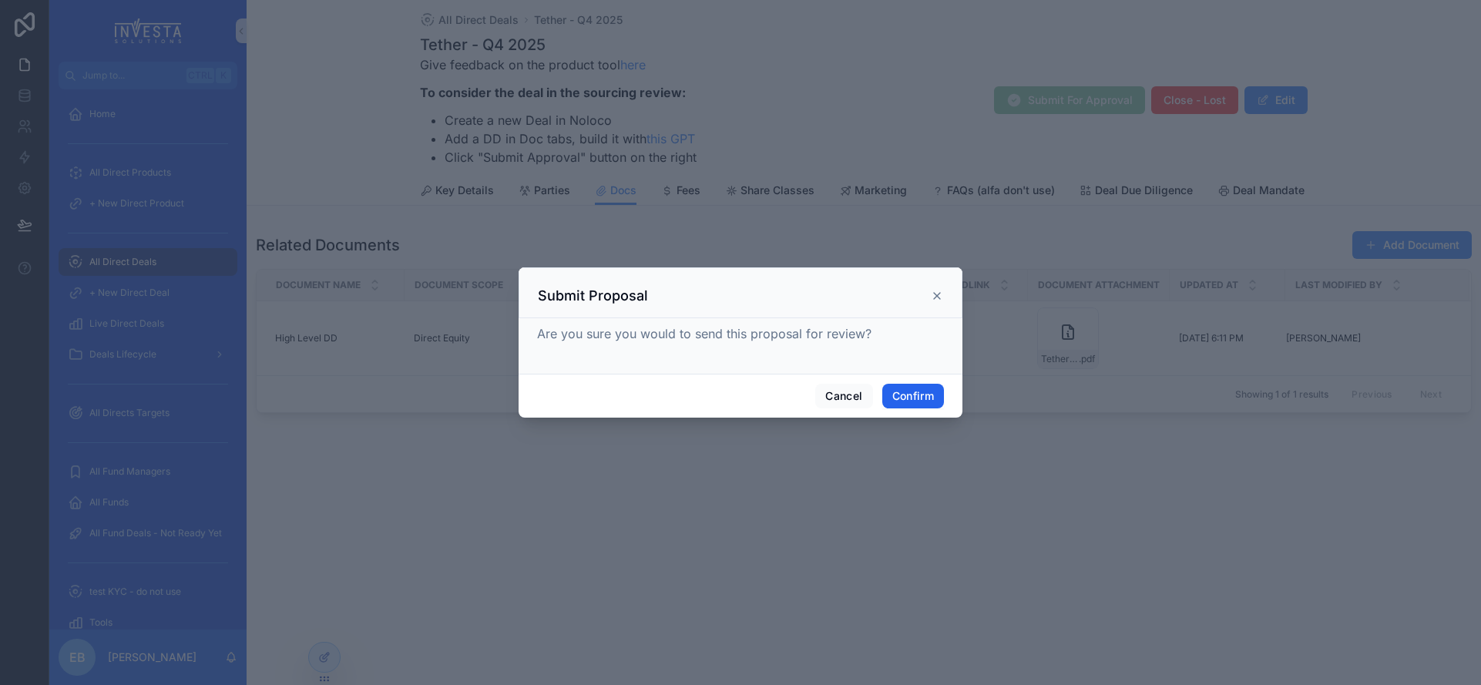
click at [917, 399] on button "Confirm" at bounding box center [913, 396] width 62 height 25
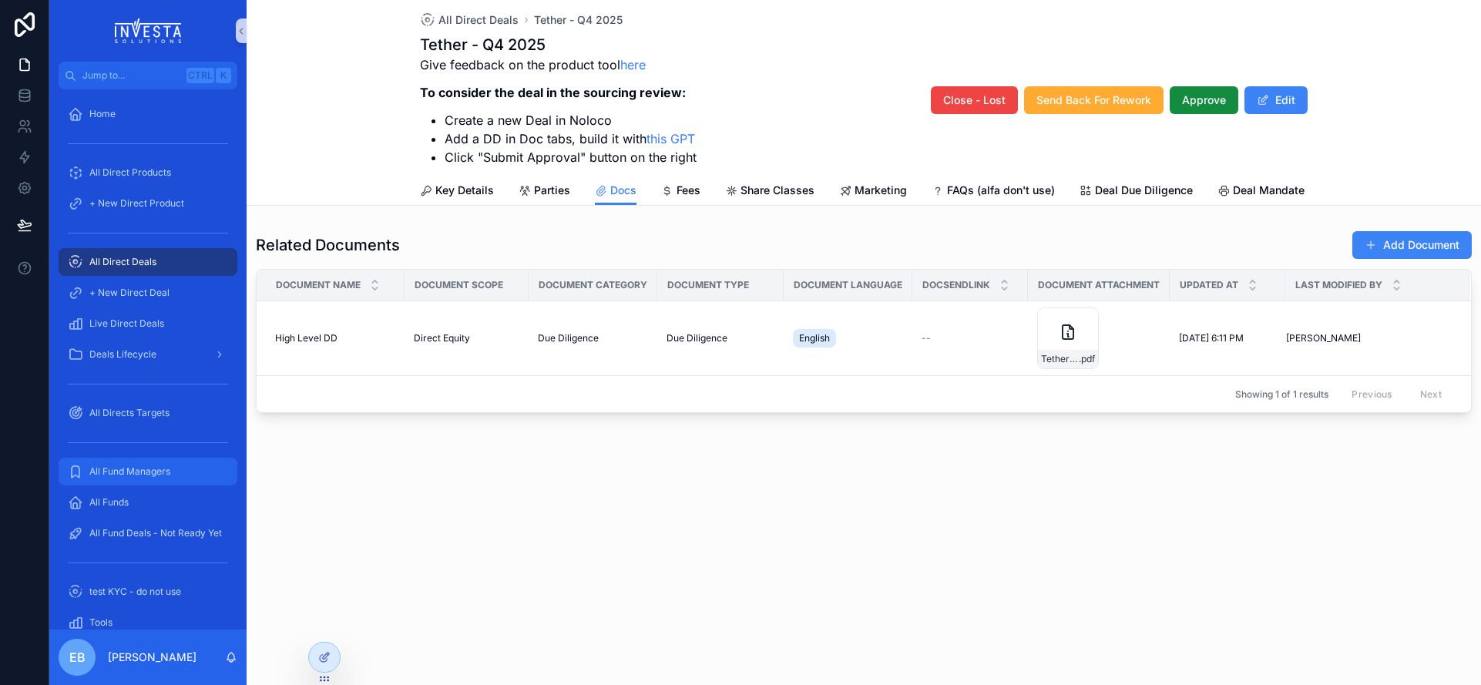
click at [127, 478] on div "All Fund Managers" at bounding box center [148, 471] width 160 height 25
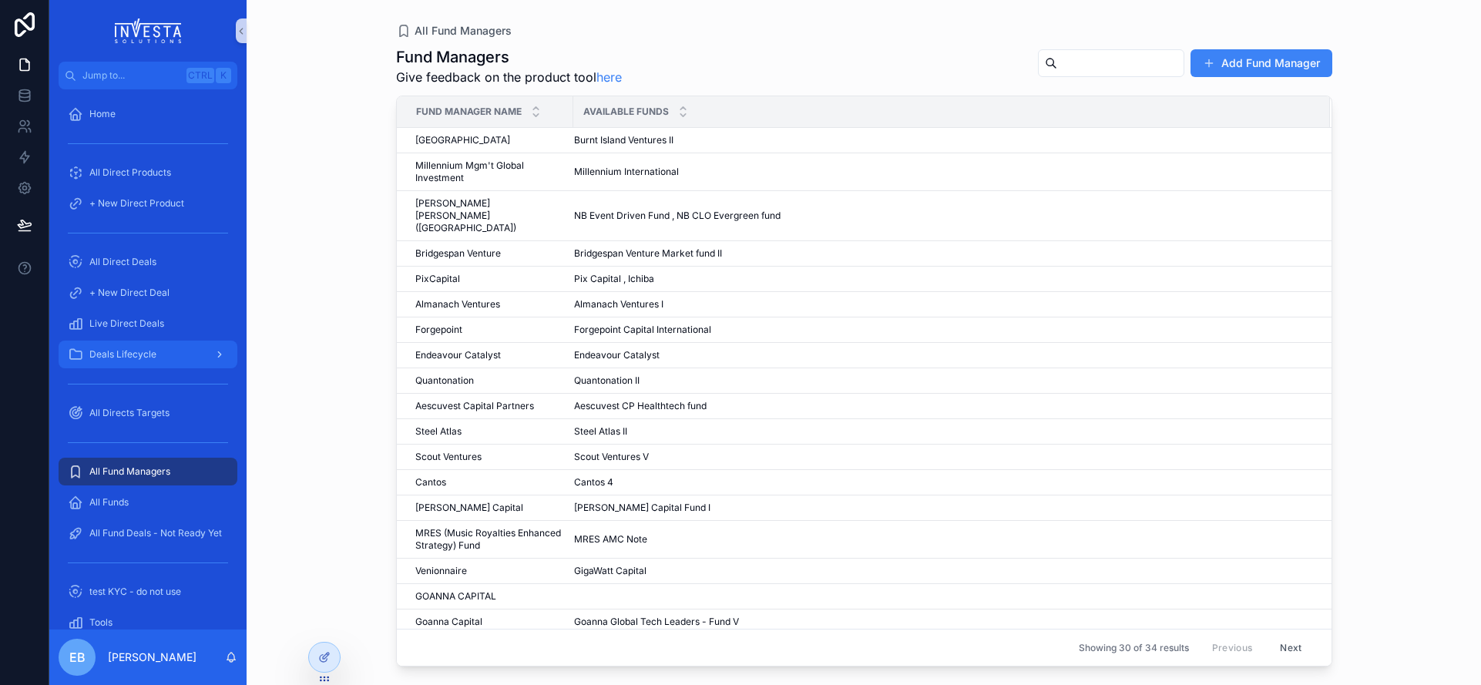
click at [153, 348] on span "Deals Lifecycle" at bounding box center [122, 354] width 67 height 12
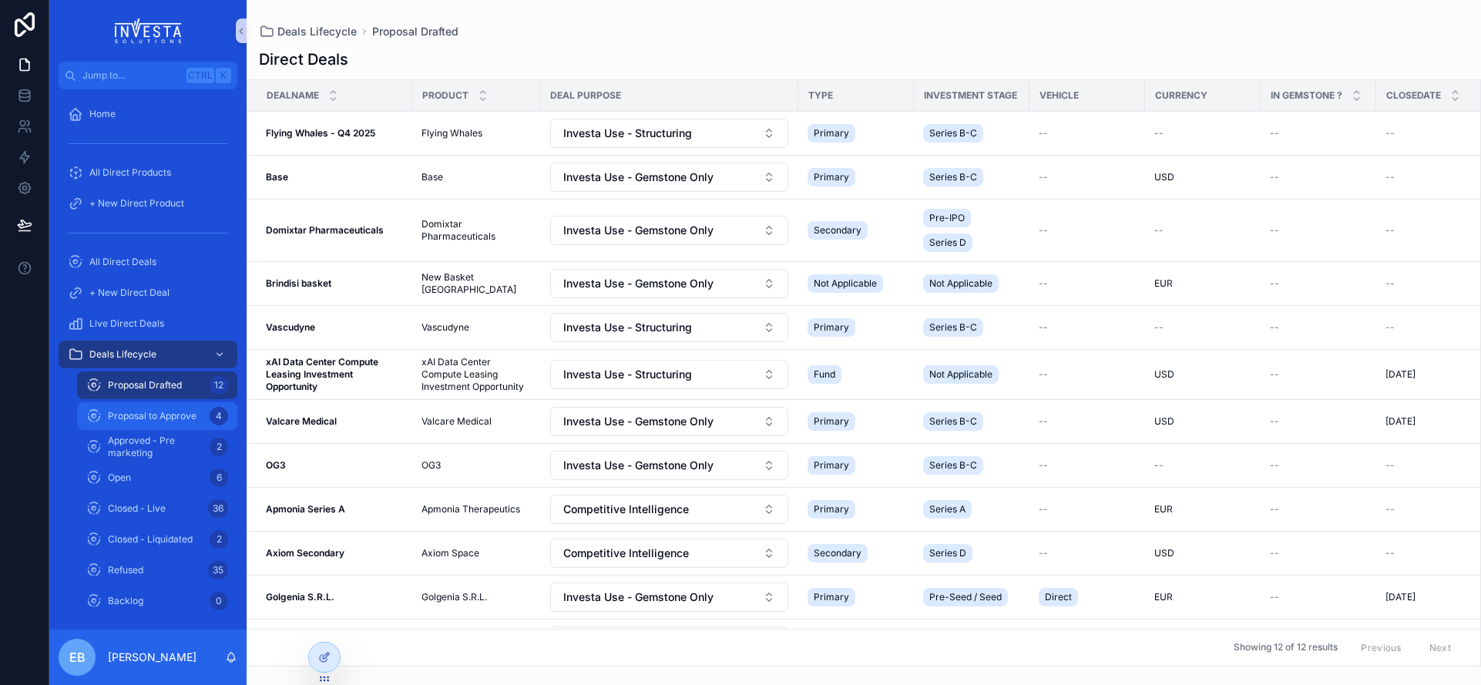
click at [173, 411] on span "Proposal to Approve" at bounding box center [152, 416] width 89 height 12
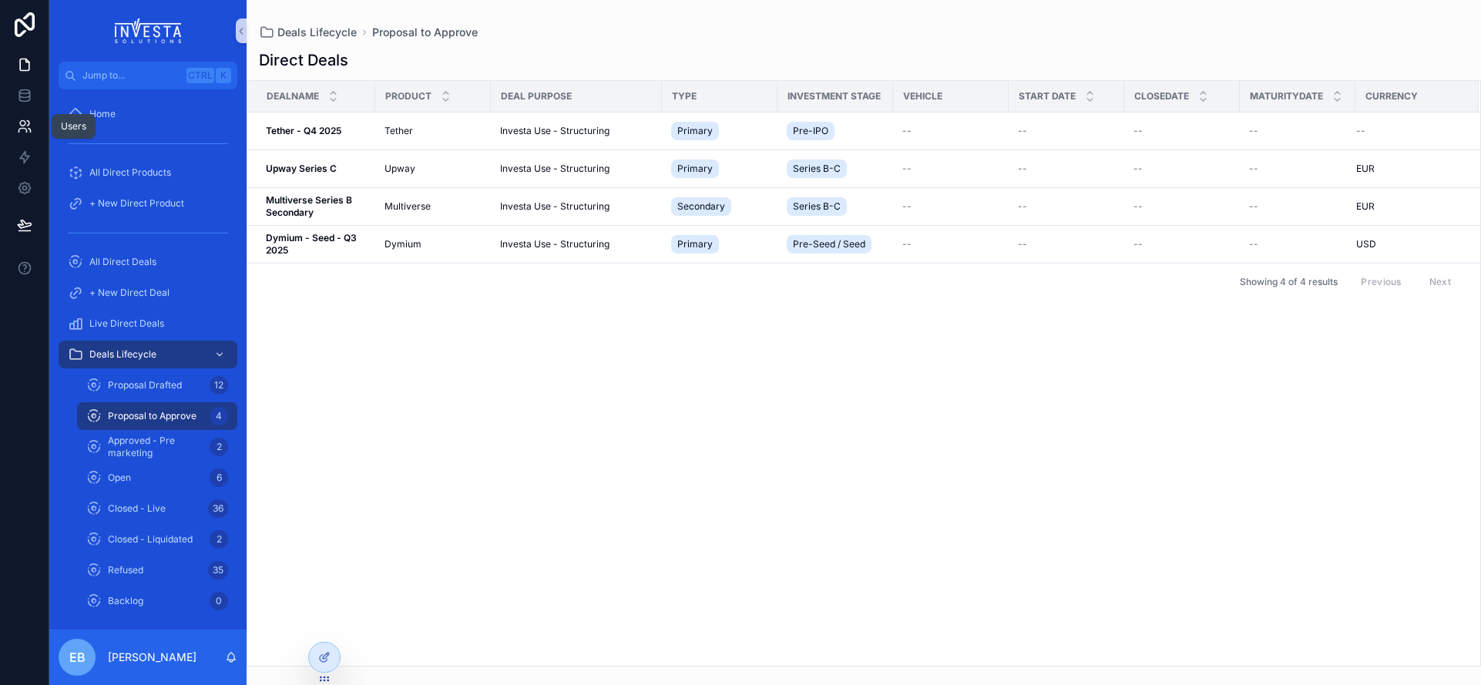
click at [27, 130] on icon at bounding box center [24, 126] width 15 height 15
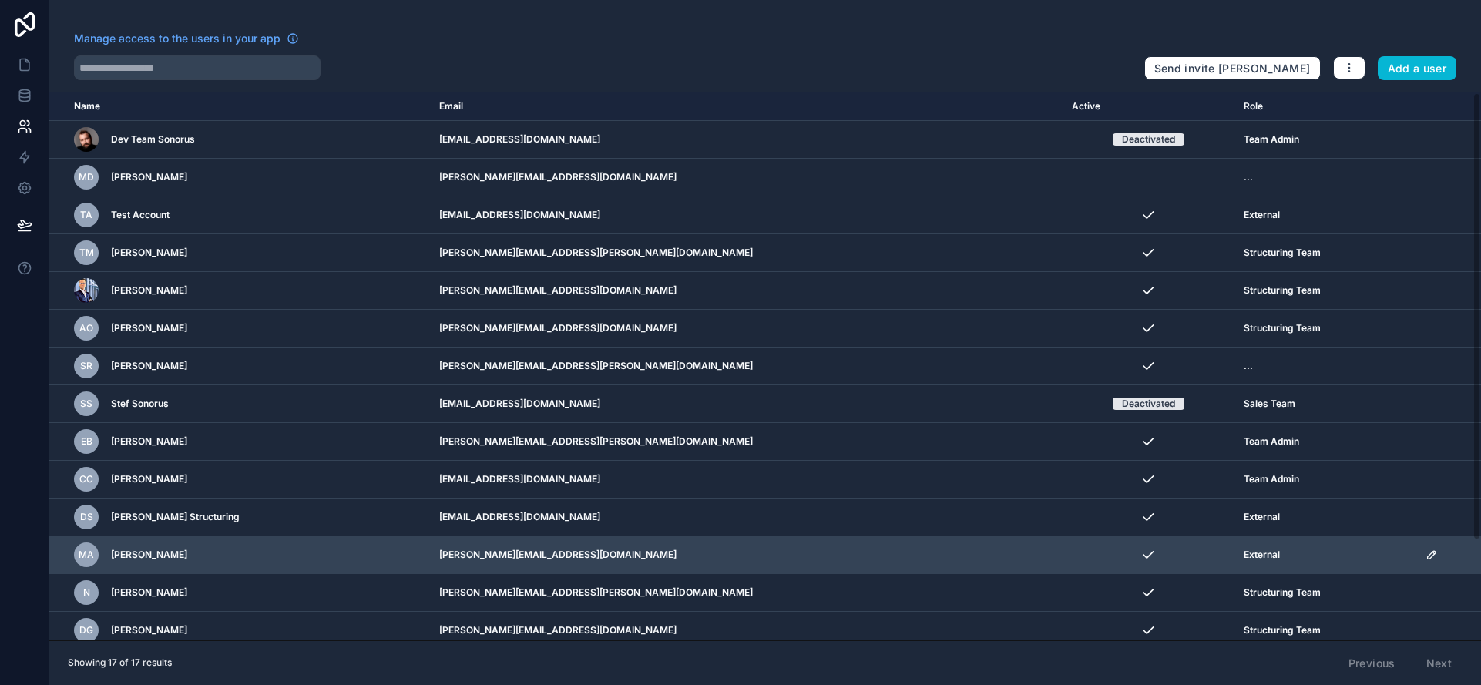
click at [1428, 553] on icon "scrollable content" at bounding box center [1432, 555] width 8 height 8
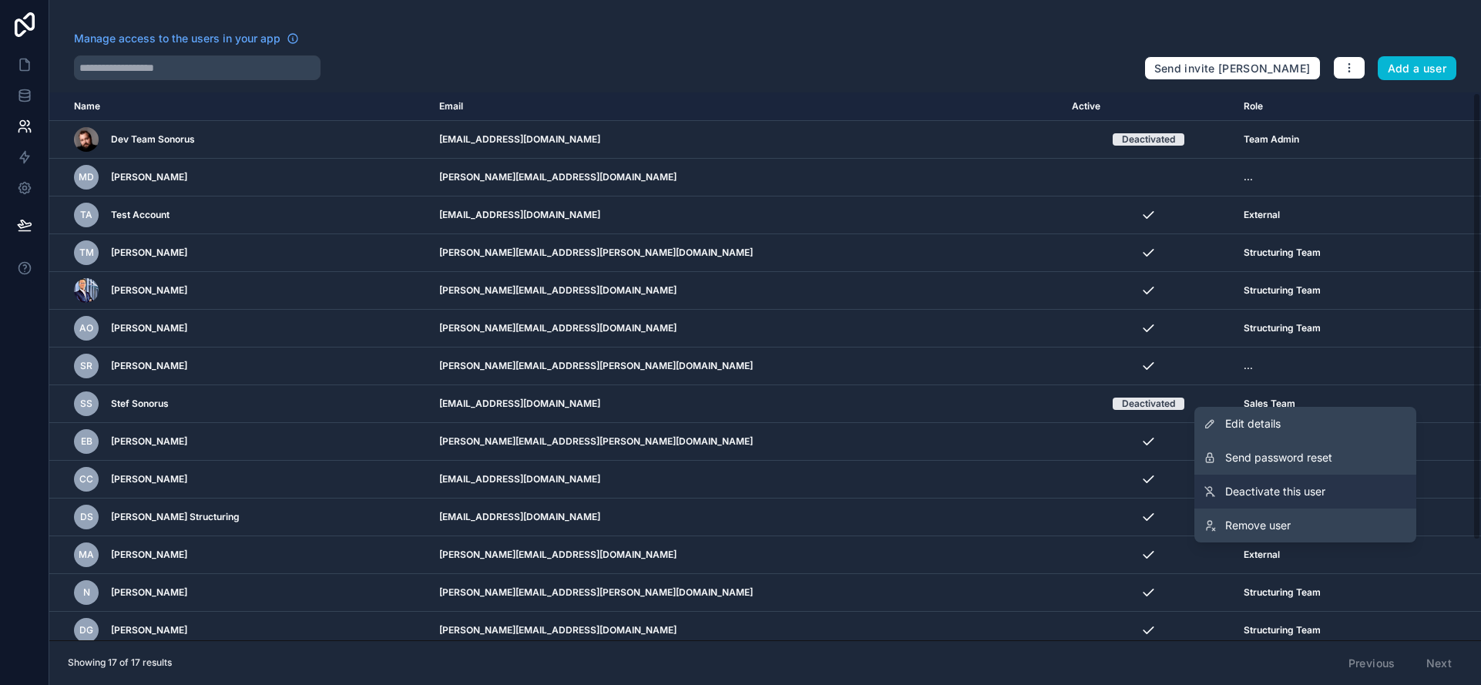
click at [1341, 500] on link "Deactivate this user" at bounding box center [1305, 492] width 222 height 34
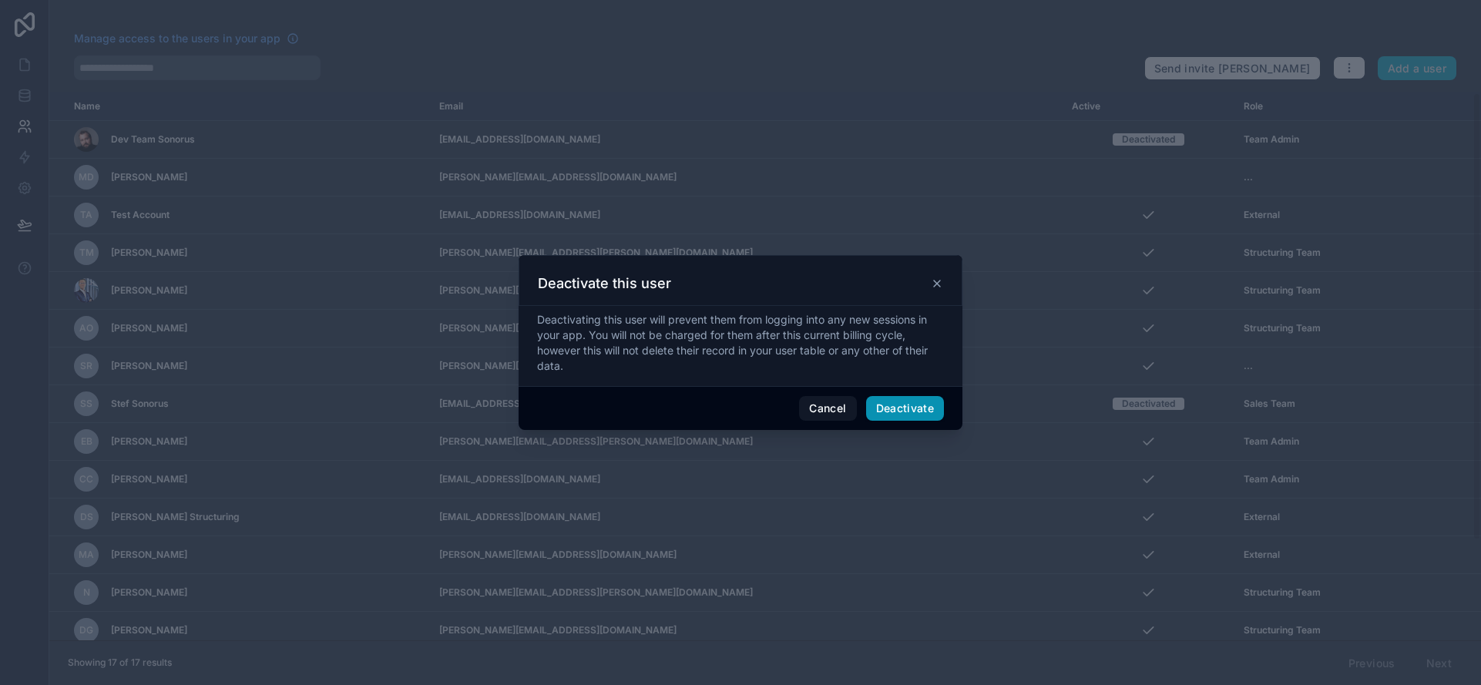
click at [911, 404] on button "Deactivate" at bounding box center [905, 408] width 79 height 25
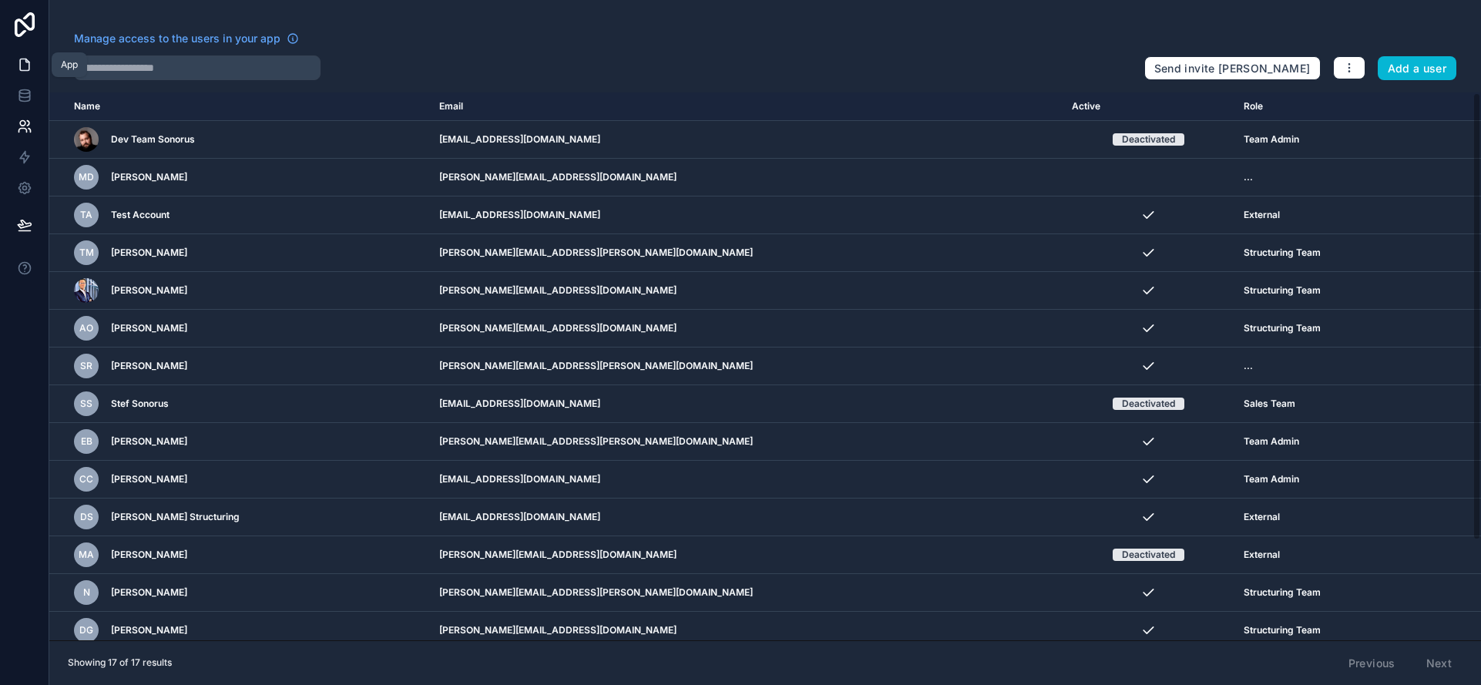
click at [13, 60] on link at bounding box center [24, 64] width 49 height 31
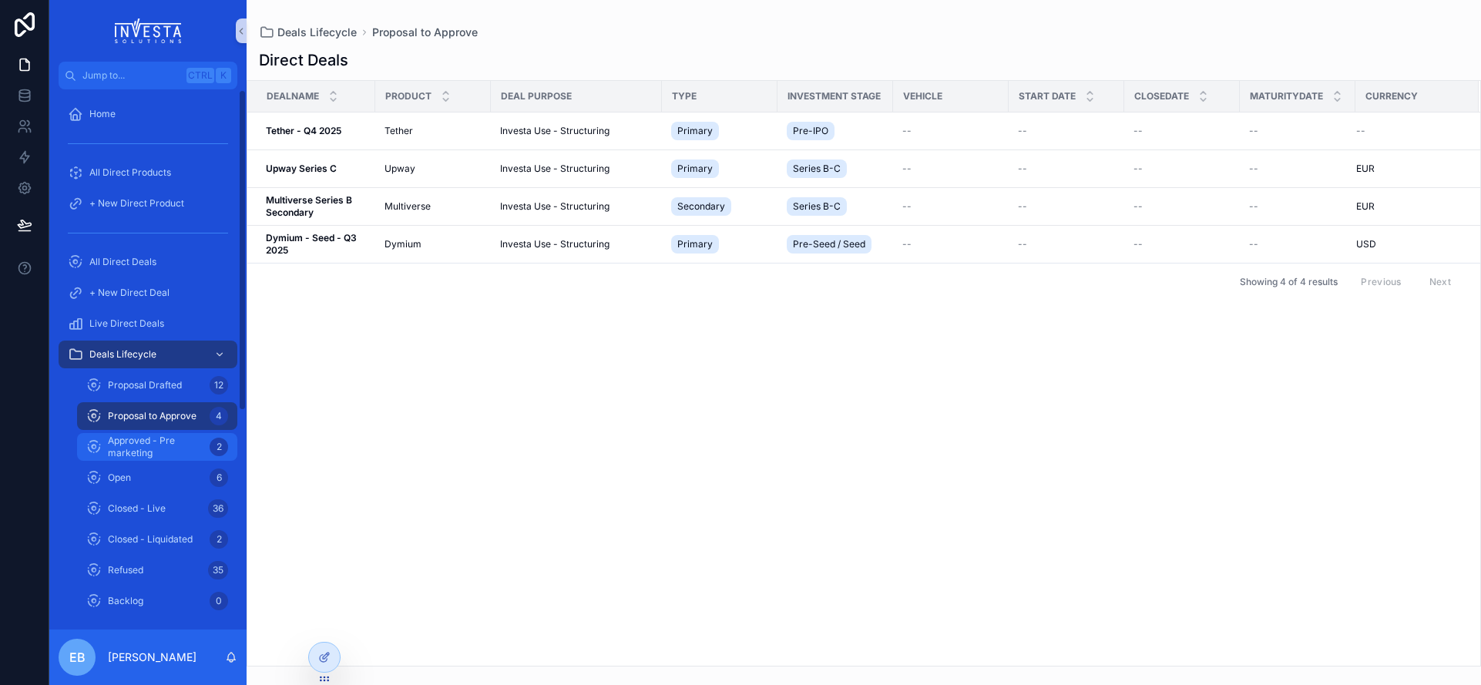
click at [147, 454] on span "Approved - Pre marketing" at bounding box center [156, 446] width 96 height 25
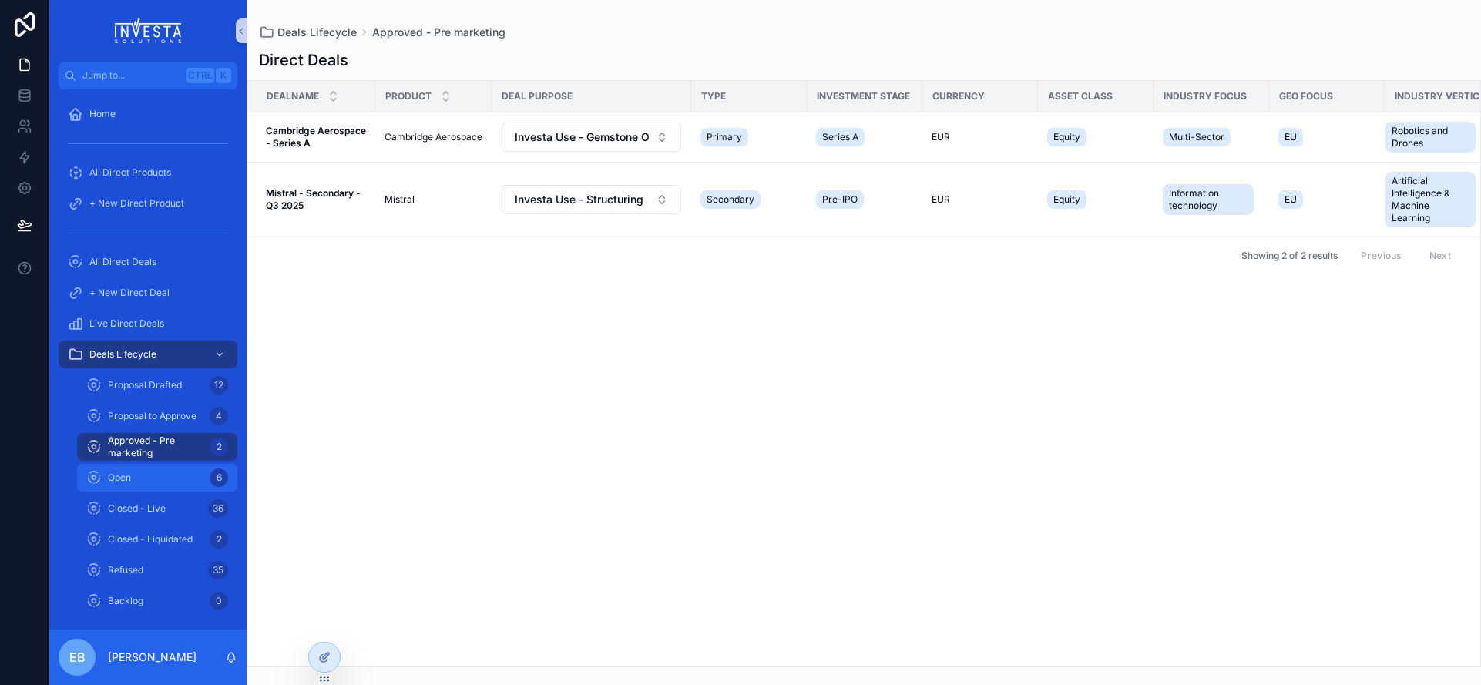
click at [141, 475] on div "Open 6" at bounding box center [157, 477] width 142 height 25
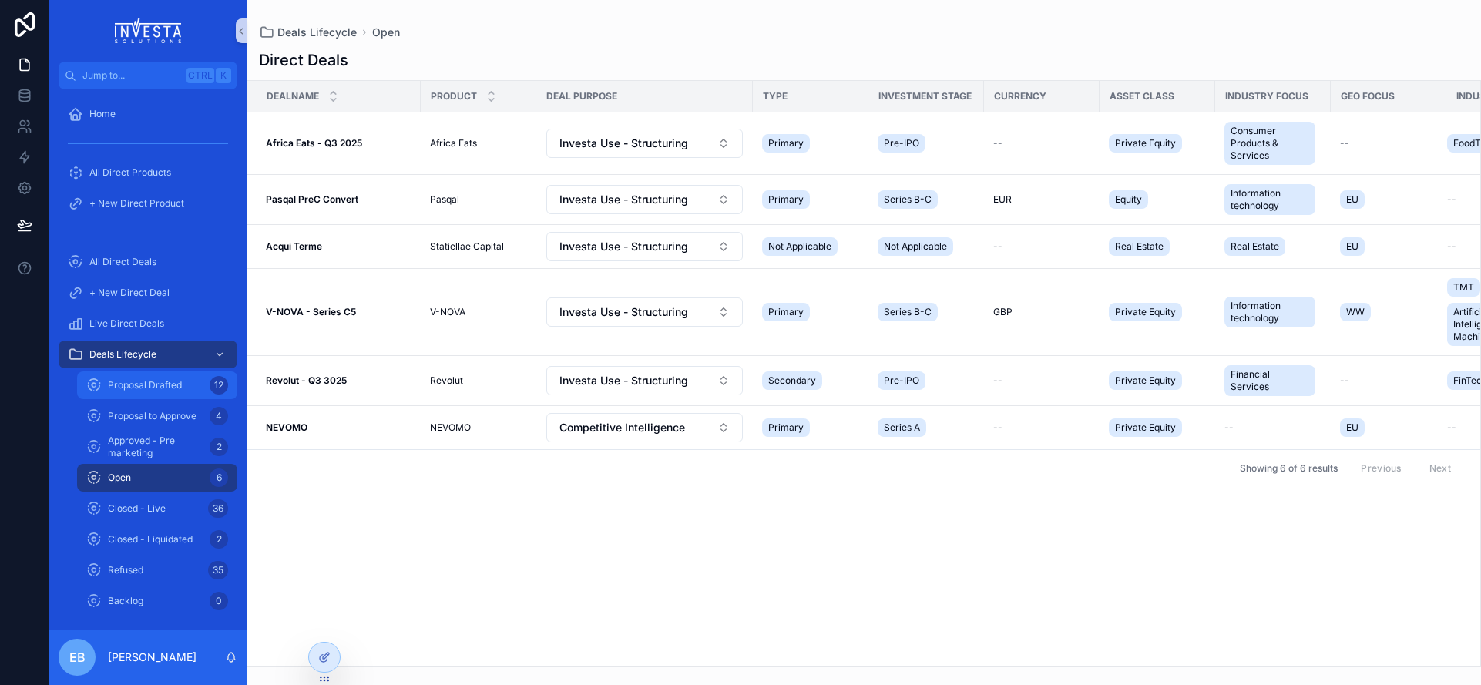
click at [167, 387] on span "Proposal Drafted" at bounding box center [145, 385] width 74 height 12
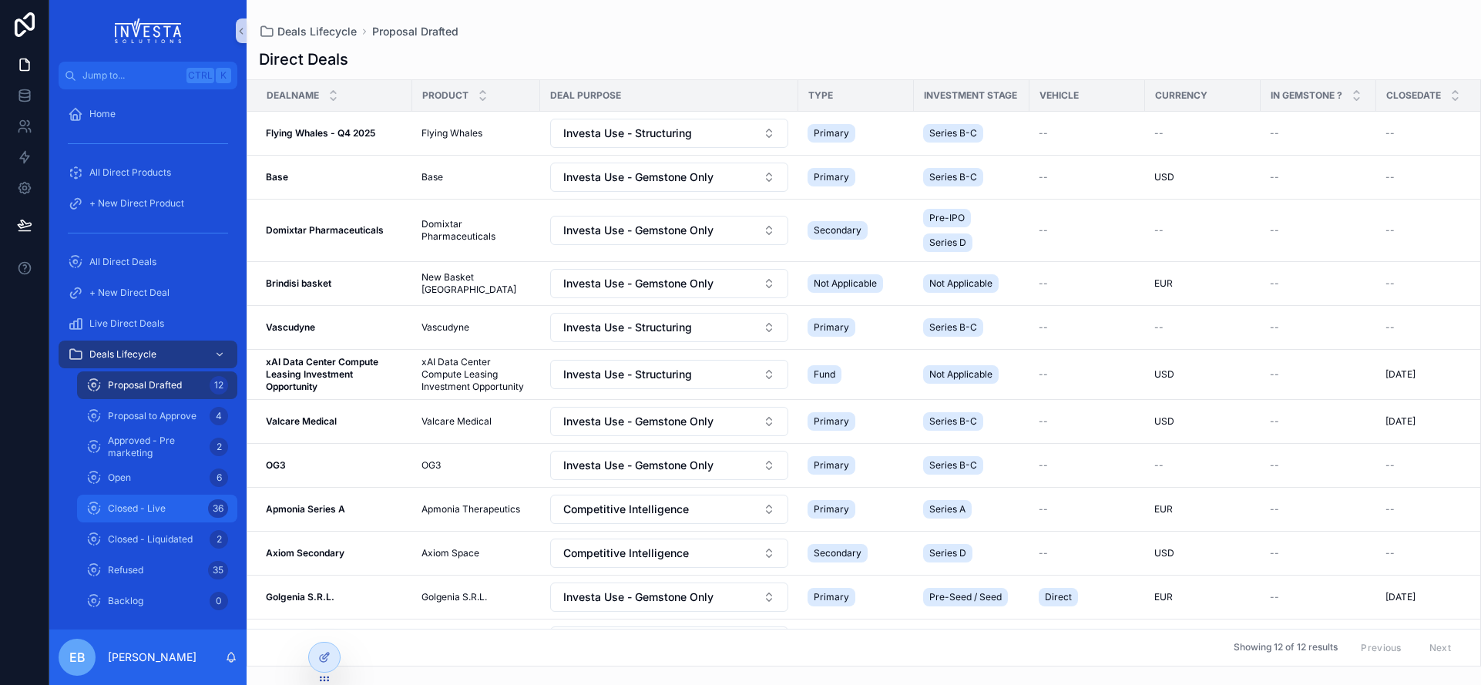
click at [162, 516] on div "Closed - Live 36" at bounding box center [157, 508] width 142 height 25
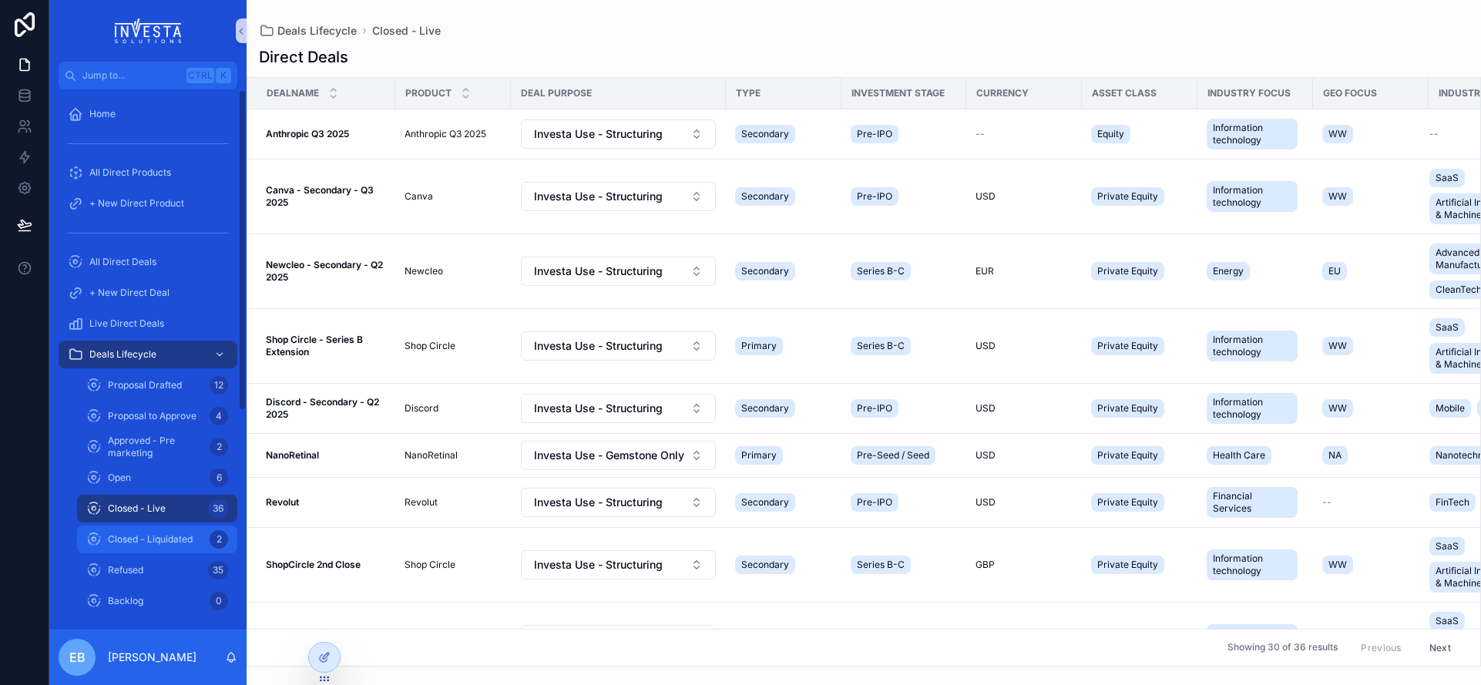
click at [173, 539] on span "Closed - Liquidated" at bounding box center [150, 539] width 85 height 12
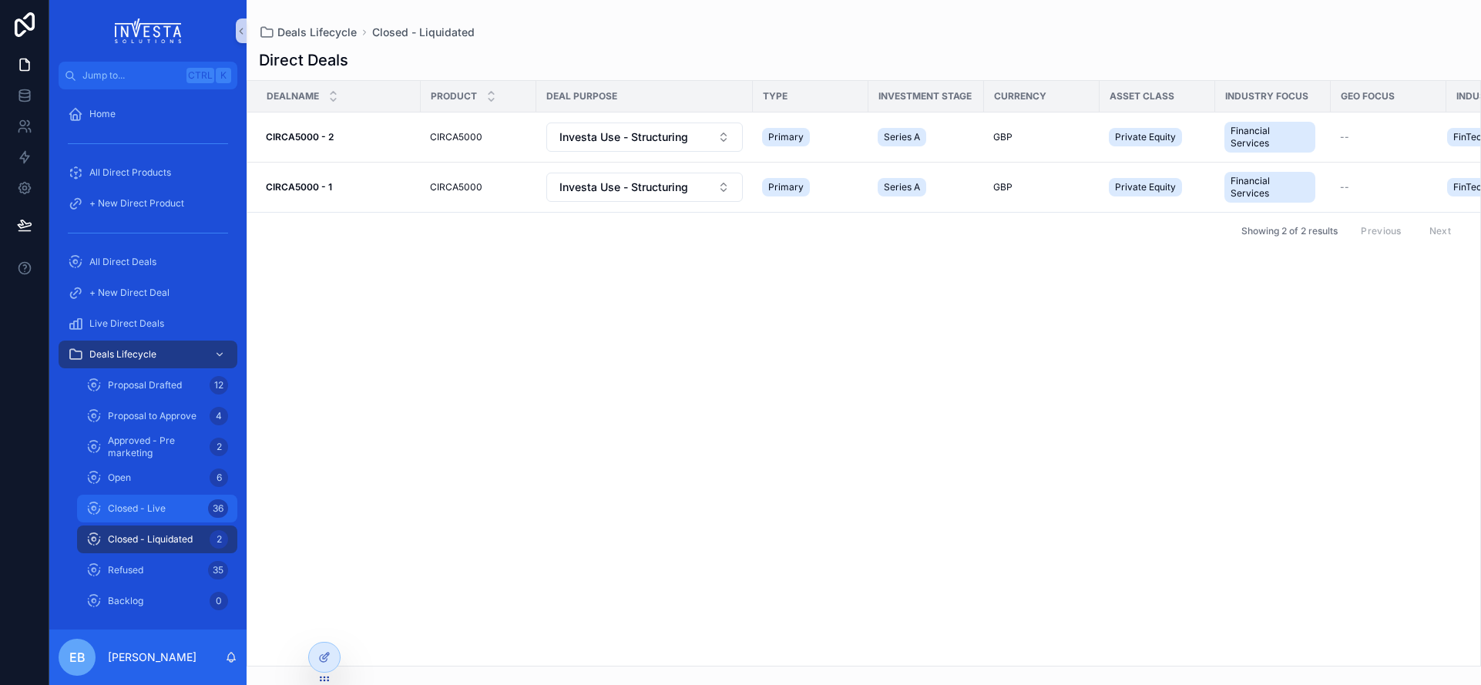
click at [161, 518] on div "Closed - Live 36" at bounding box center [157, 508] width 142 height 25
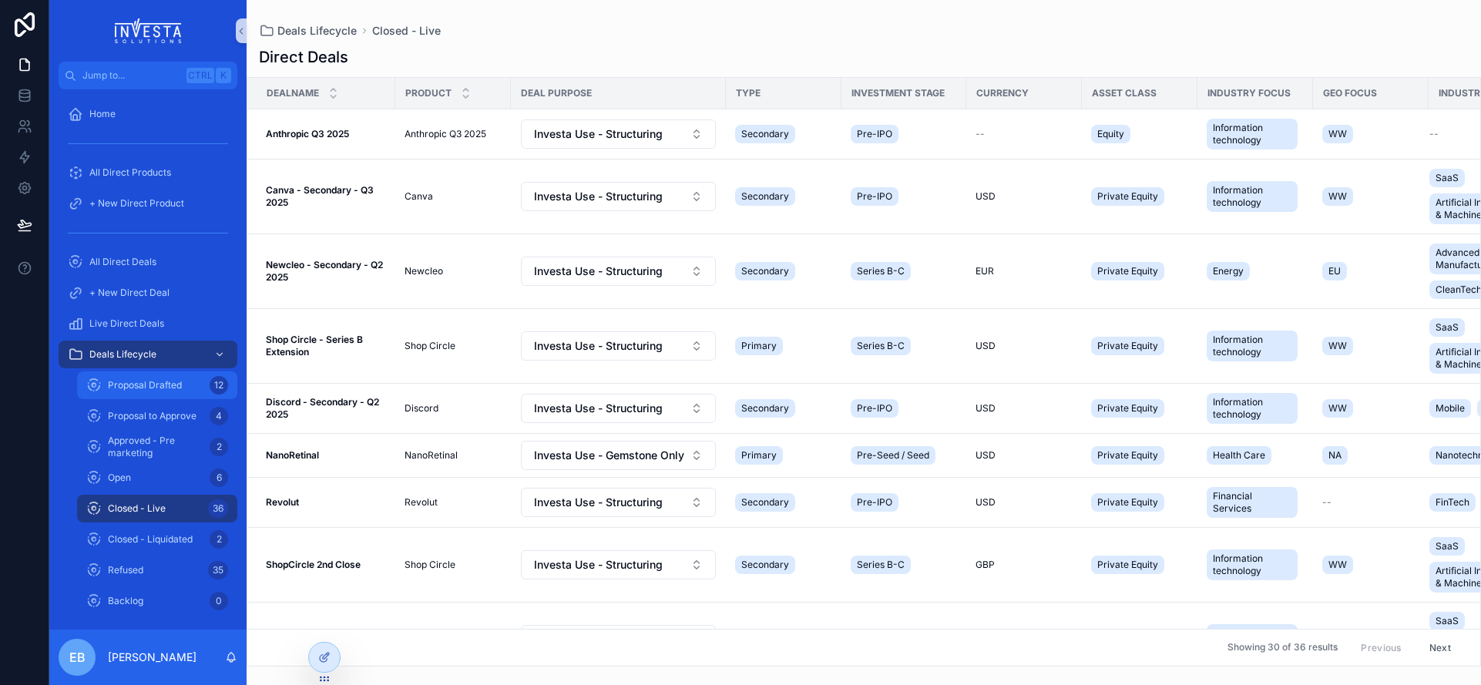
click at [156, 385] on span "Proposal Drafted" at bounding box center [145, 385] width 74 height 12
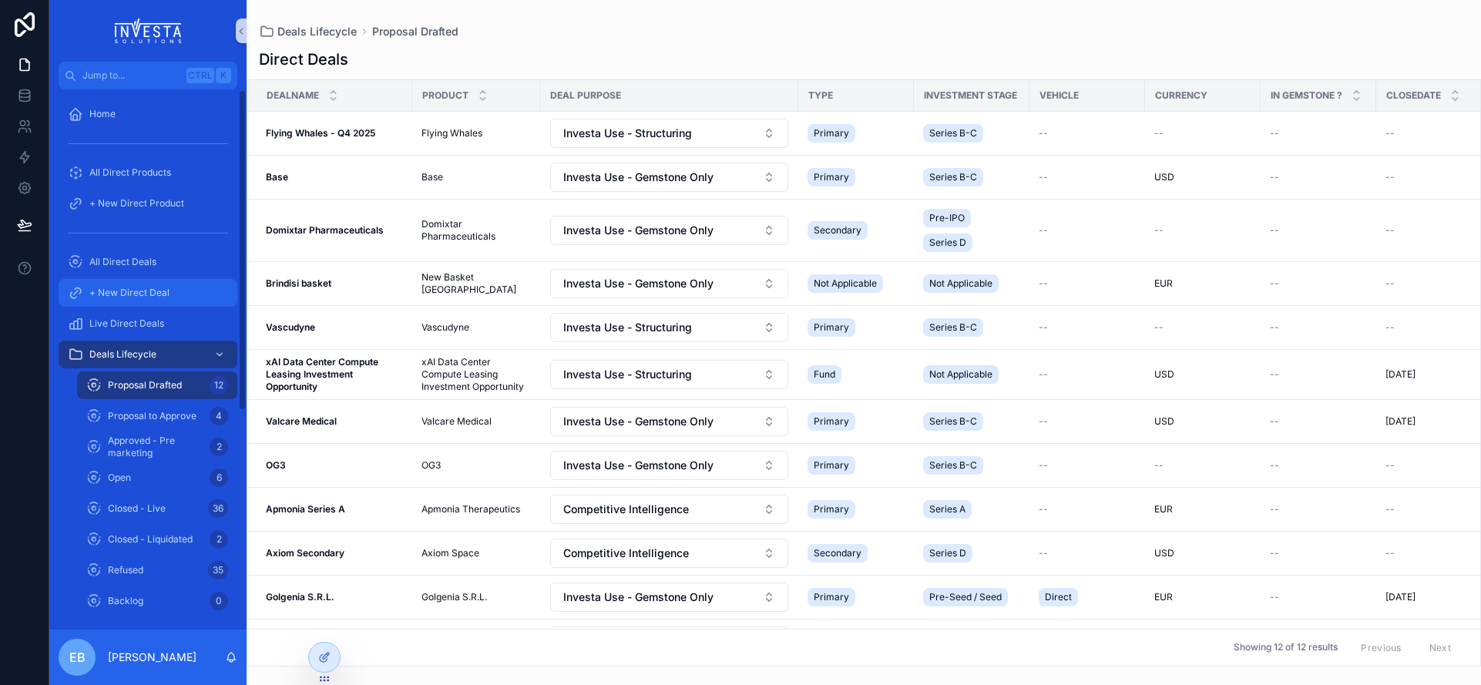
click at [159, 284] on div "+ New Direct Deal" at bounding box center [148, 292] width 160 height 25
